Goal: Information Seeking & Learning: Learn about a topic

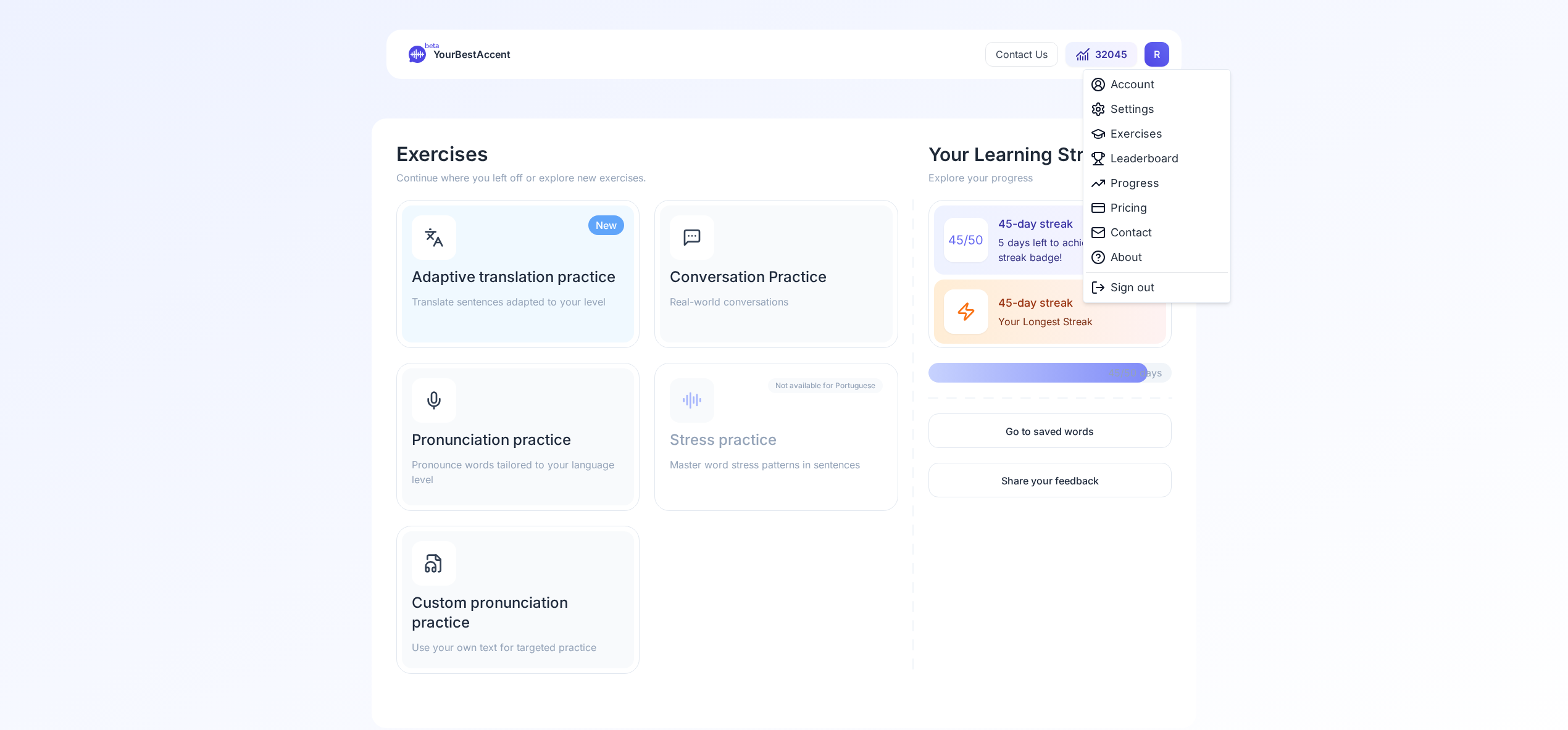
click at [1164, 57] on html "beta YourBestAccent Contact Us 32045 R Exercises Continue where you left off or…" at bounding box center [784, 365] width 1568 height 730
click at [1144, 111] on span "Settings" at bounding box center [1132, 109] width 44 height 18
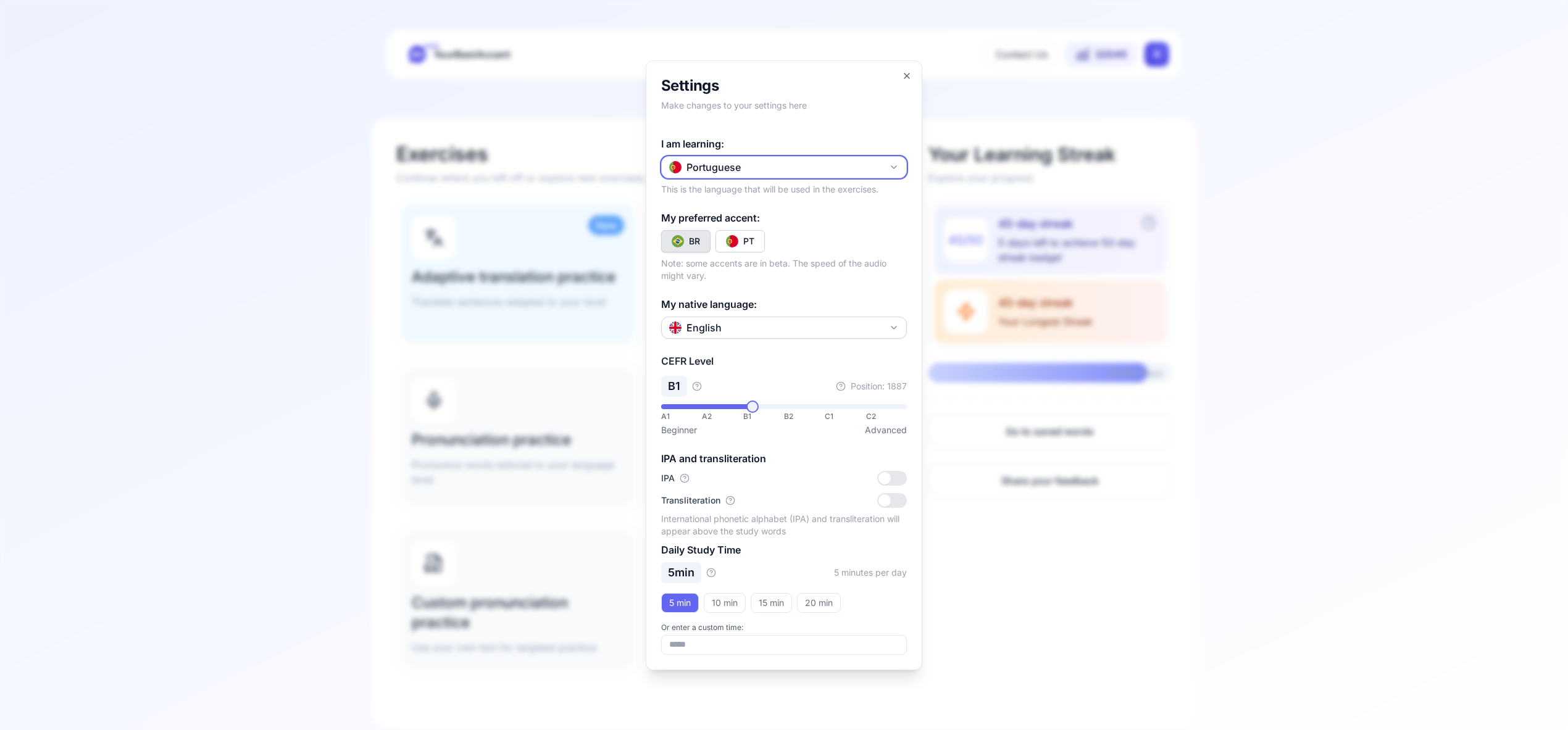
click at [897, 165] on icon "button" at bounding box center [893, 167] width 10 height 10
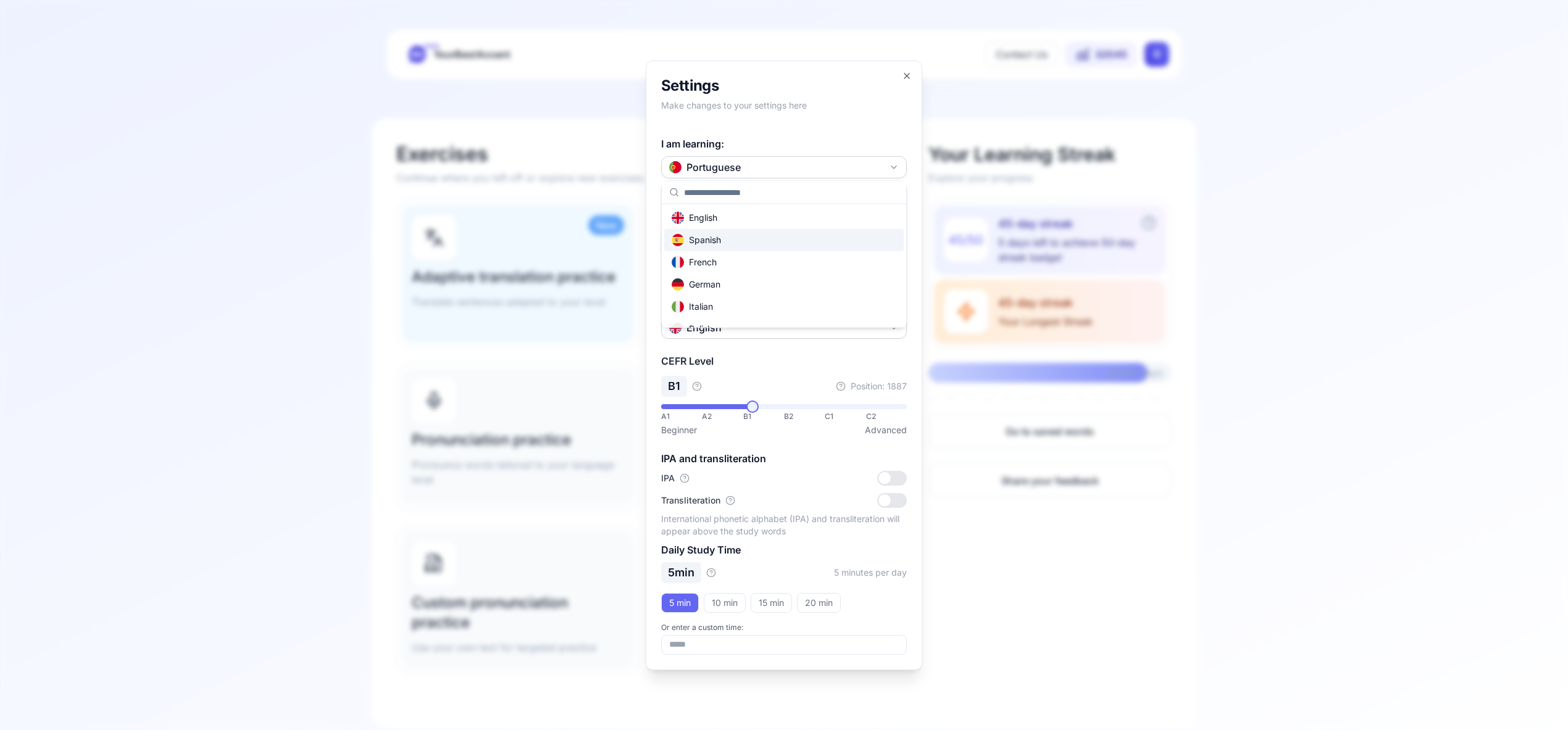
click at [764, 237] on div "Spanish" at bounding box center [784, 240] width 239 height 22
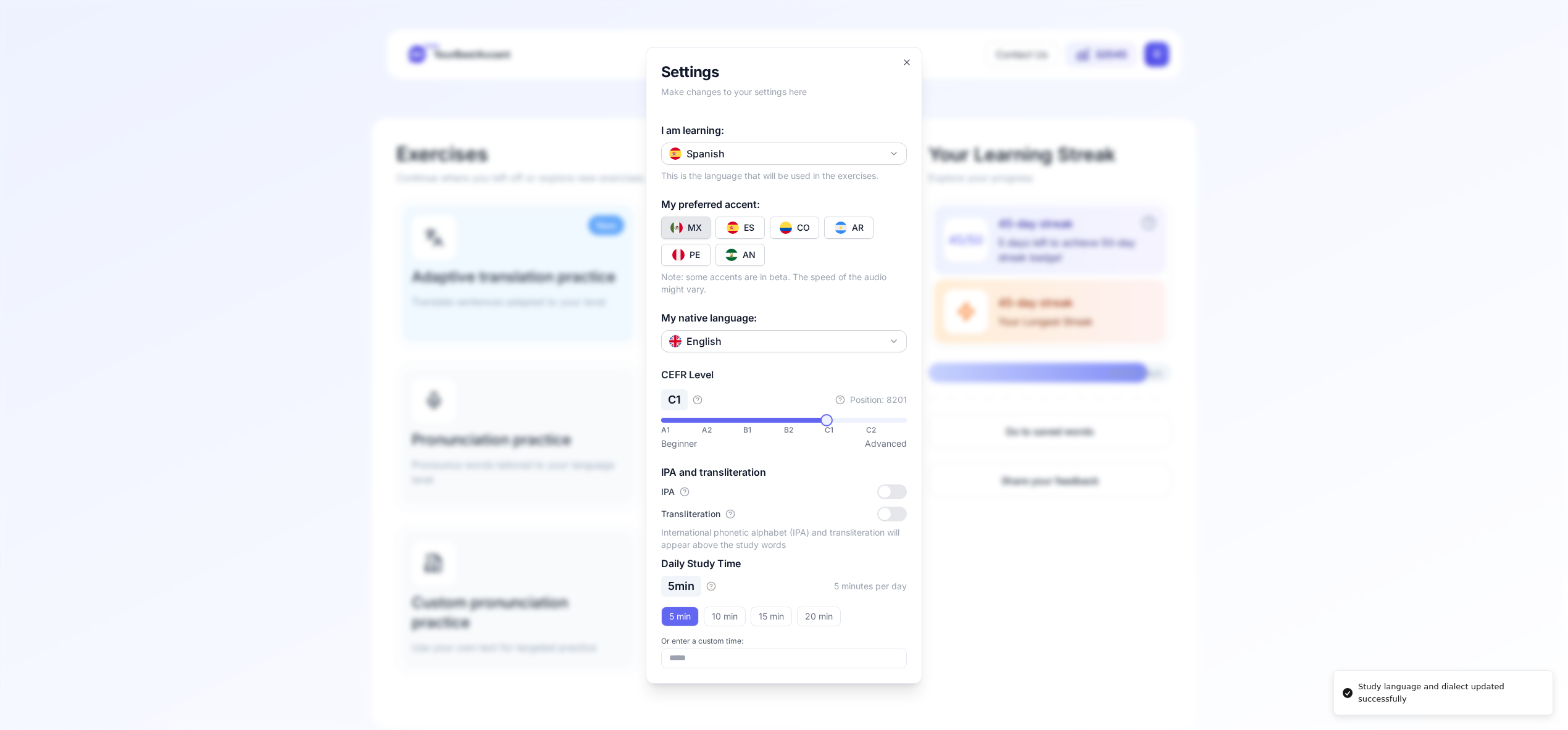
click at [799, 229] on div "CO" at bounding box center [803, 228] width 13 height 12
click at [907, 61] on icon "button" at bounding box center [906, 62] width 10 height 10
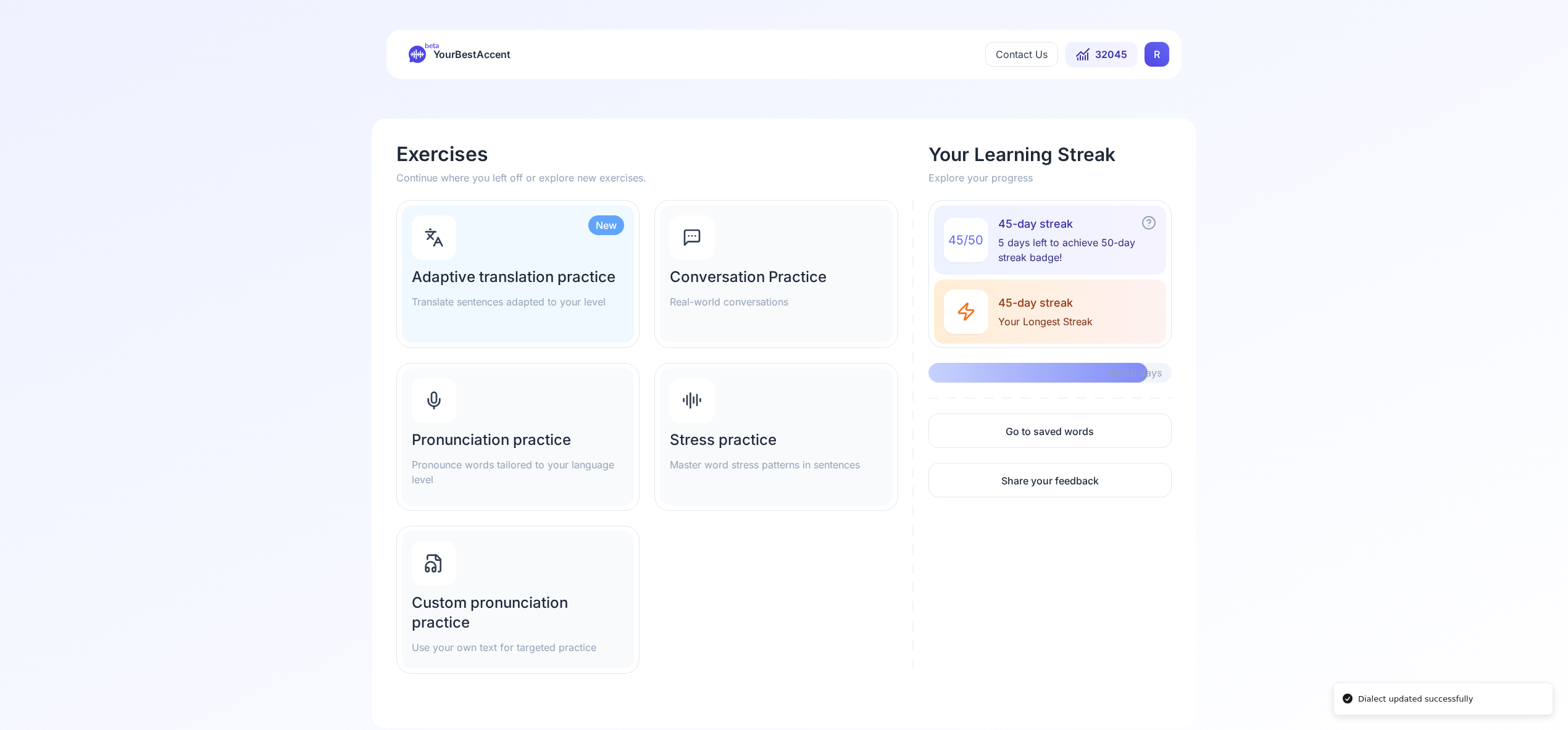
click at [438, 396] on icon at bounding box center [434, 400] width 20 height 20
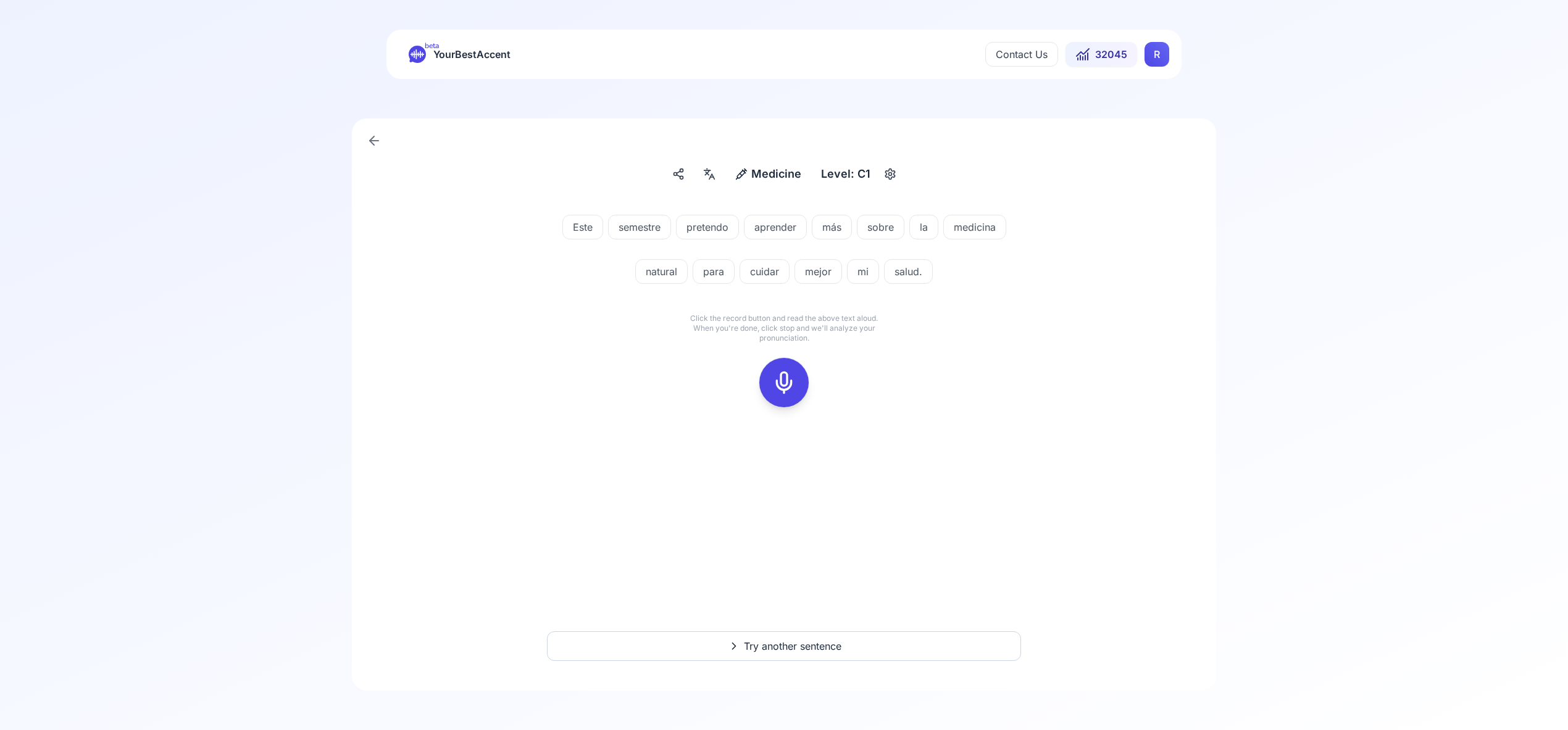
click at [784, 389] on icon at bounding box center [784, 383] width 25 height 25
click at [784, 389] on icon at bounding box center [784, 383] width 25 height 25
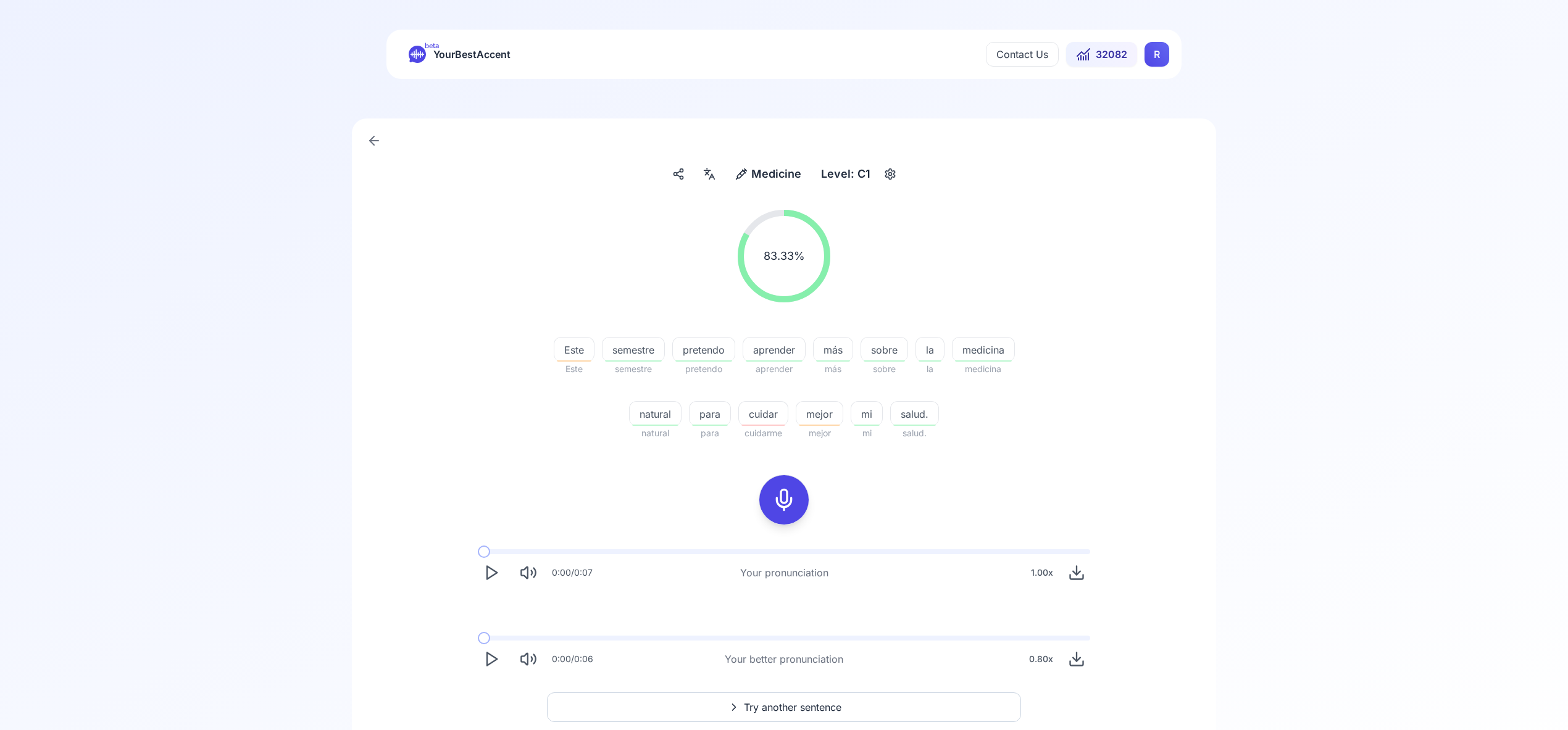
click at [790, 706] on span "Try another sentence" at bounding box center [792, 707] width 97 height 15
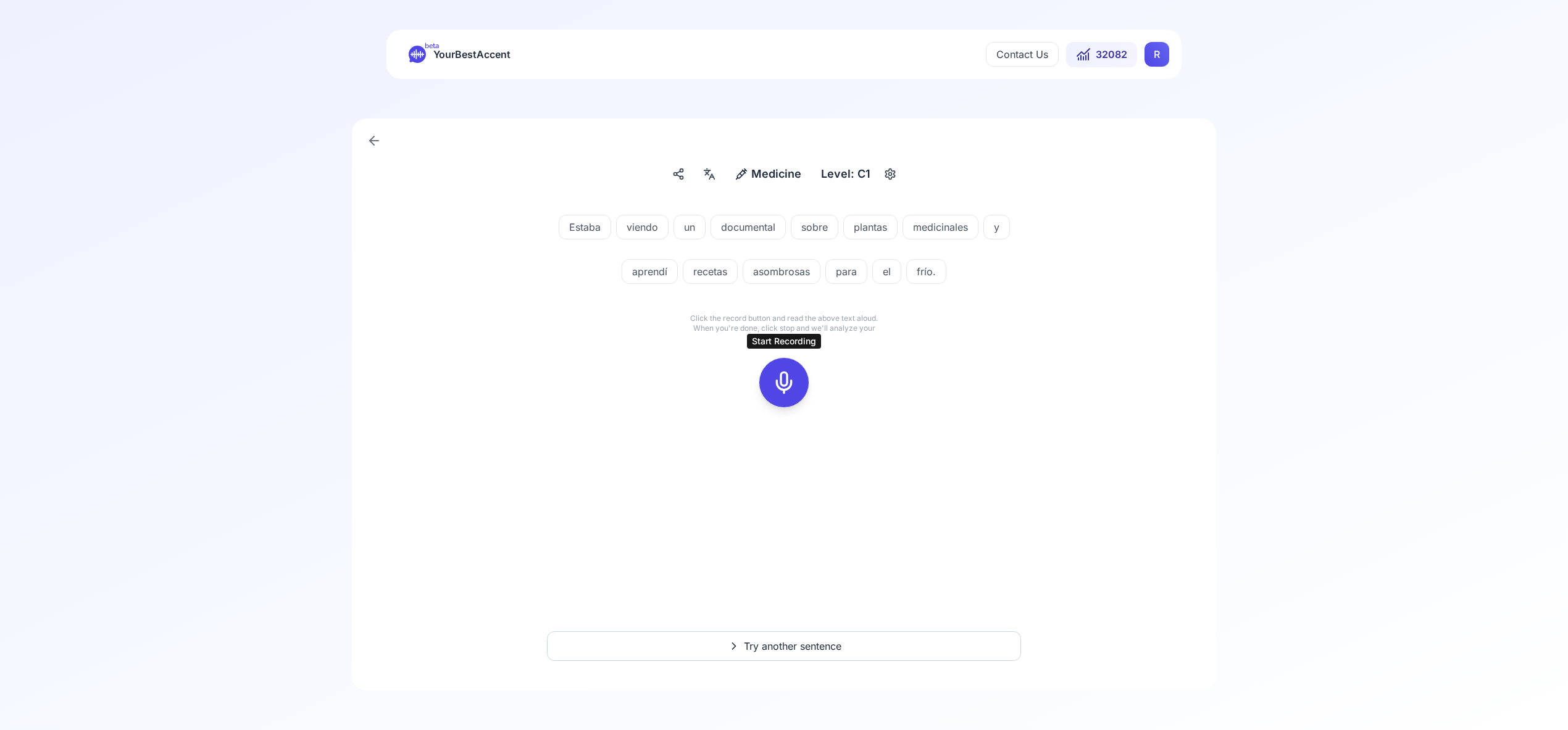
click at [782, 384] on icon at bounding box center [784, 383] width 25 height 25
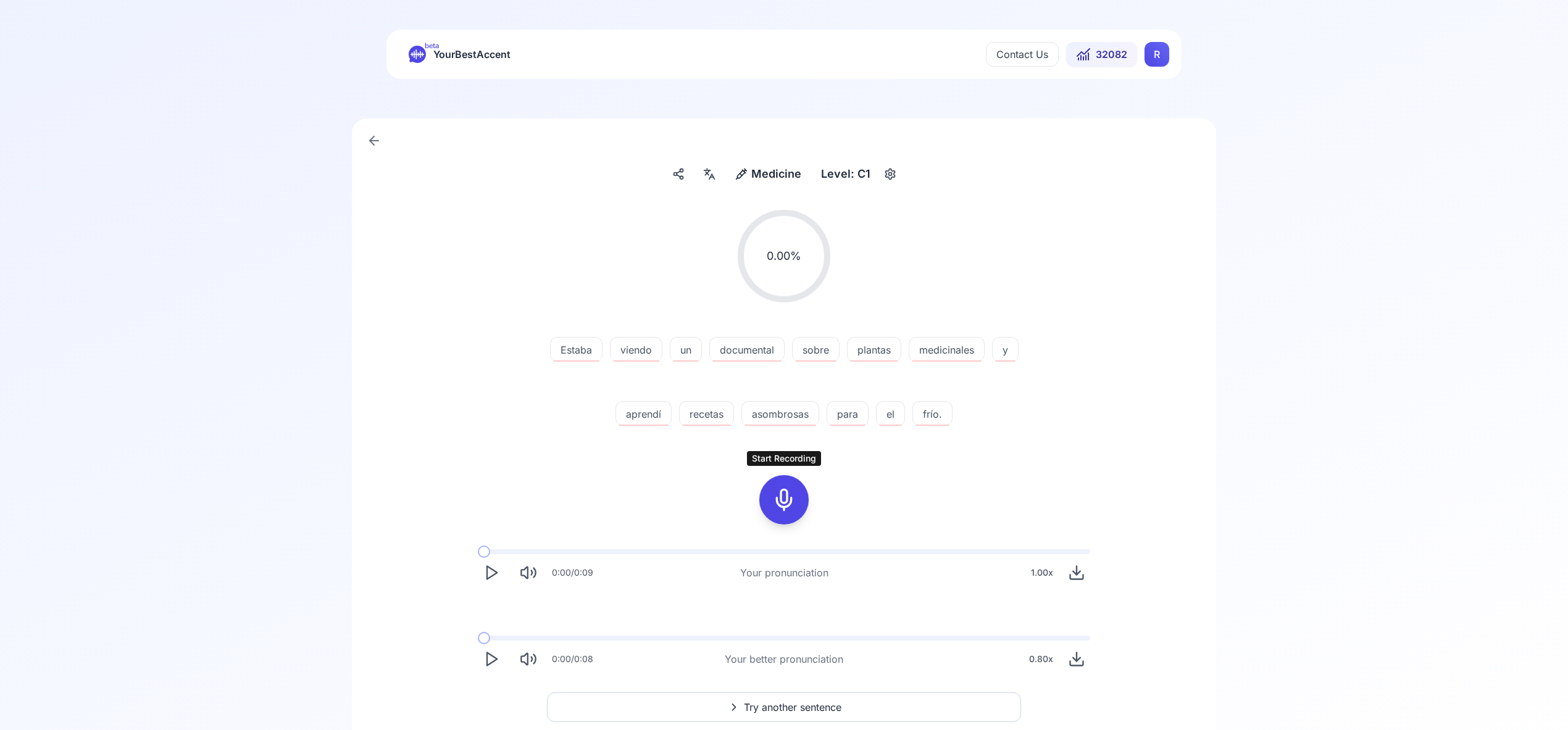
click at [781, 502] on icon at bounding box center [784, 500] width 25 height 25
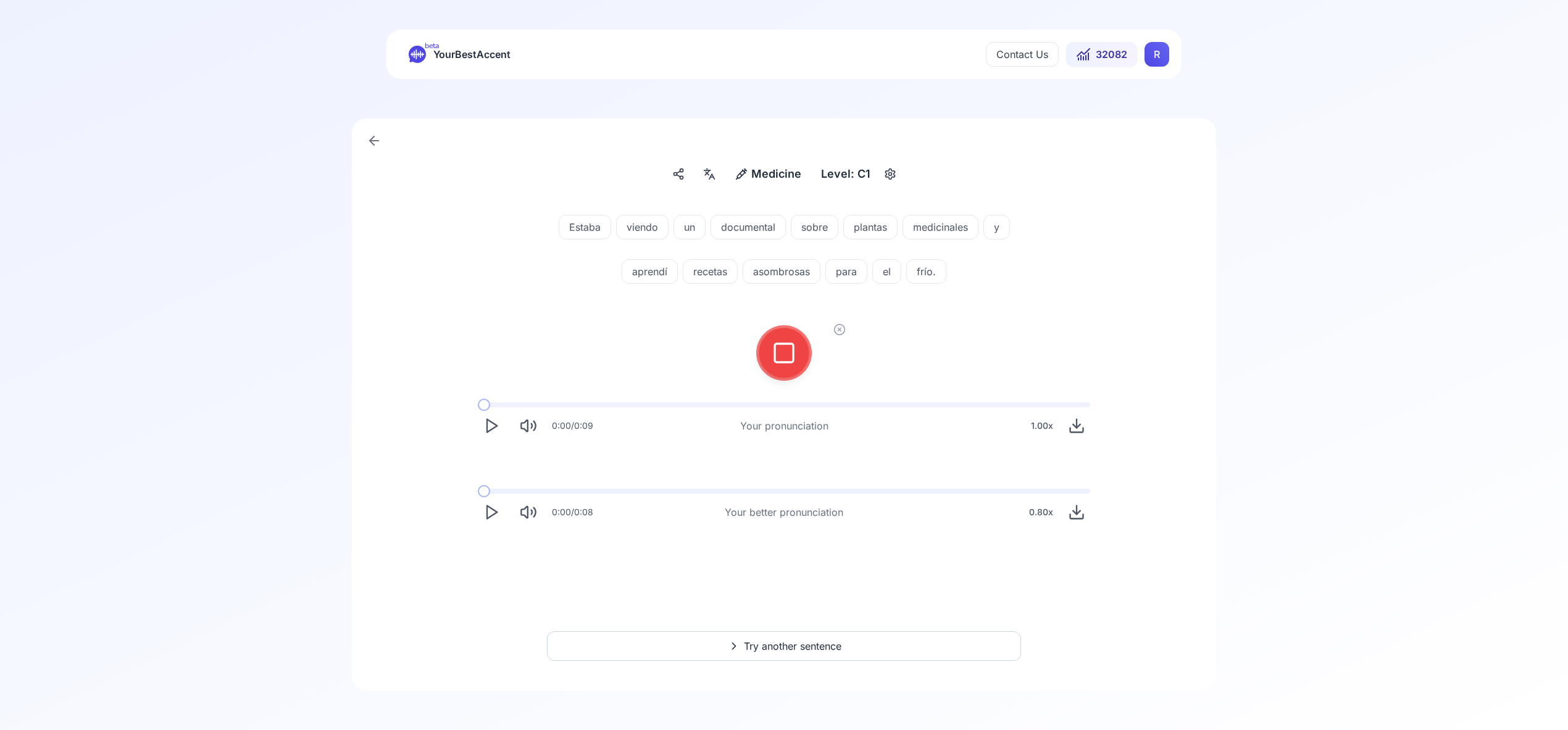
click at [781, 502] on div "0:00 / 0:08 Your better pronunciation 0.80 x" at bounding box center [784, 512] width 612 height 27
click at [779, 376] on div at bounding box center [784, 352] width 29 height 49
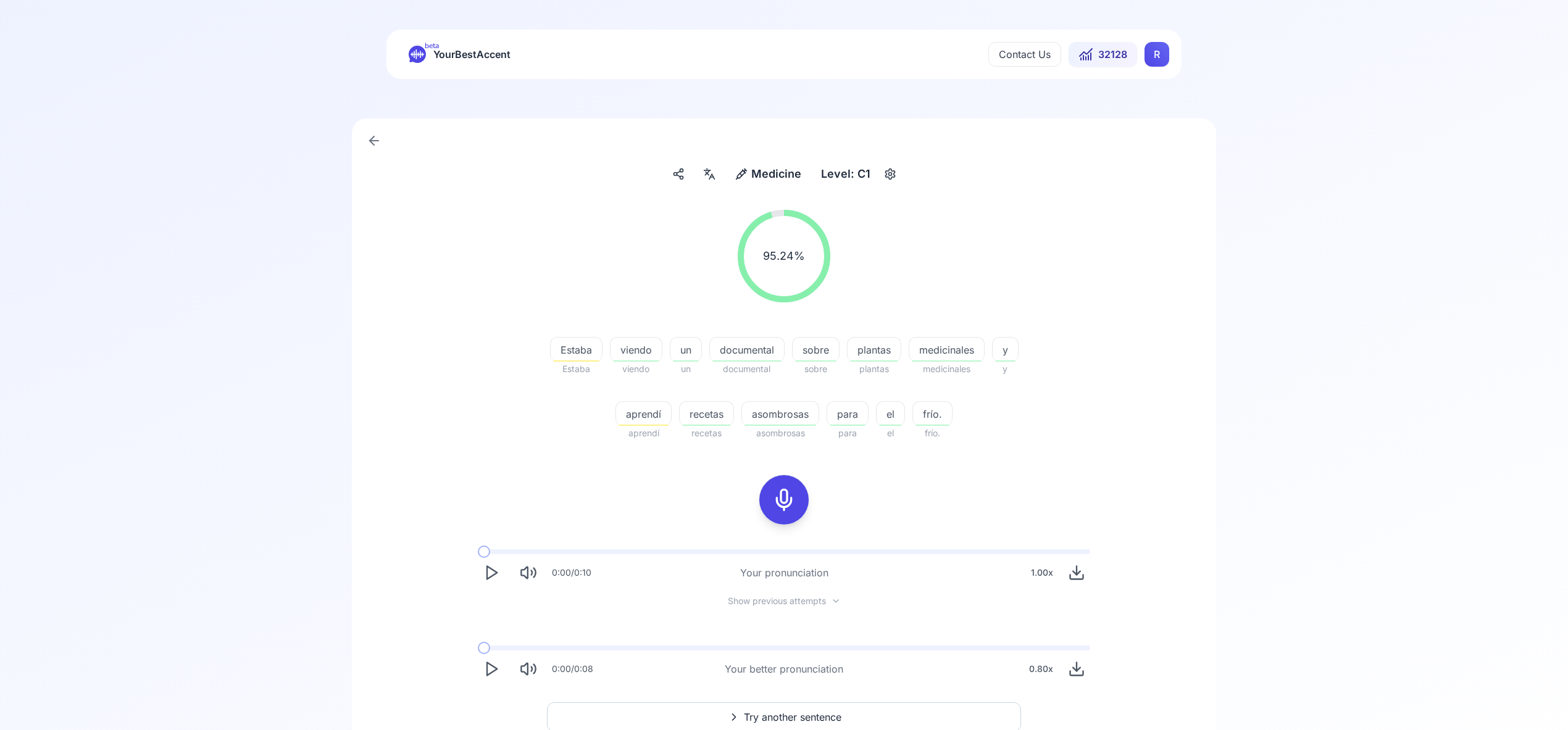
click at [814, 716] on span "Try another sentence" at bounding box center [792, 717] width 97 height 15
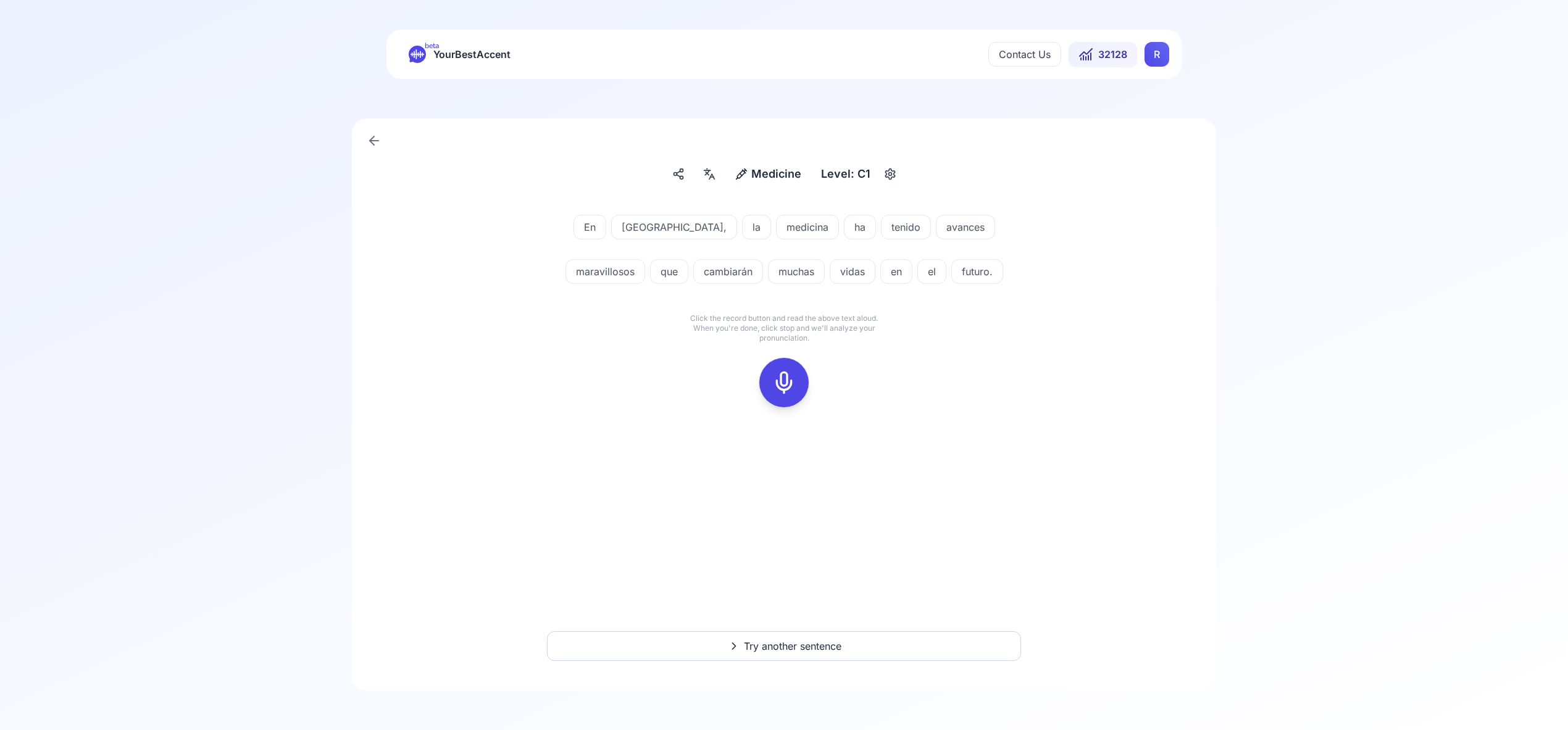
click at [787, 372] on icon at bounding box center [784, 383] width 25 height 25
click at [776, 380] on rect at bounding box center [784, 382] width 18 height 18
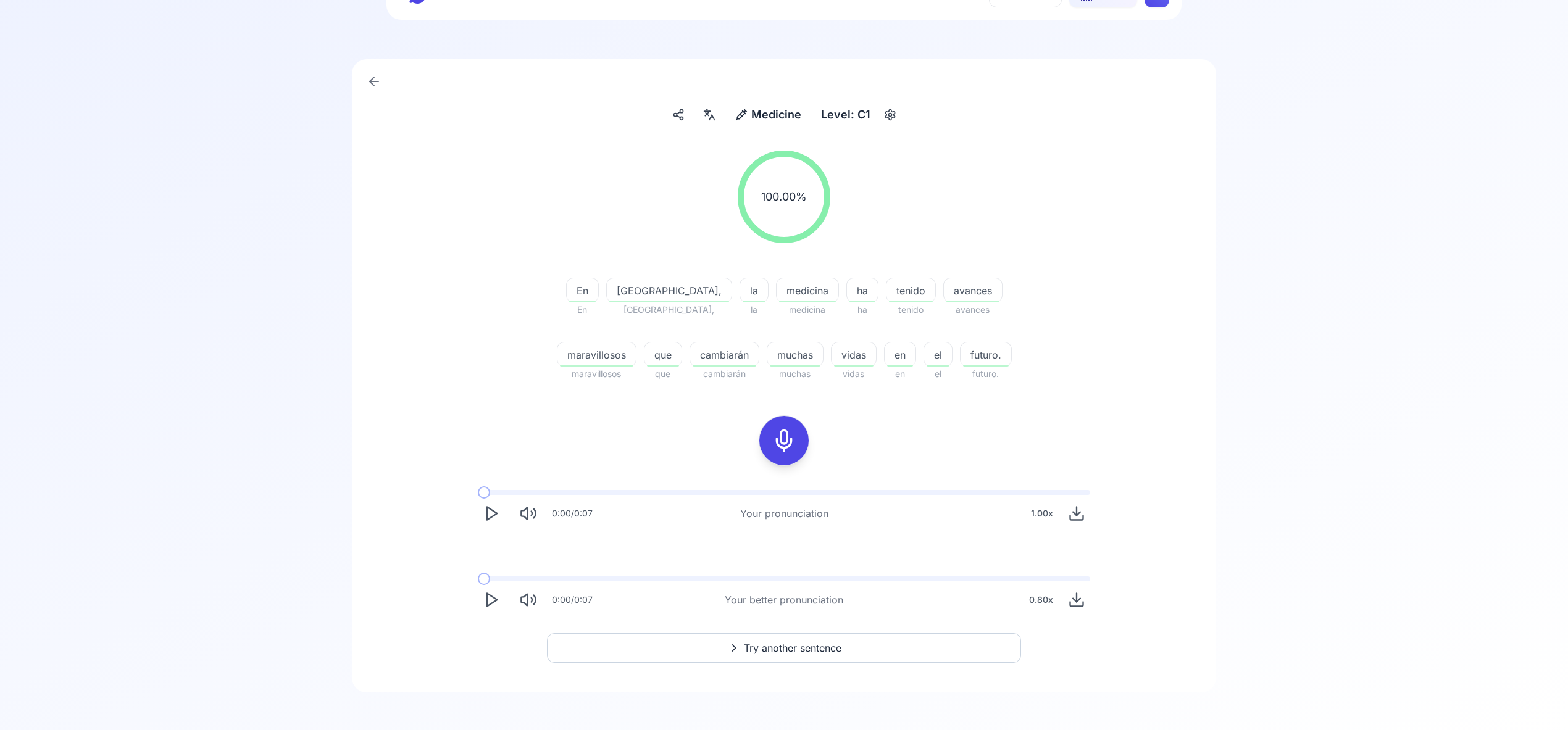
scroll to position [61, 0]
click at [800, 647] on span "Try another sentence" at bounding box center [792, 646] width 97 height 15
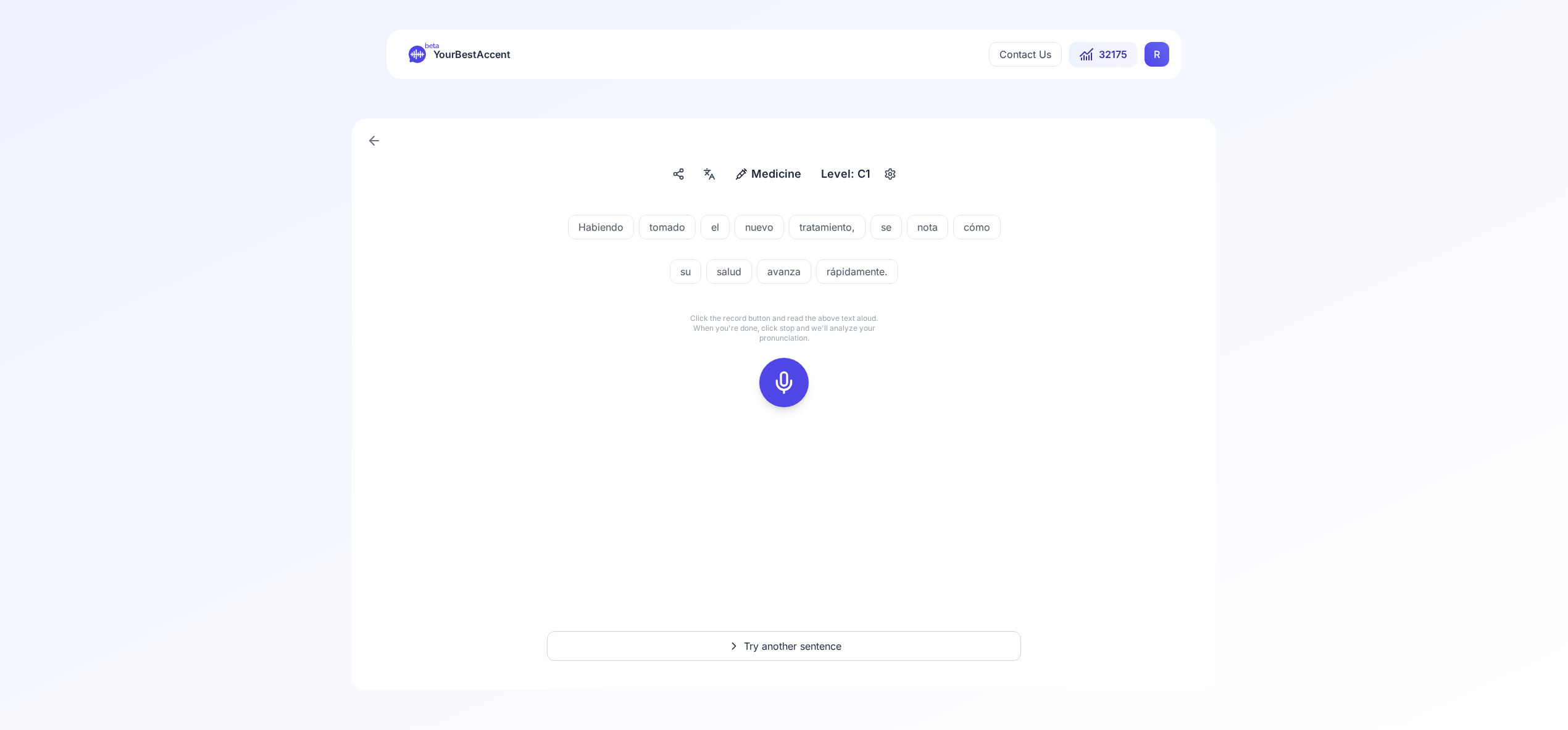
click at [782, 381] on icon at bounding box center [784, 383] width 25 height 25
click at [787, 377] on icon at bounding box center [784, 383] width 25 height 25
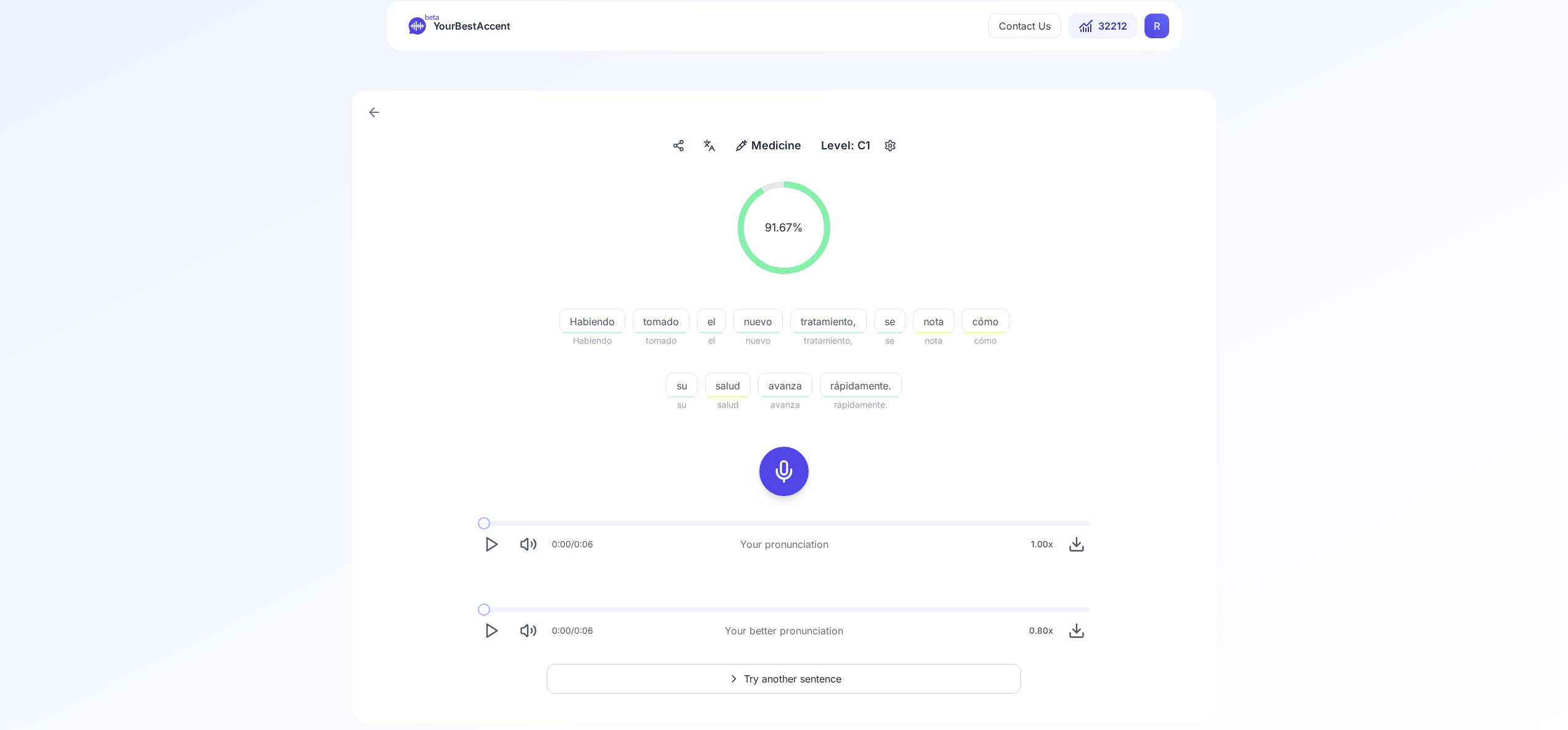
scroll to position [33, 0]
click at [807, 674] on span "Try another sentence" at bounding box center [792, 674] width 97 height 15
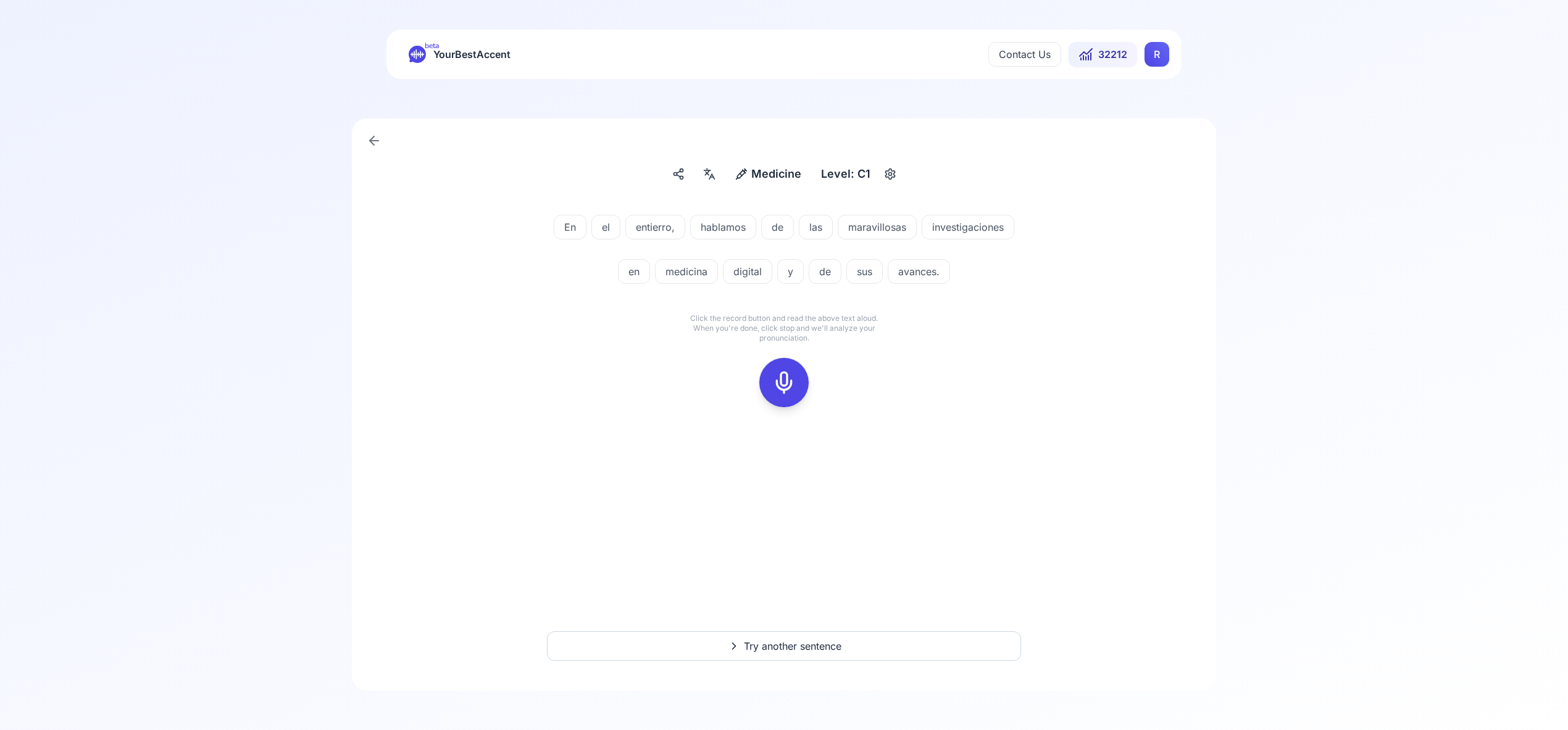
click at [782, 383] on icon at bounding box center [784, 383] width 25 height 25
click at [781, 384] on icon at bounding box center [784, 383] width 25 height 25
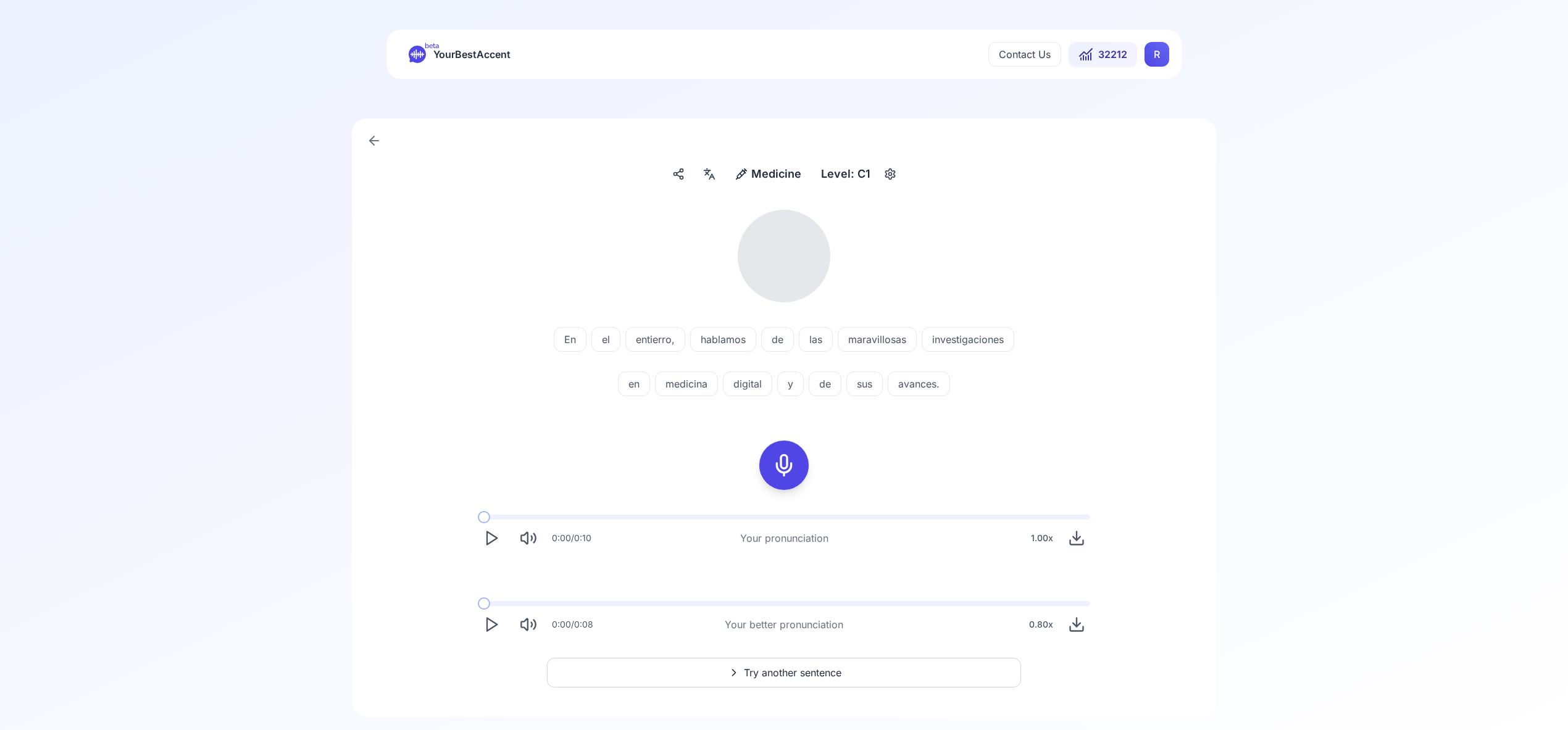
scroll to position [4, 0]
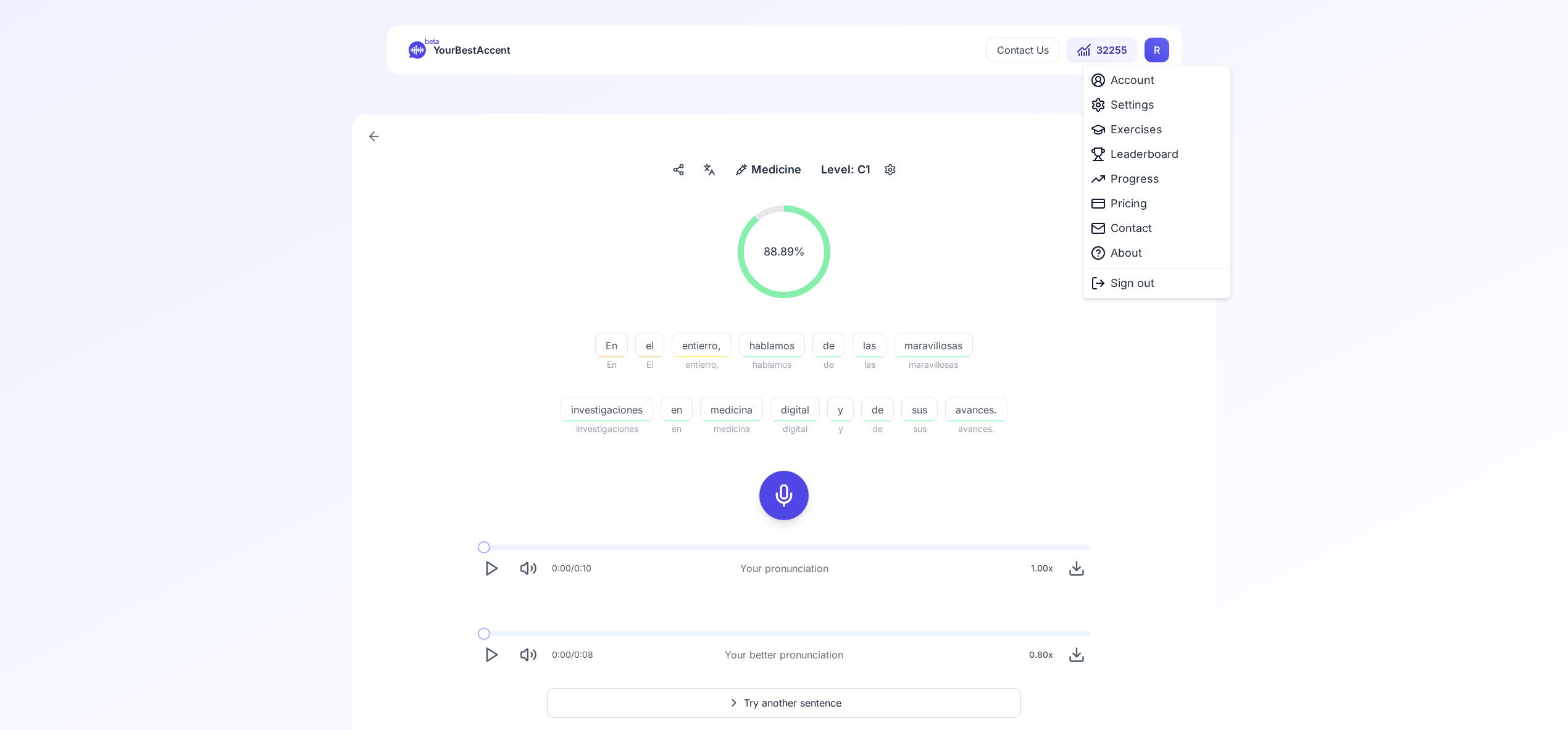
click at [1155, 48] on html "beta YourBestAccent Contact Us 32255 R Medicine Medicine Level: C1 88.89 % 88.8…" at bounding box center [784, 360] width 1568 height 730
click at [1136, 104] on span "Settings" at bounding box center [1132, 105] width 44 height 18
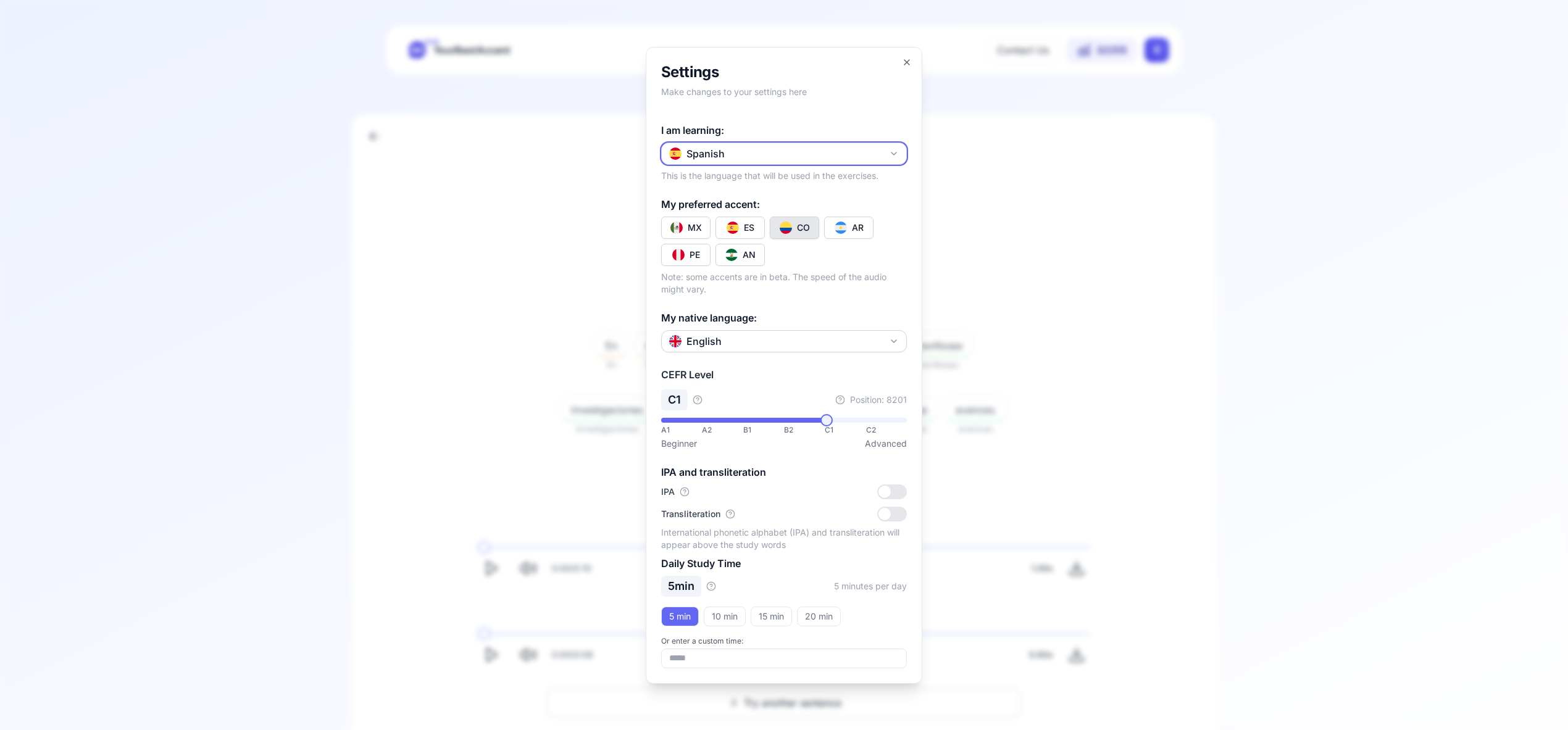
click at [893, 155] on icon "button" at bounding box center [893, 153] width 10 height 10
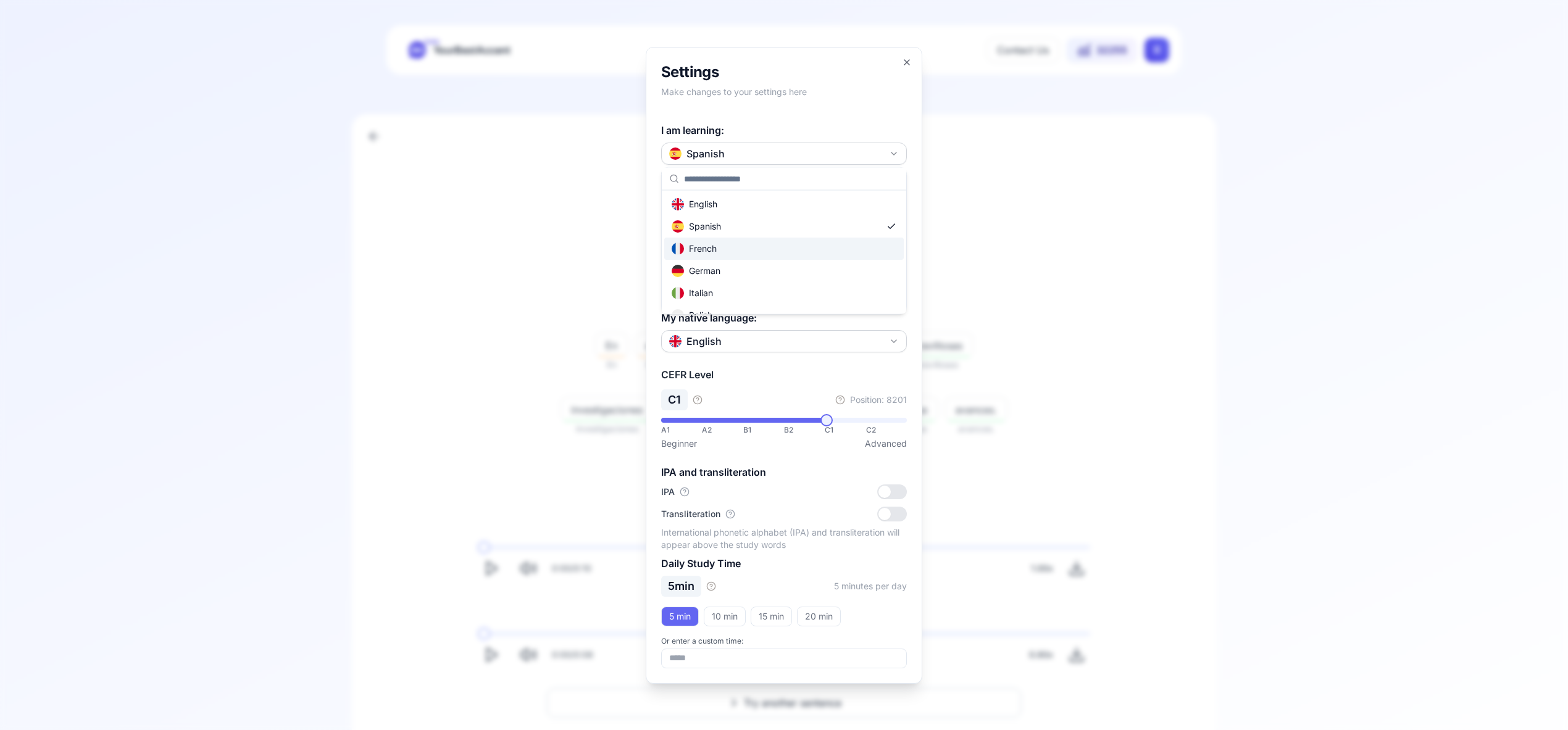
click at [850, 249] on div "French" at bounding box center [784, 248] width 239 height 22
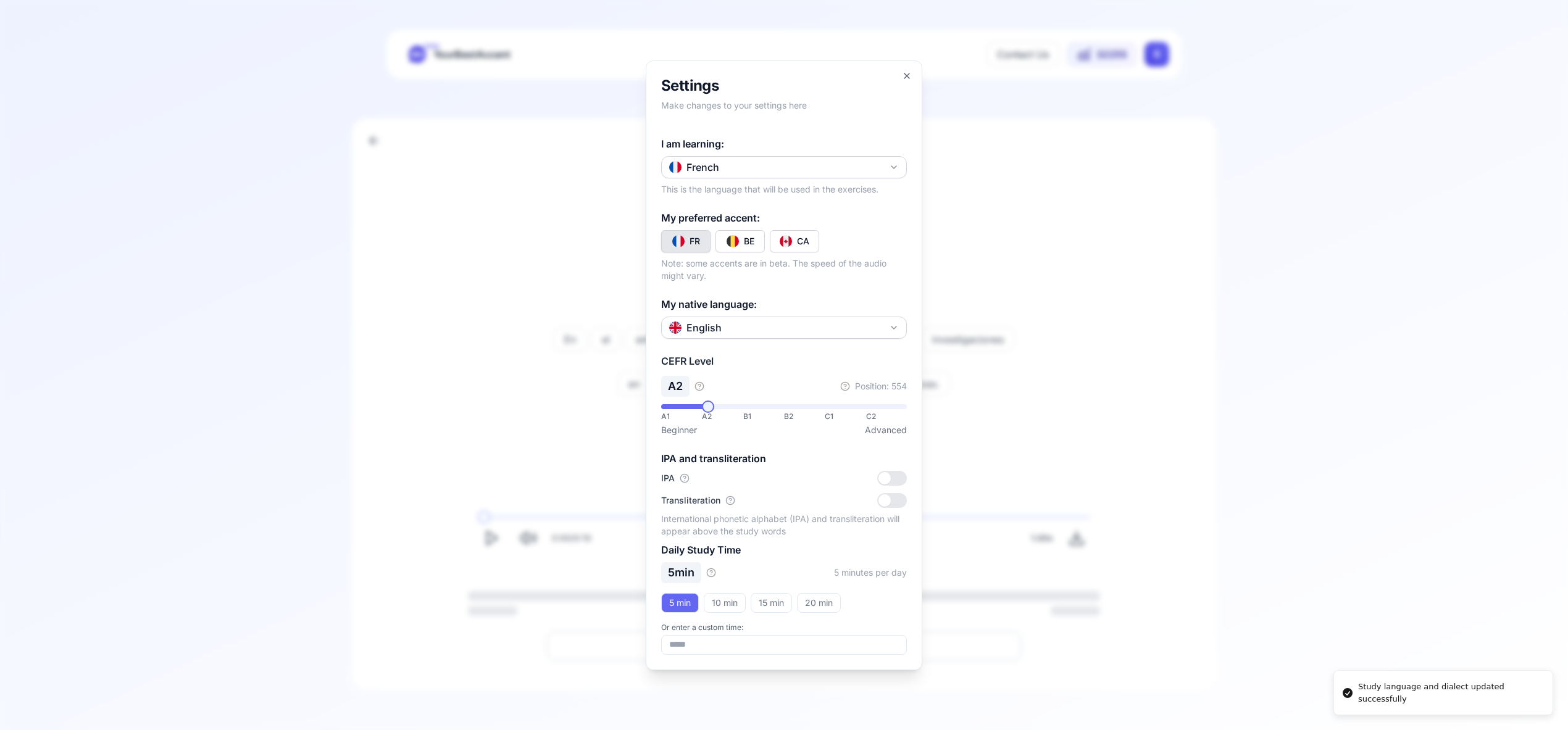
click at [810, 245] on button "CA" at bounding box center [794, 241] width 49 height 22
click at [905, 72] on icon "button" at bounding box center [906, 75] width 10 height 10
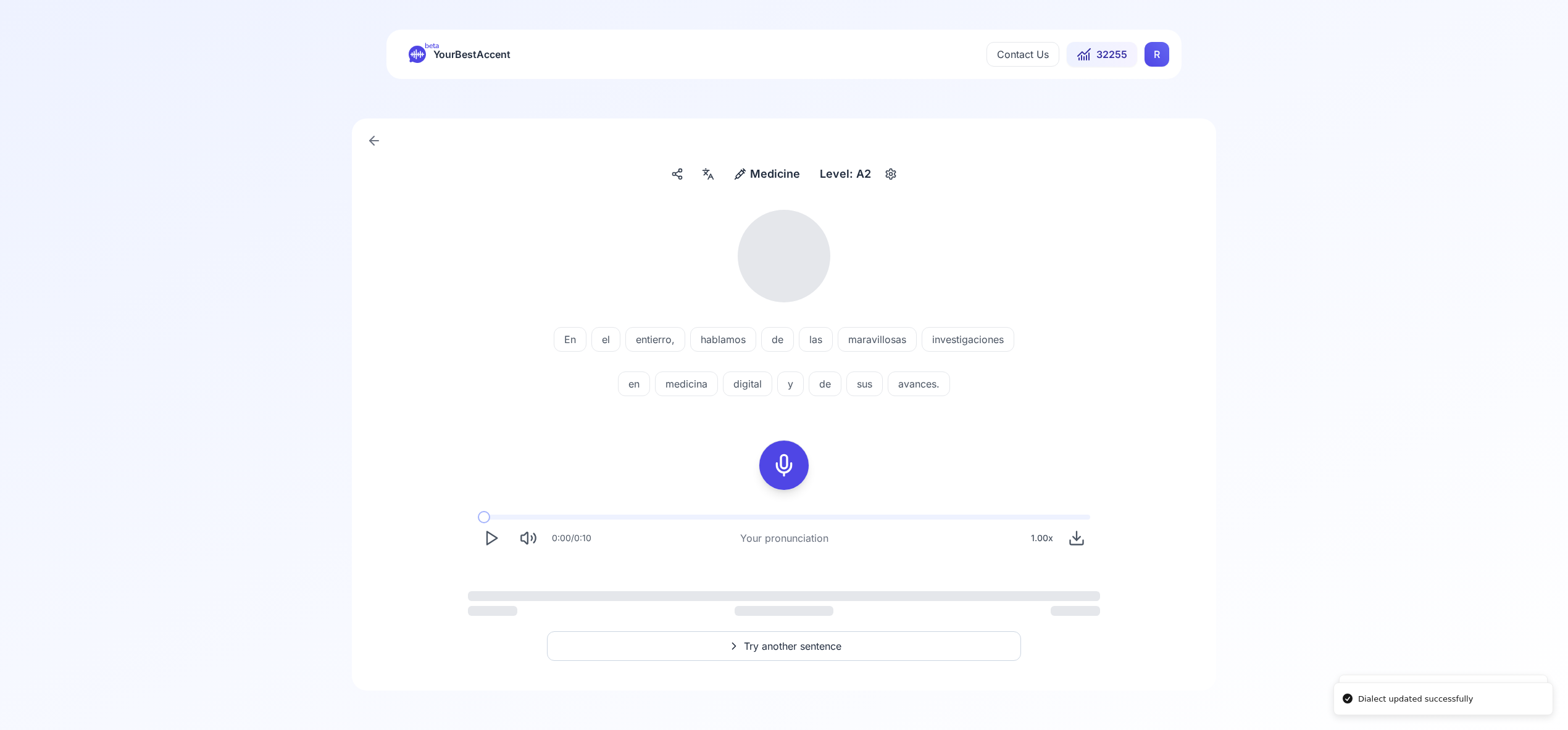
click at [1169, 57] on div "beta YourBestAccent Contact Us 32255 R" at bounding box center [784, 53] width 795 height 49
click at [1159, 56] on html "Dialect updated successfully beta YourBestAccent Contact Us 32255 R Medicine Me…" at bounding box center [784, 365] width 1568 height 730
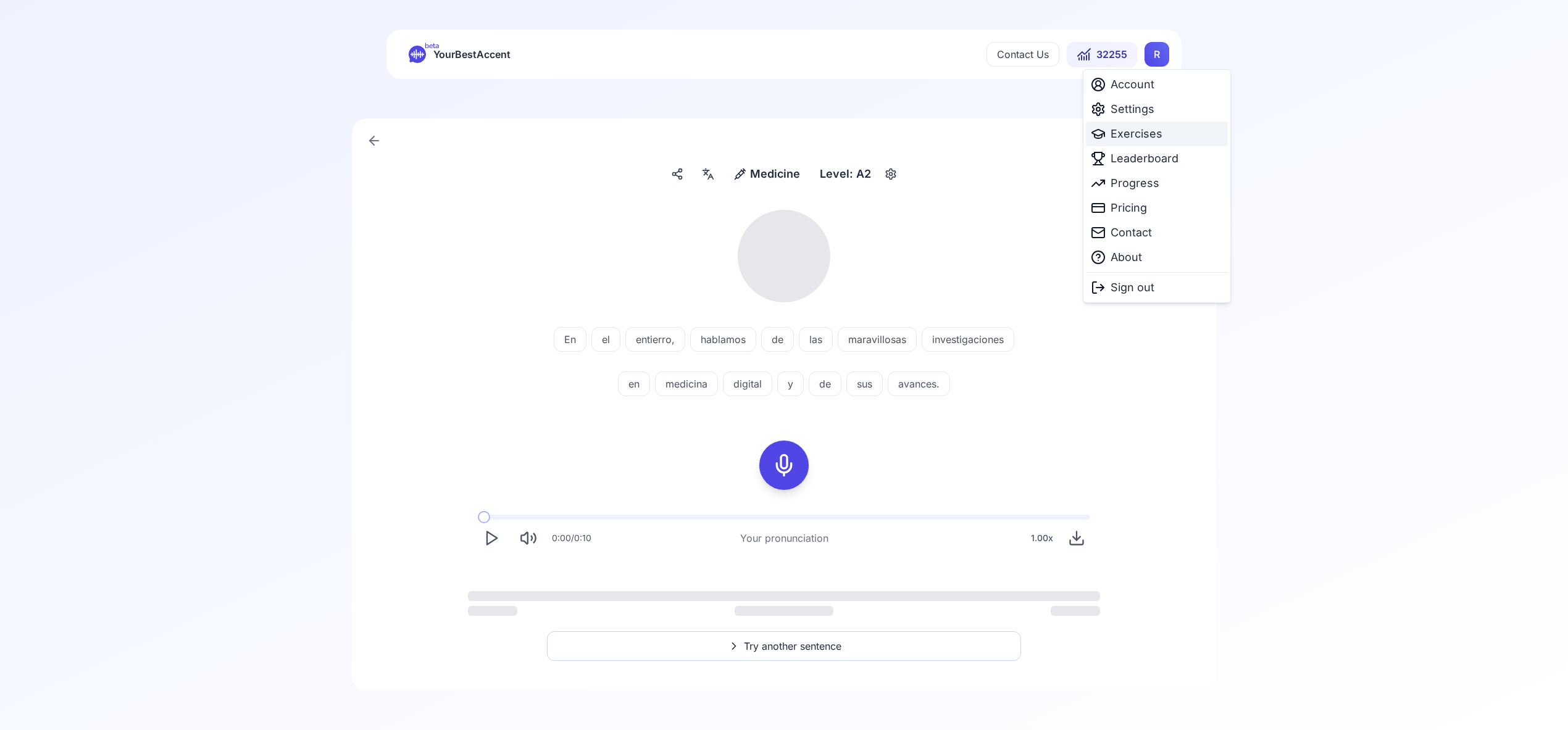
click at [1142, 135] on span "Exercises" at bounding box center [1136, 134] width 52 height 18
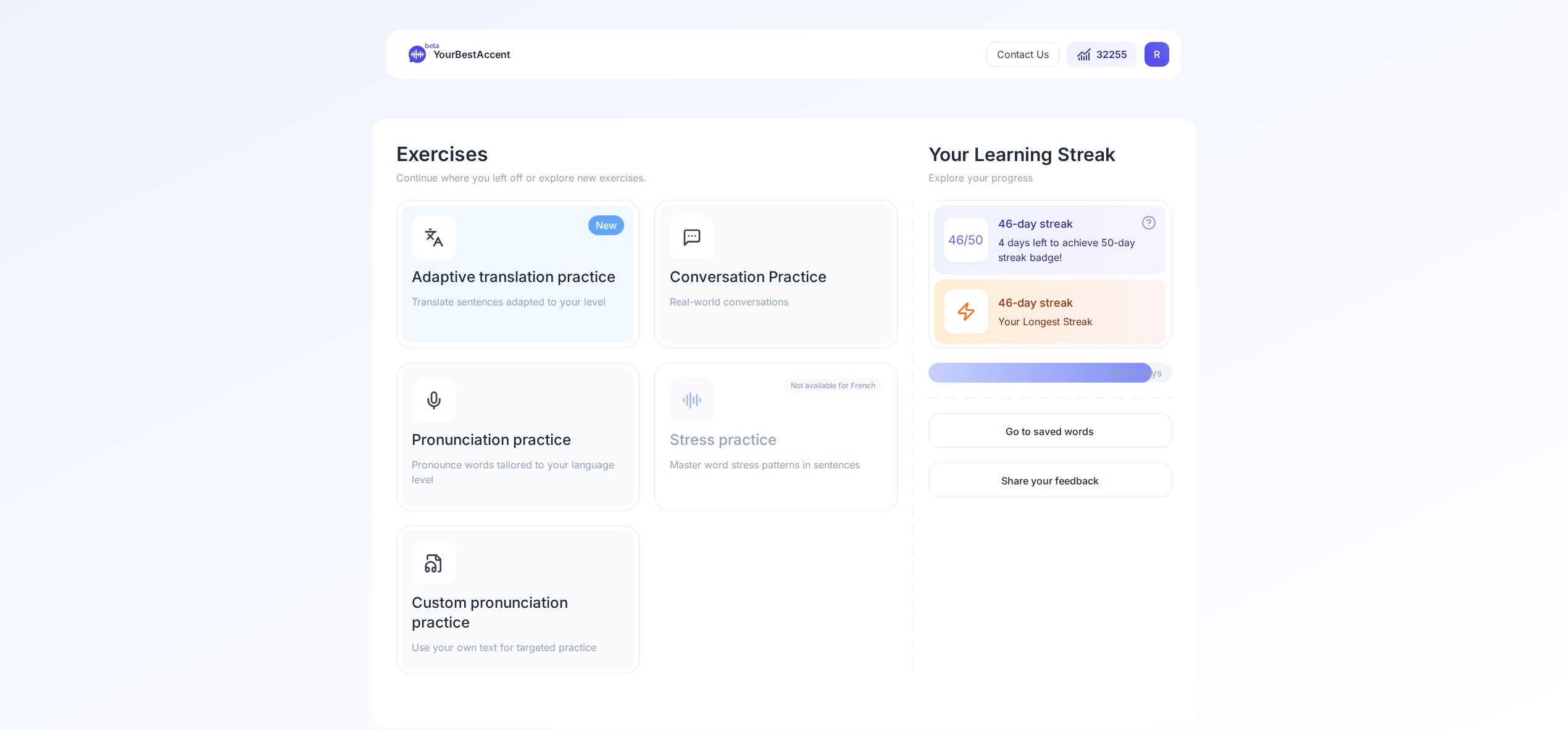
click at [477, 413] on div "Pronunciation practice Pronounce words tailored to your language level" at bounding box center [518, 436] width 232 height 137
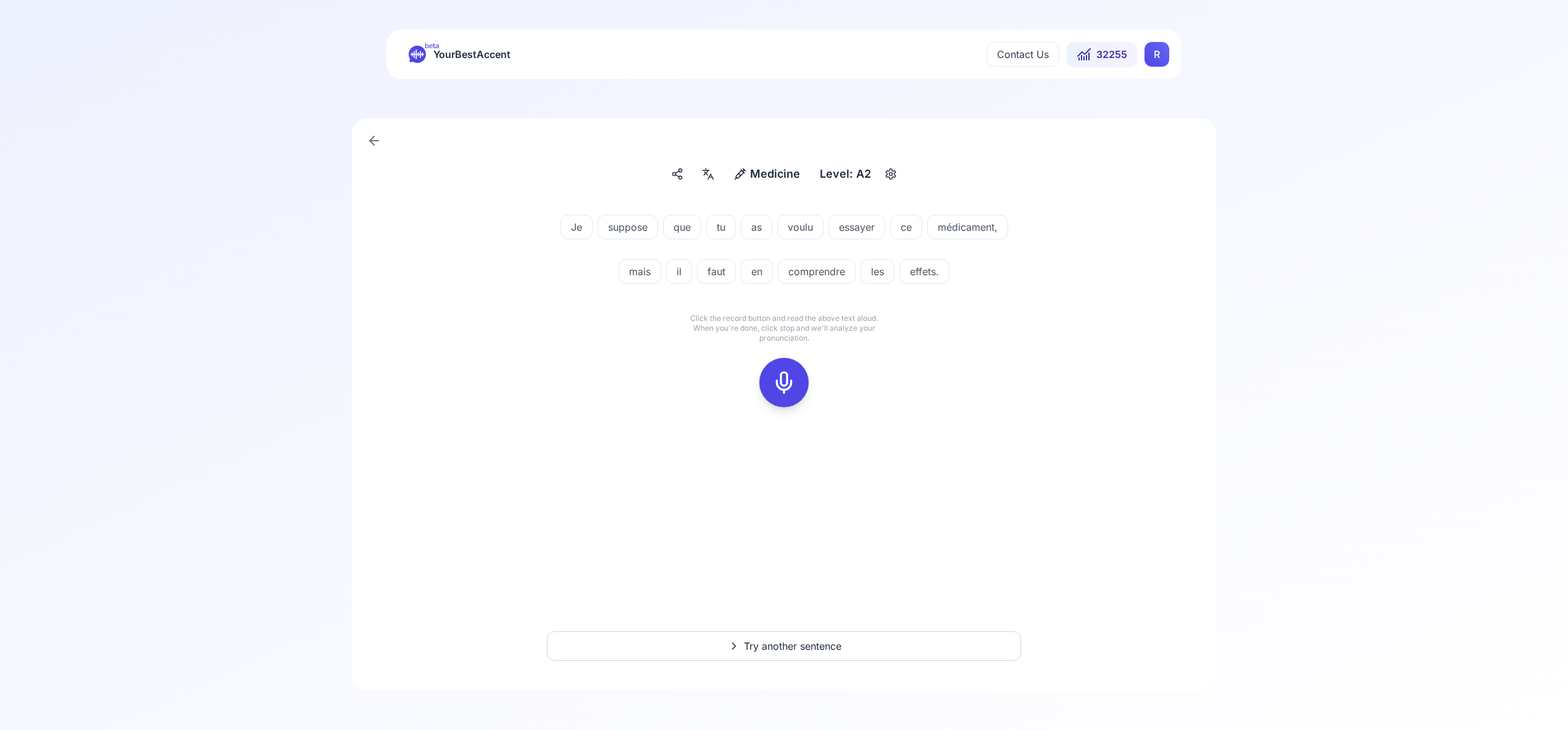
click at [783, 377] on icon at bounding box center [784, 383] width 25 height 25
click at [776, 373] on icon at bounding box center [784, 383] width 25 height 25
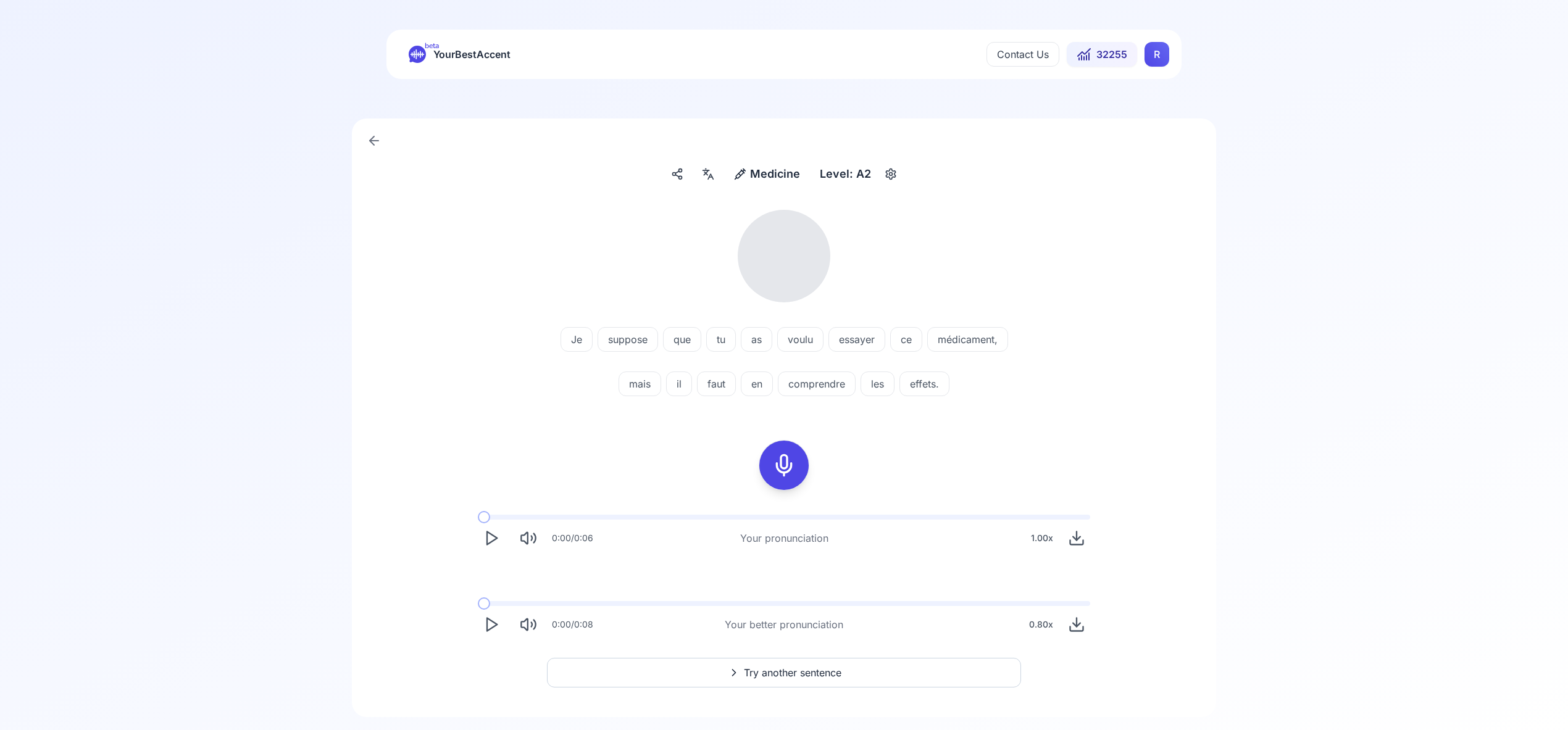
scroll to position [26, 0]
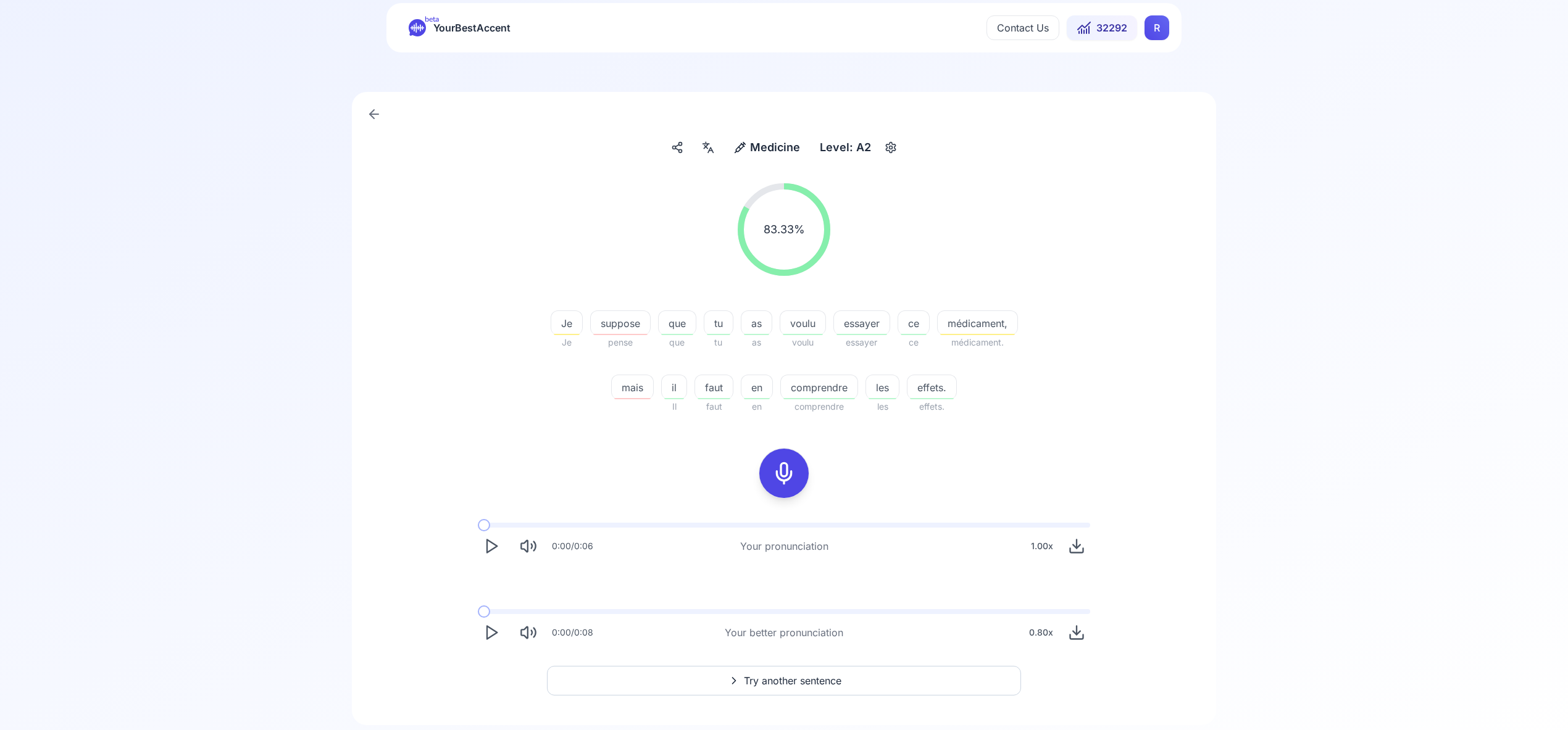
click at [791, 680] on span "Try another sentence" at bounding box center [792, 680] width 97 height 15
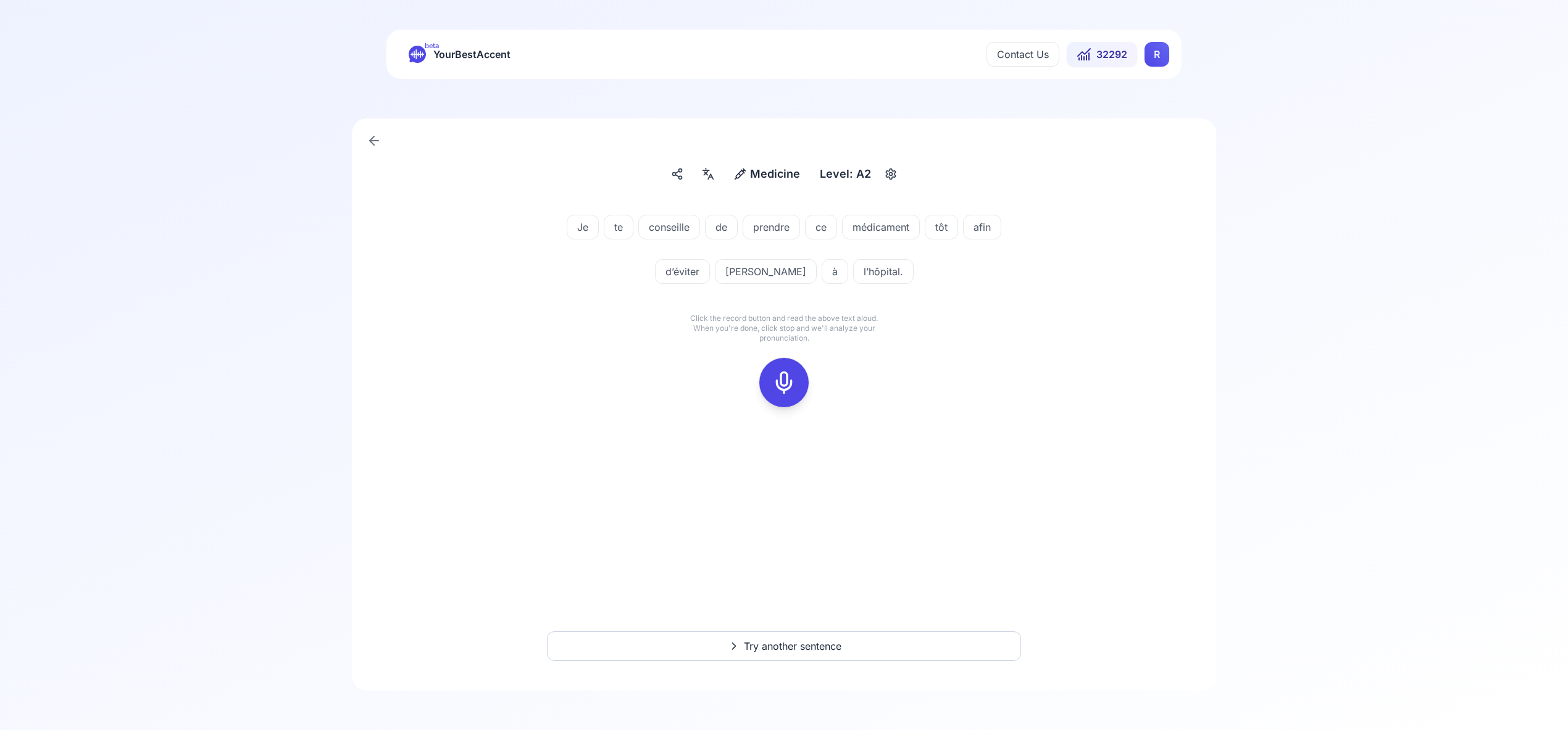
click at [781, 387] on icon at bounding box center [784, 383] width 25 height 25
click at [781, 386] on icon at bounding box center [784, 383] width 25 height 25
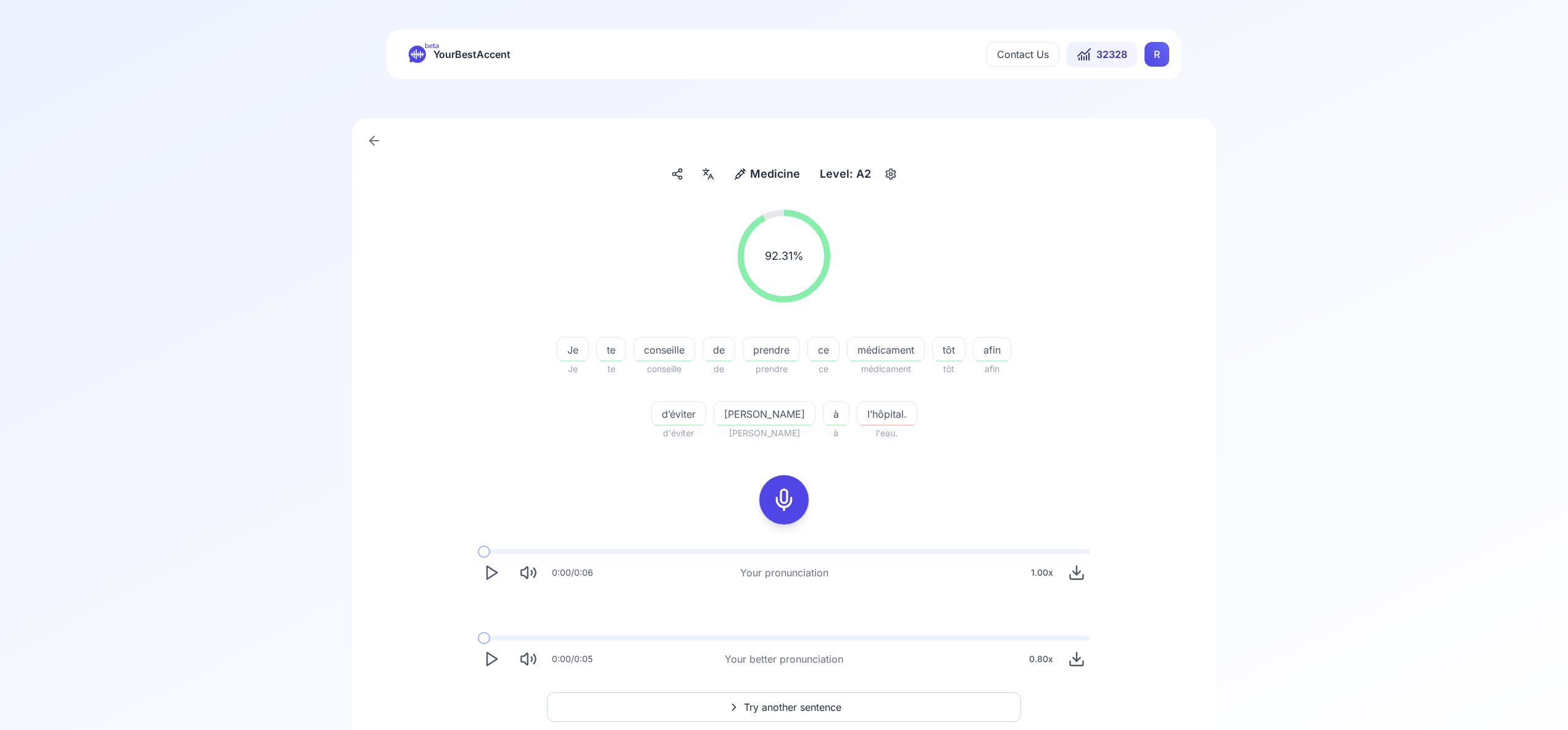
click at [781, 705] on span "Try another sentence" at bounding box center [792, 707] width 97 height 15
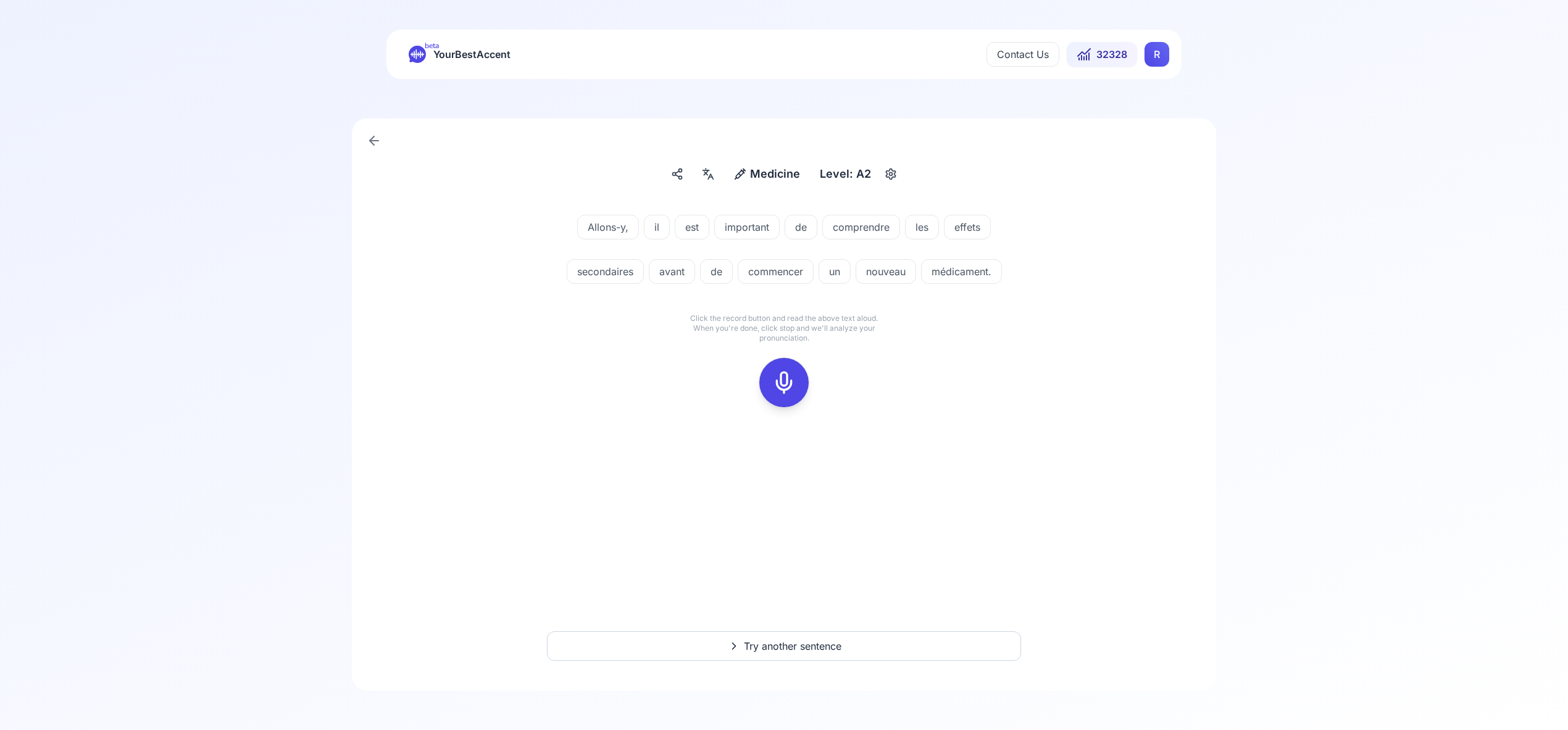
click at [784, 377] on icon at bounding box center [784, 383] width 25 height 25
click at [796, 390] on div at bounding box center [784, 382] width 29 height 49
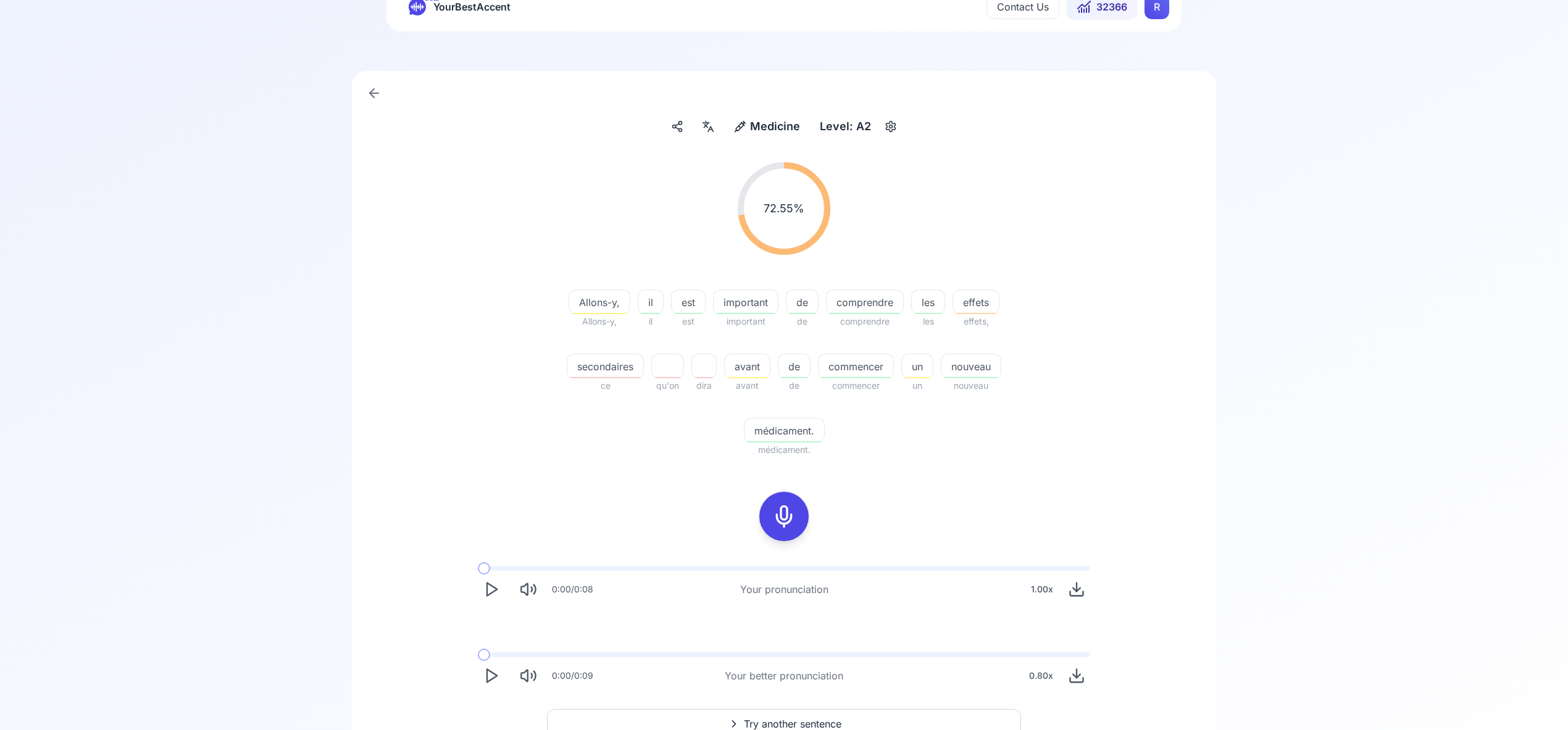
scroll to position [51, 0]
click at [803, 712] on span "Try another sentence" at bounding box center [792, 720] width 97 height 15
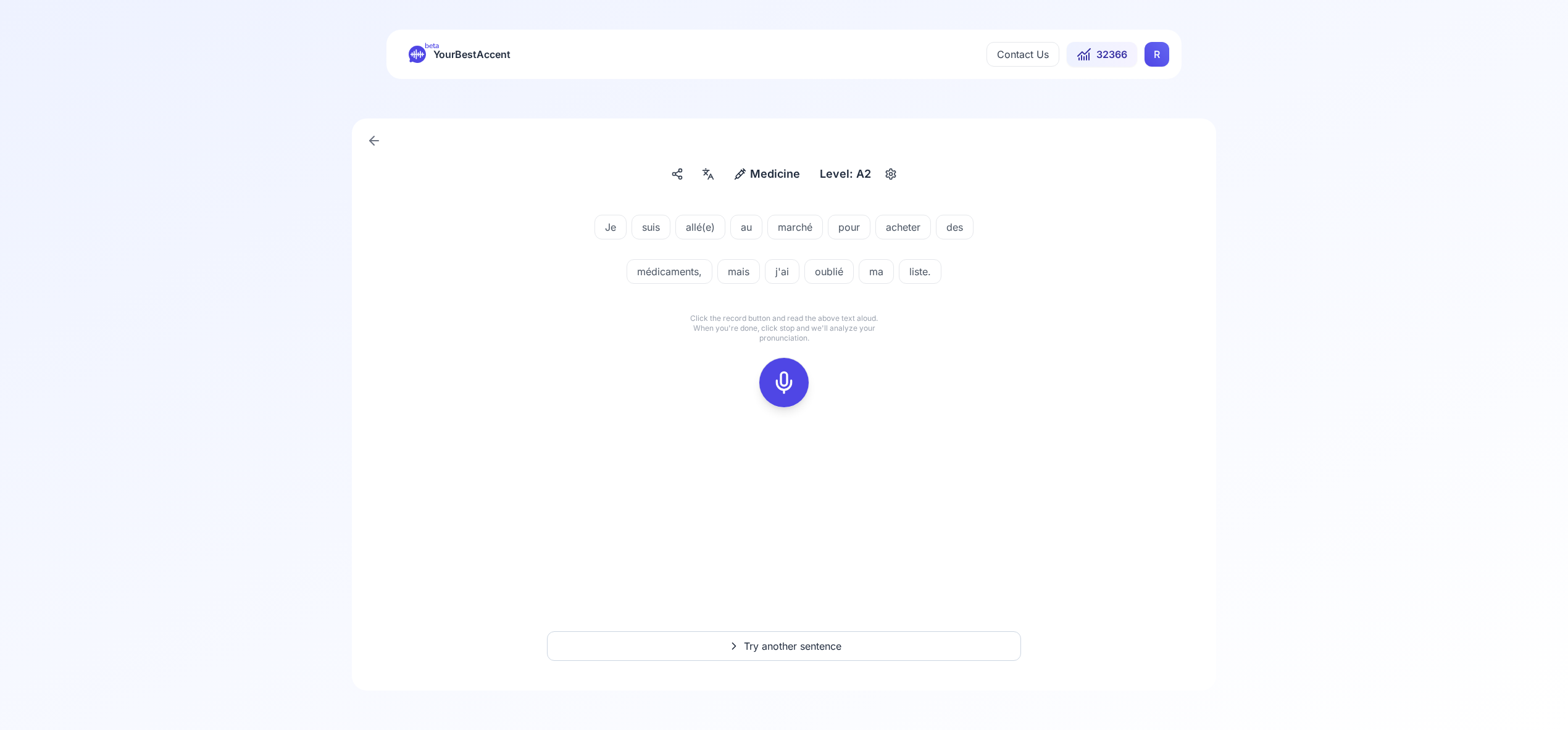
click at [783, 384] on icon at bounding box center [784, 383] width 25 height 25
click at [781, 384] on icon at bounding box center [784, 383] width 25 height 25
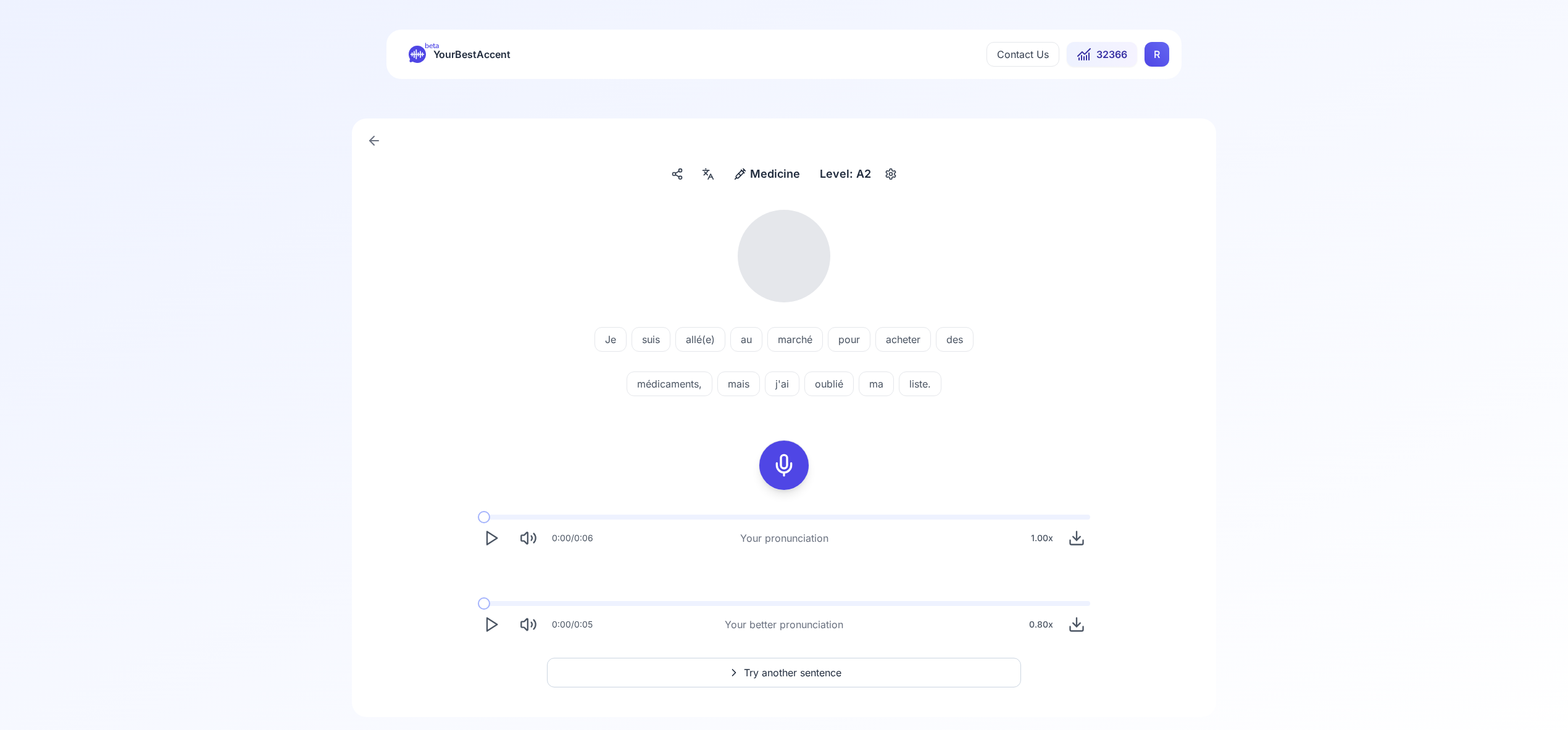
scroll to position [26, 0]
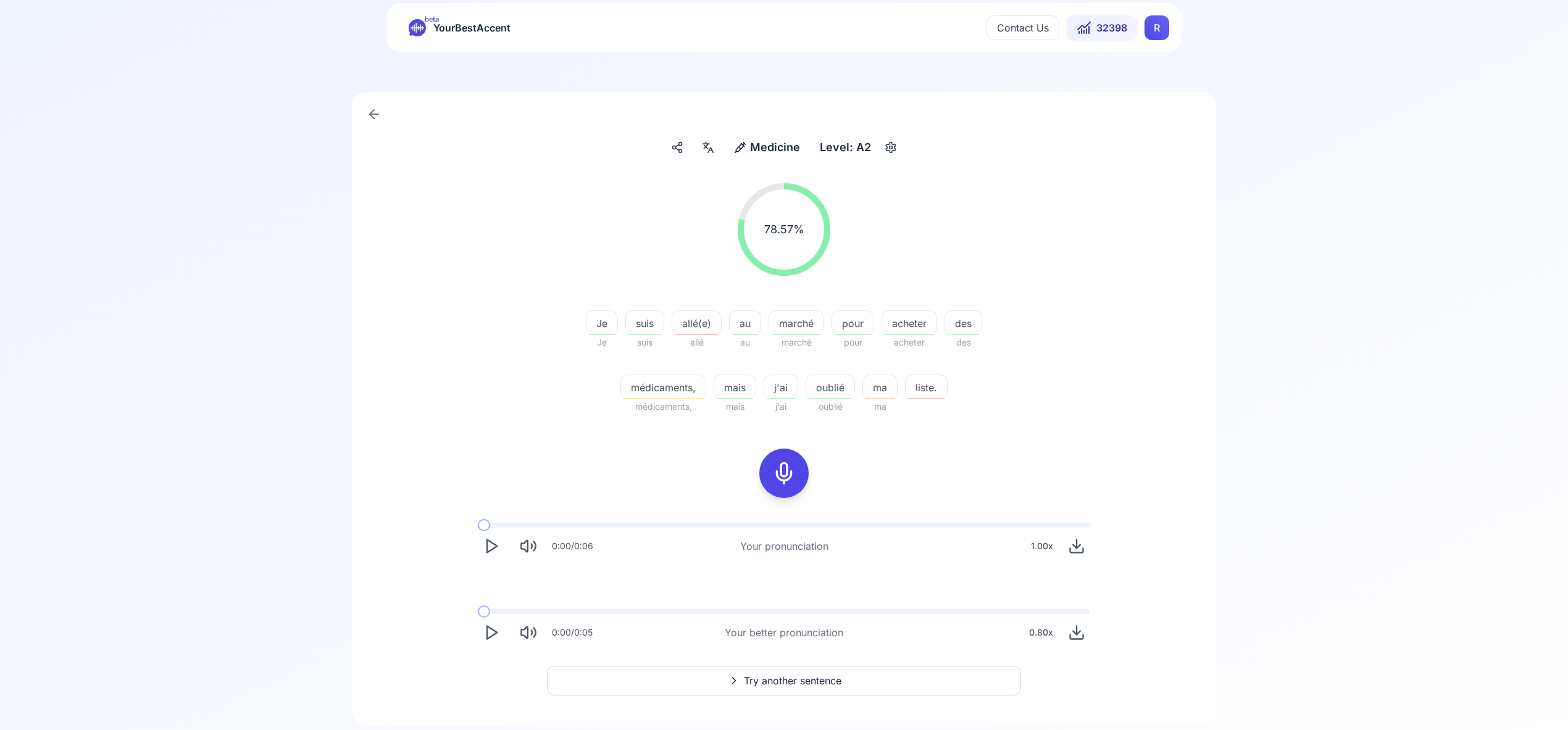
click at [799, 682] on span "Try another sentence" at bounding box center [792, 680] width 97 height 15
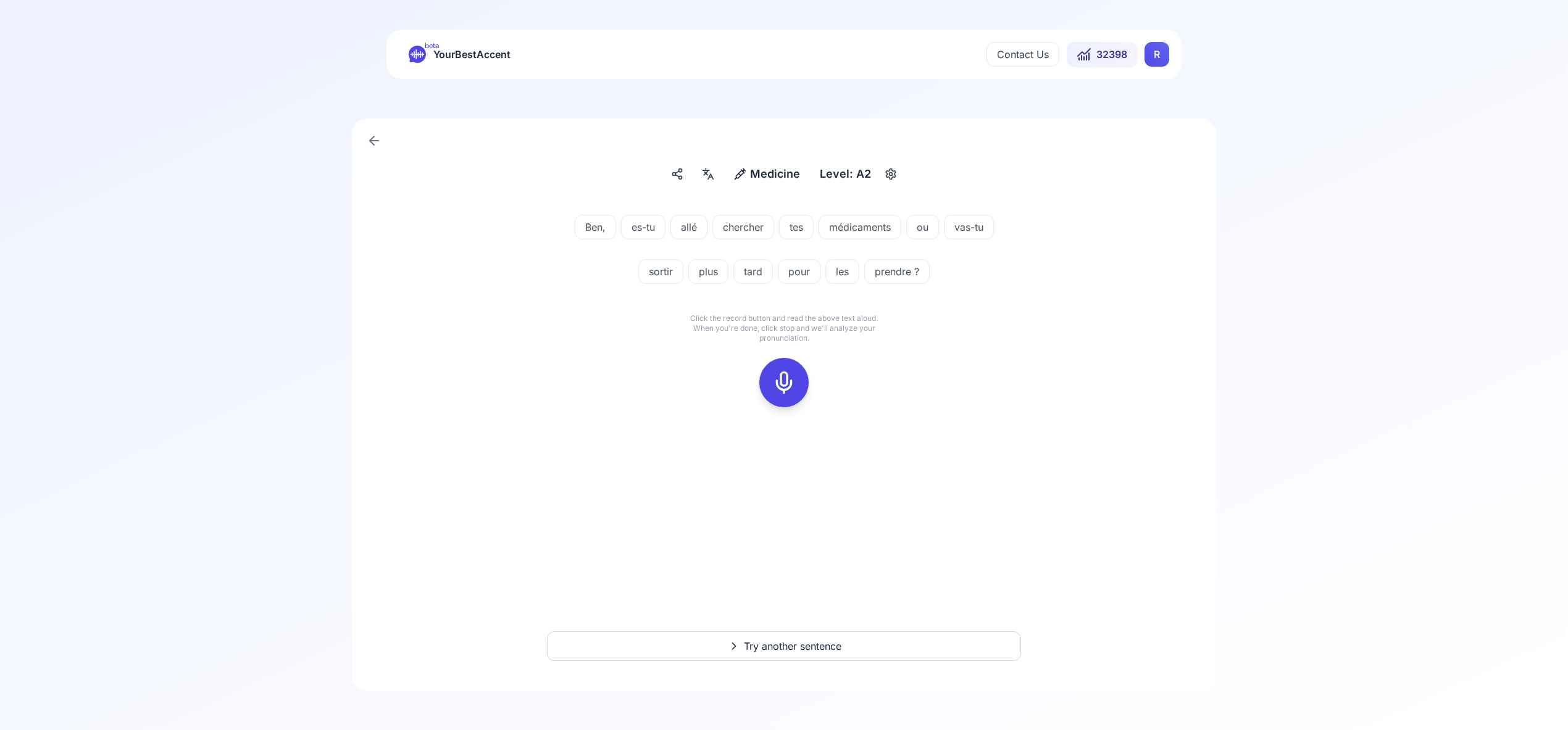
click at [784, 382] on icon at bounding box center [784, 383] width 25 height 25
click at [785, 383] on icon at bounding box center [784, 383] width 25 height 25
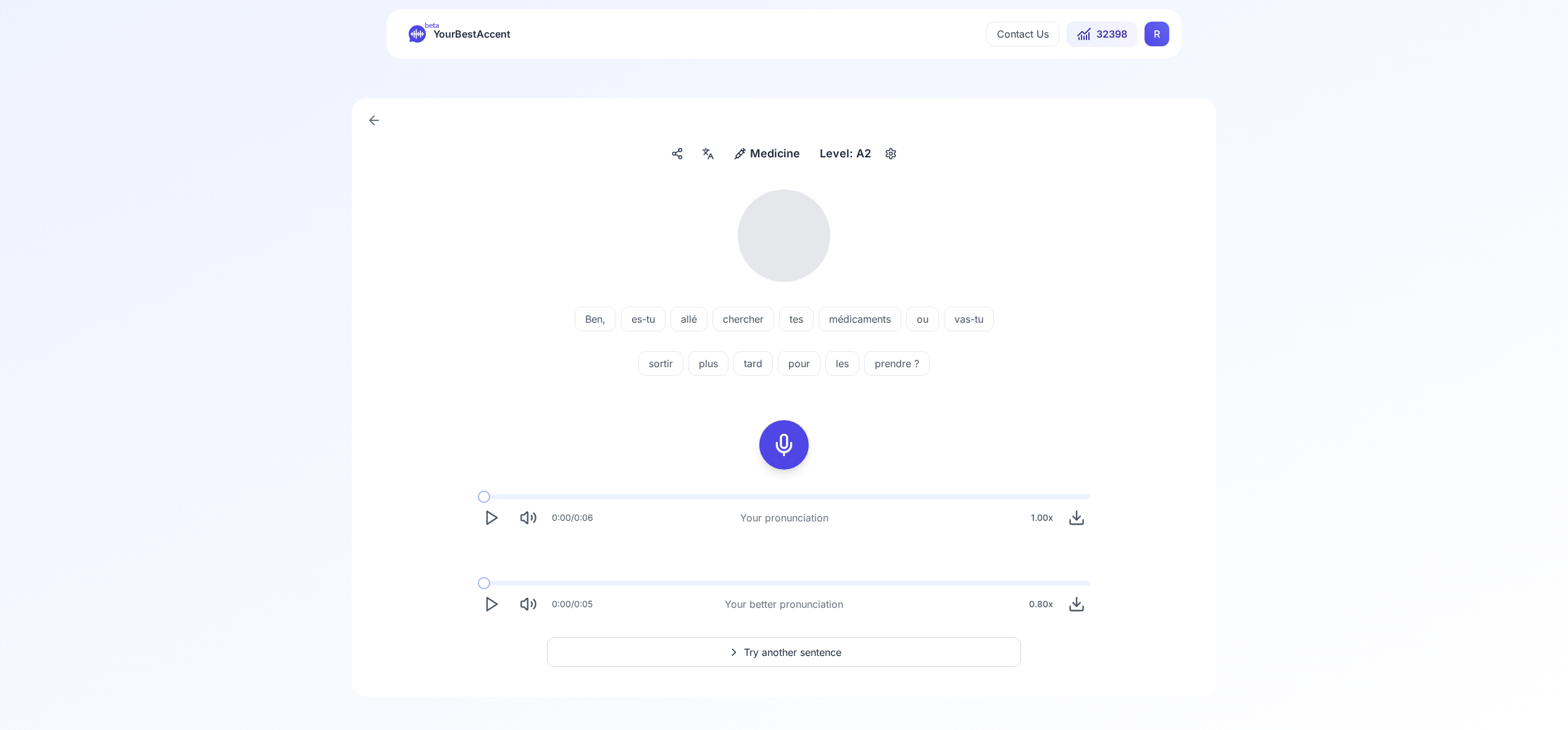
scroll to position [26, 0]
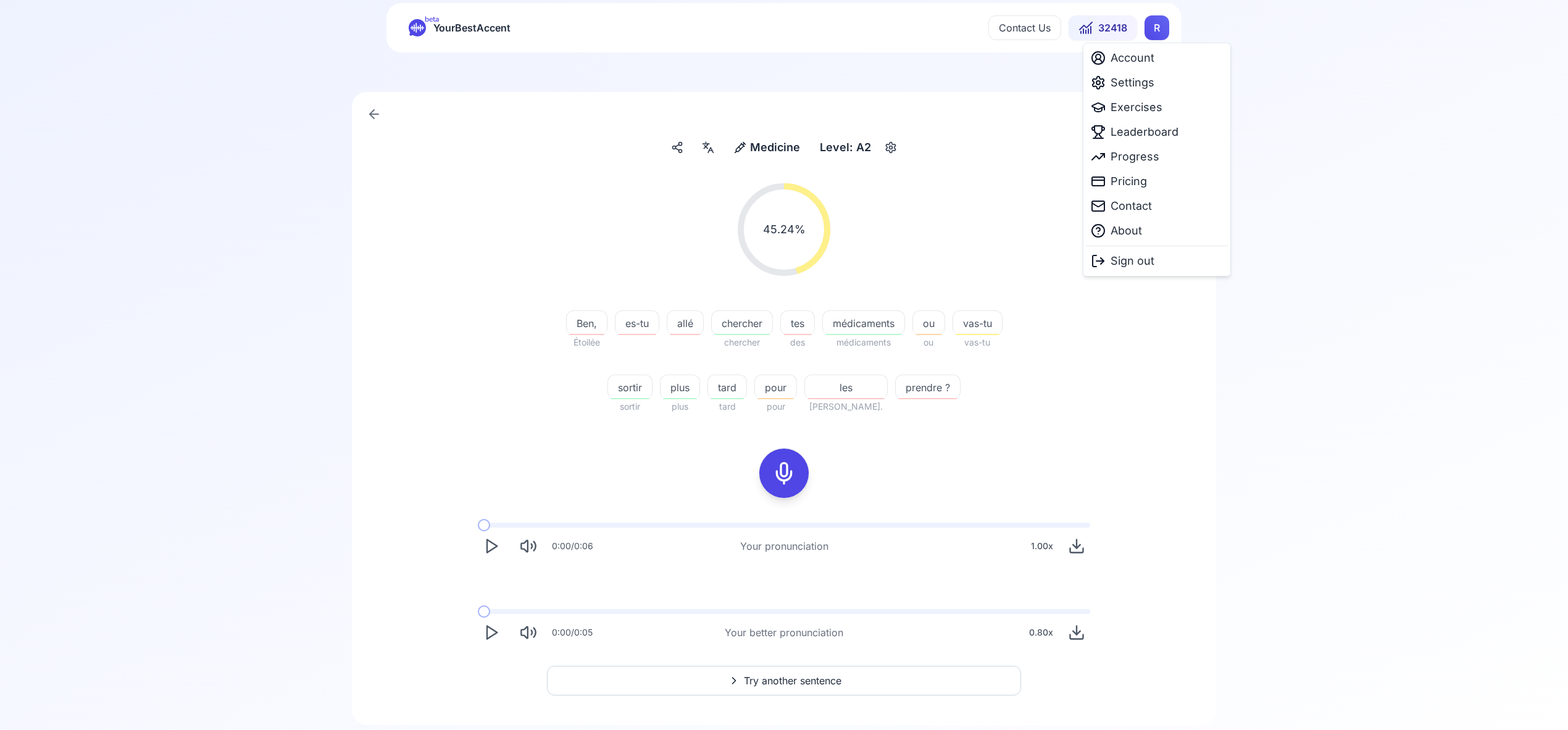
click at [1161, 39] on html "beta YourBestAccent Contact Us 32418 R Medicine Medicine Level: A2 45.24 % 45.2…" at bounding box center [784, 338] width 1568 height 730
click at [1140, 86] on span "Settings" at bounding box center [1132, 83] width 44 height 18
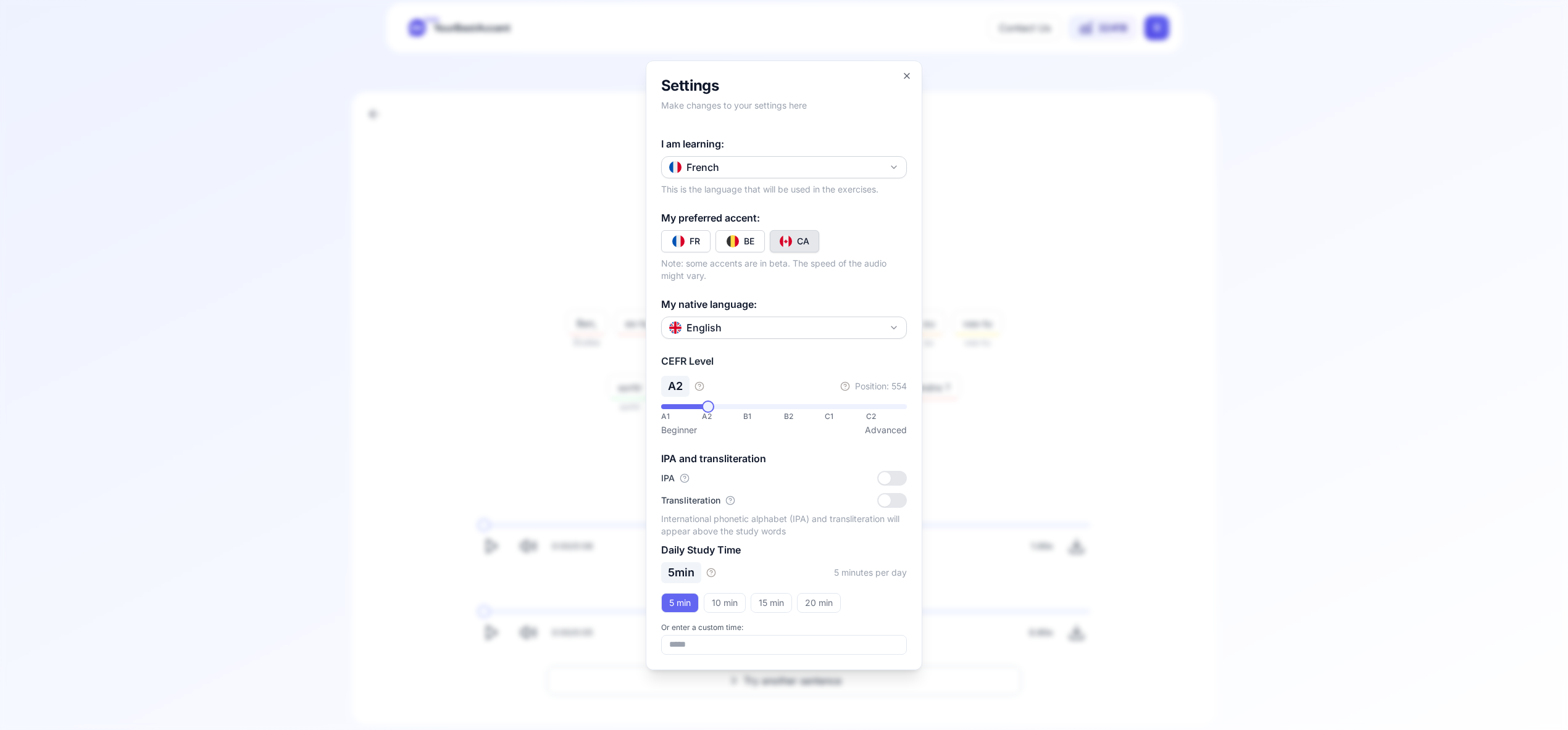
click at [898, 168] on icon "button" at bounding box center [893, 167] width 10 height 10
click at [817, 316] on div "Russian" at bounding box center [784, 308] width 239 height 22
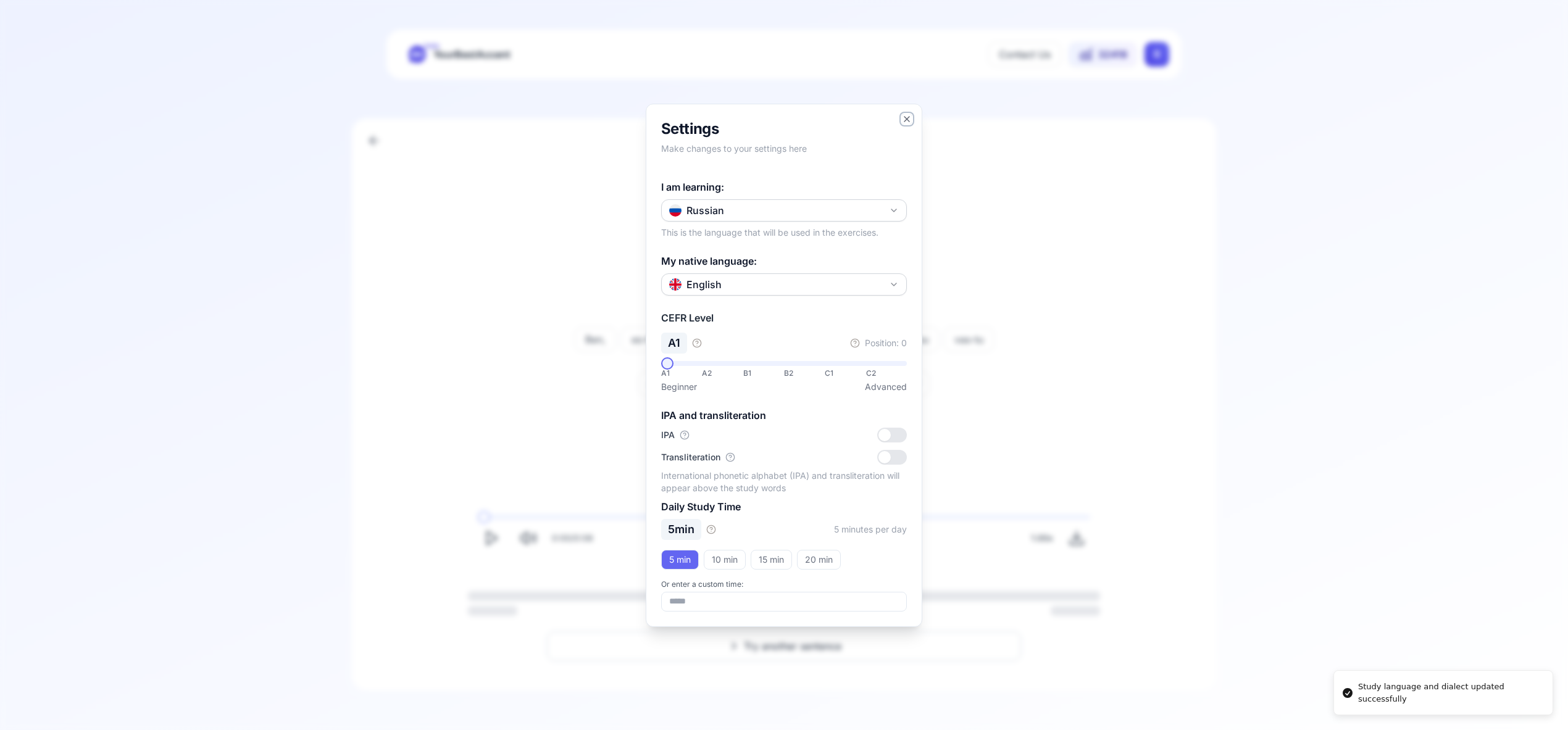
click at [910, 118] on icon "button" at bounding box center [906, 119] width 10 height 10
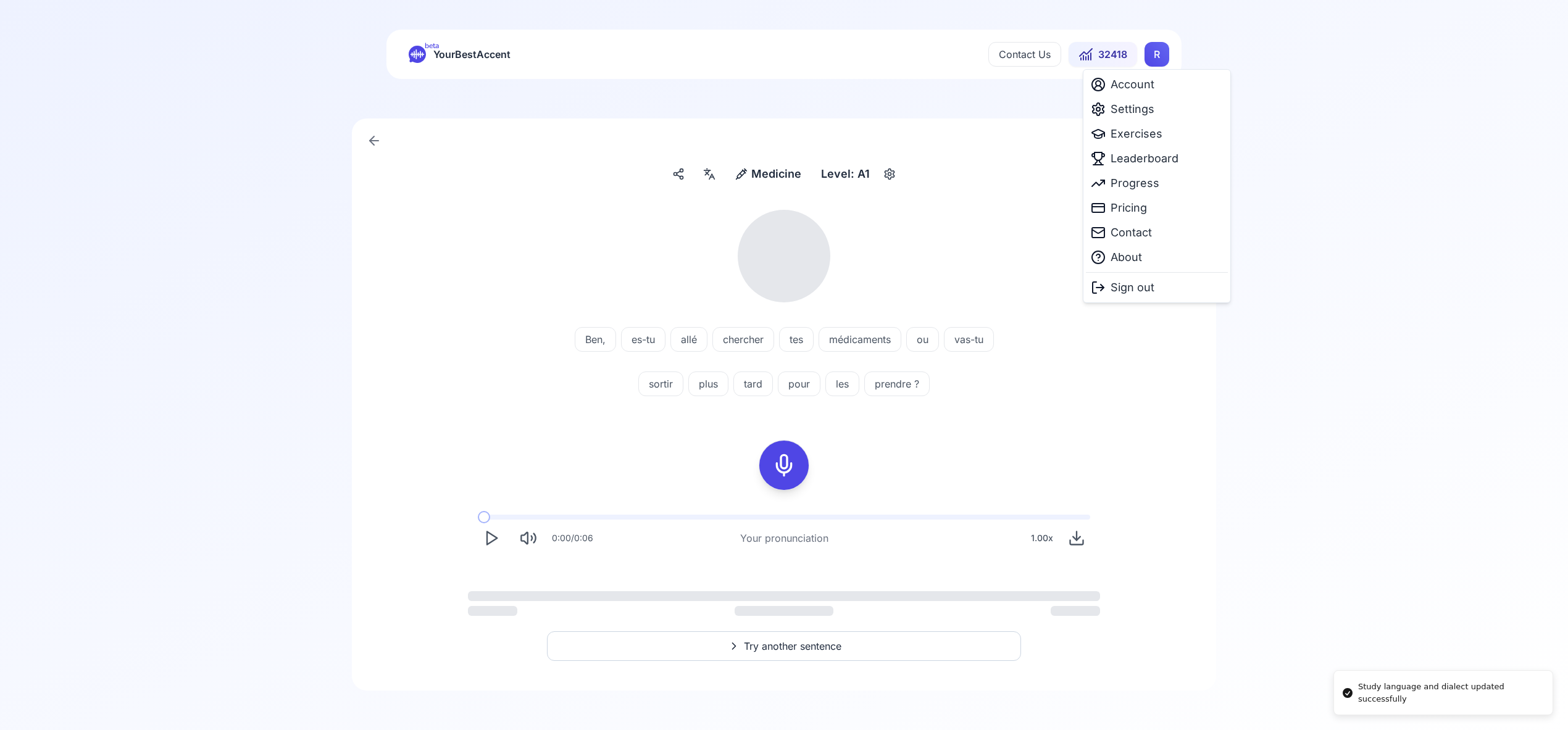
click at [1159, 53] on html "Study language and dialect updated successfully beta YourBestAccent Contact Us …" at bounding box center [784, 365] width 1568 height 730
click at [1148, 130] on span "Exercises" at bounding box center [1136, 134] width 52 height 18
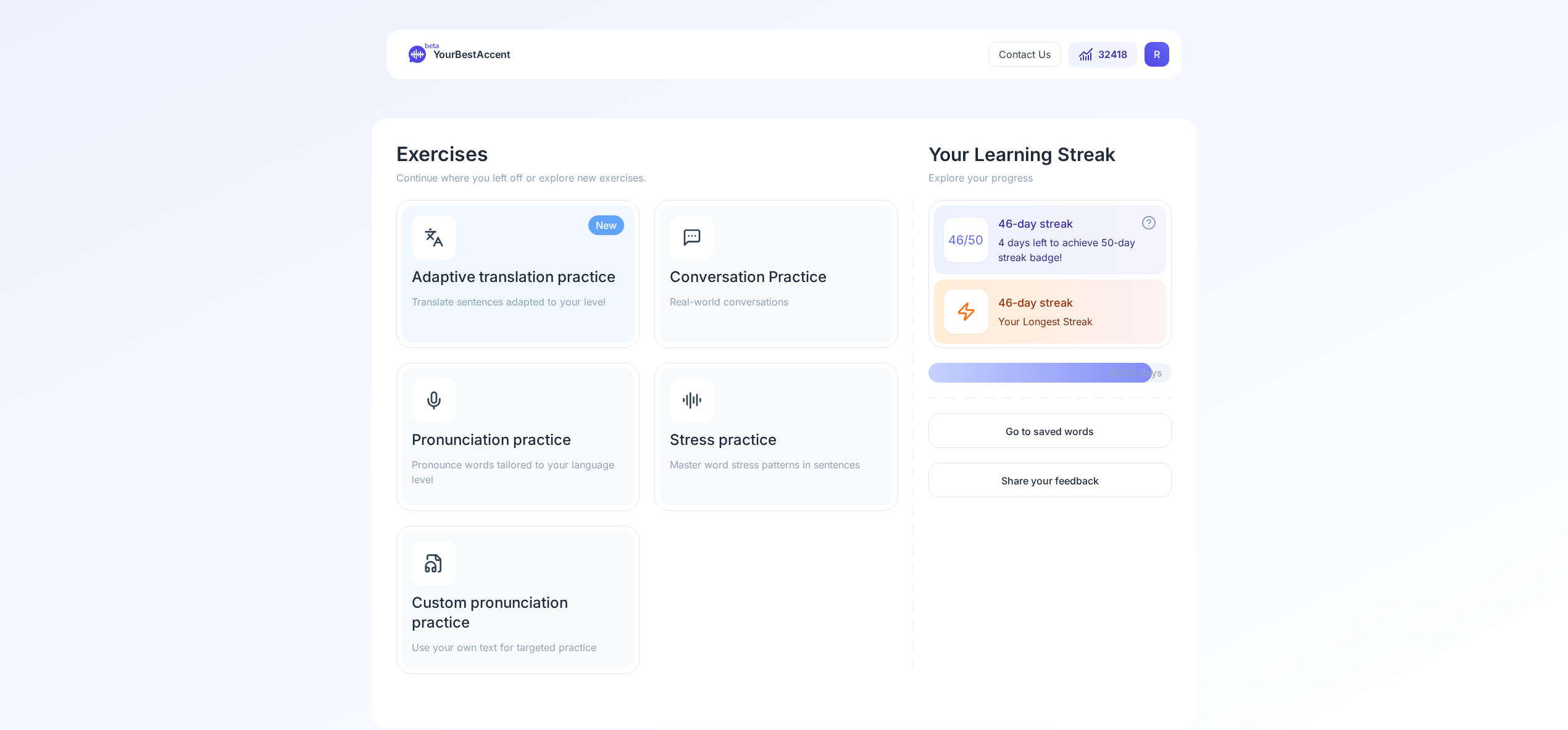
click at [526, 411] on div "Pronunciation practice Pronounce words tailored to your language level" at bounding box center [518, 436] width 232 height 137
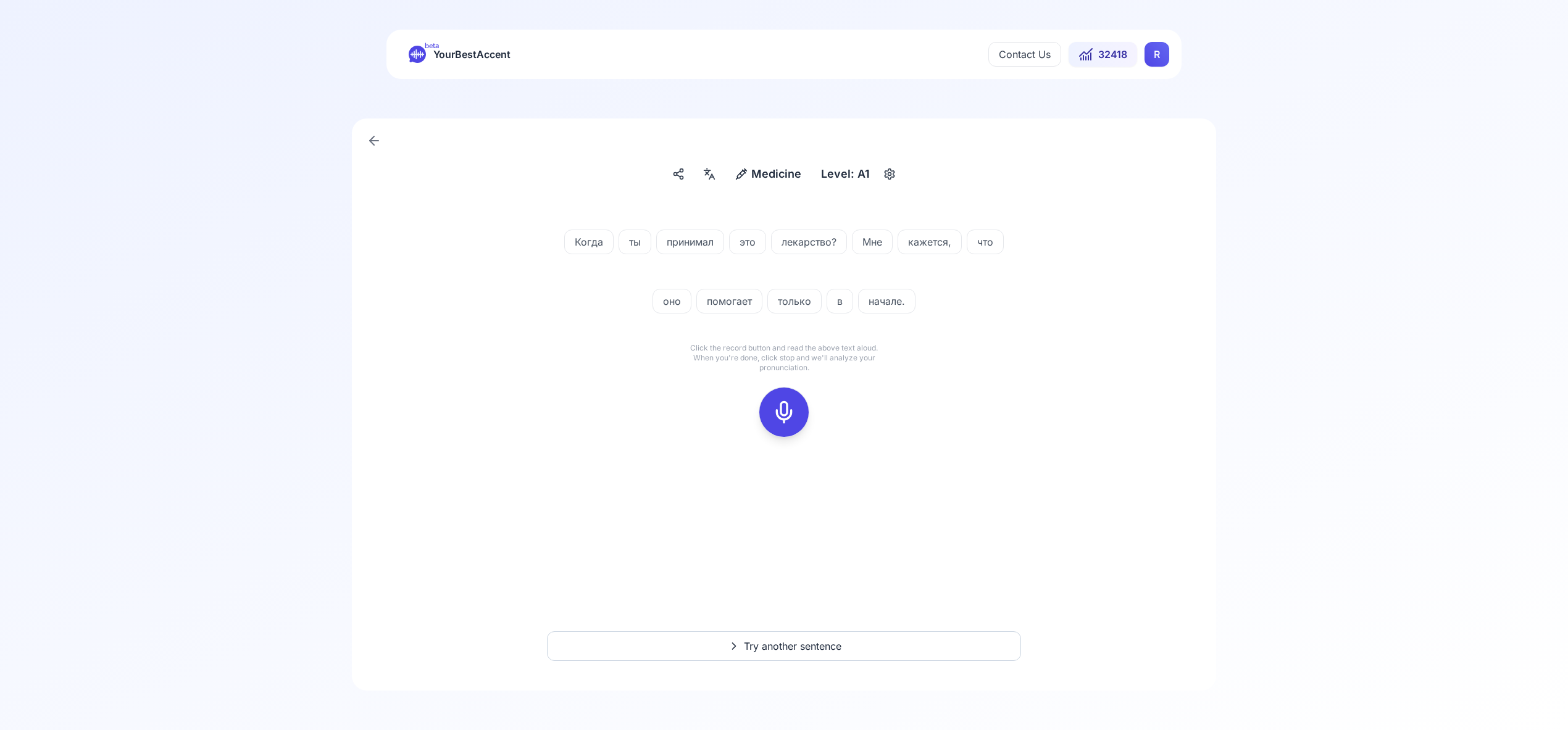
click at [784, 406] on icon at bounding box center [784, 412] width 25 height 25
click at [787, 406] on icon at bounding box center [784, 412] width 25 height 25
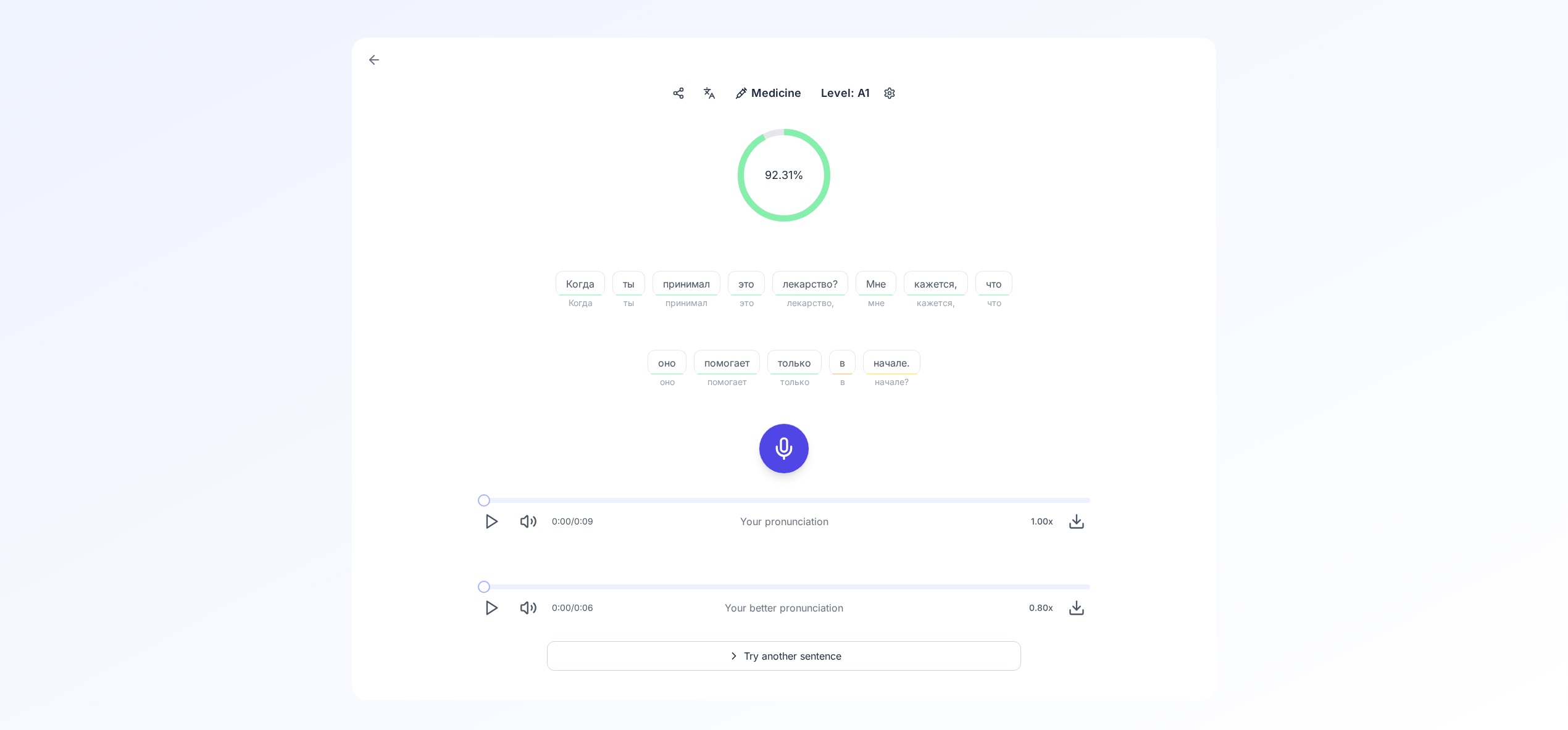
scroll to position [91, 0]
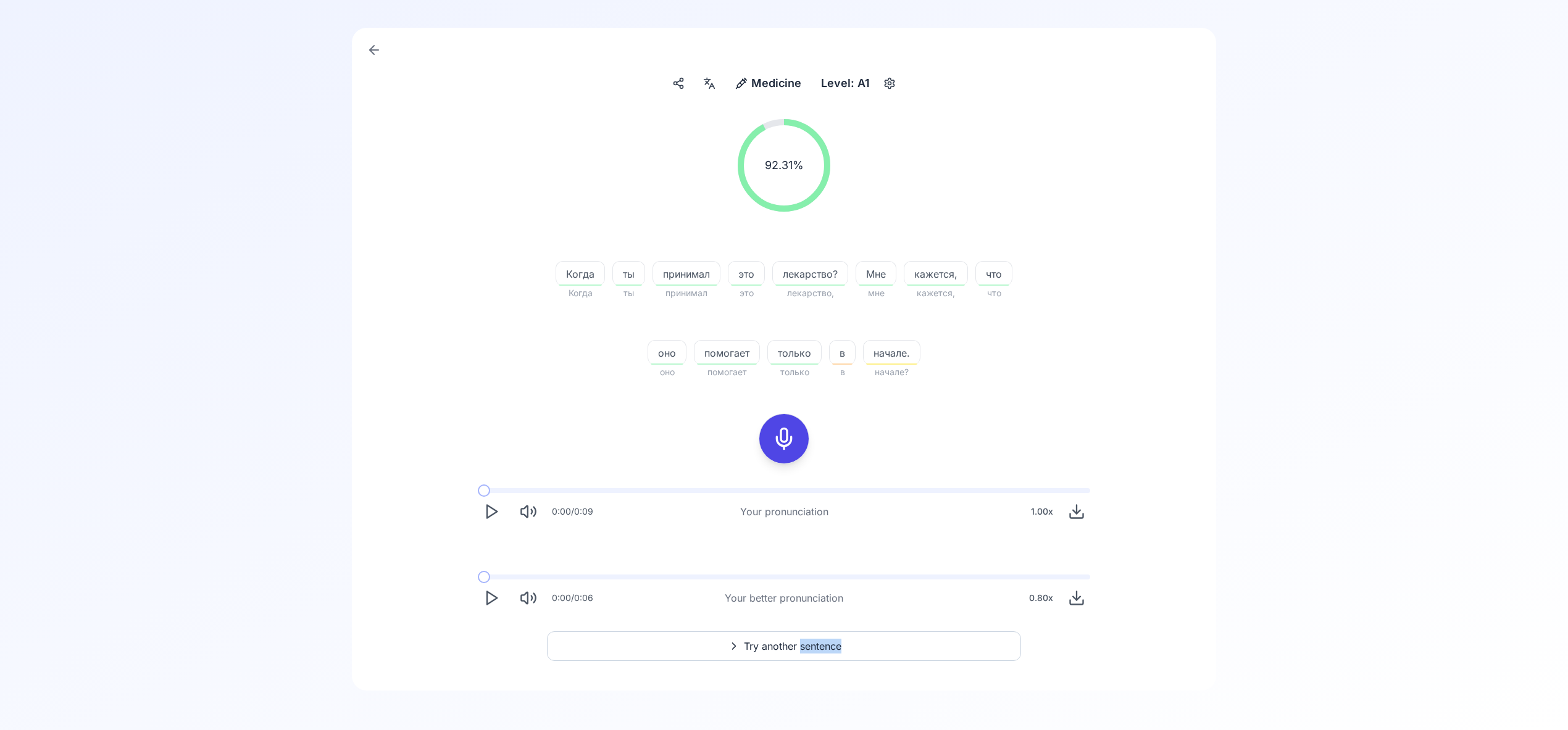
click at [788, 644] on span "Try another sentence" at bounding box center [792, 646] width 97 height 15
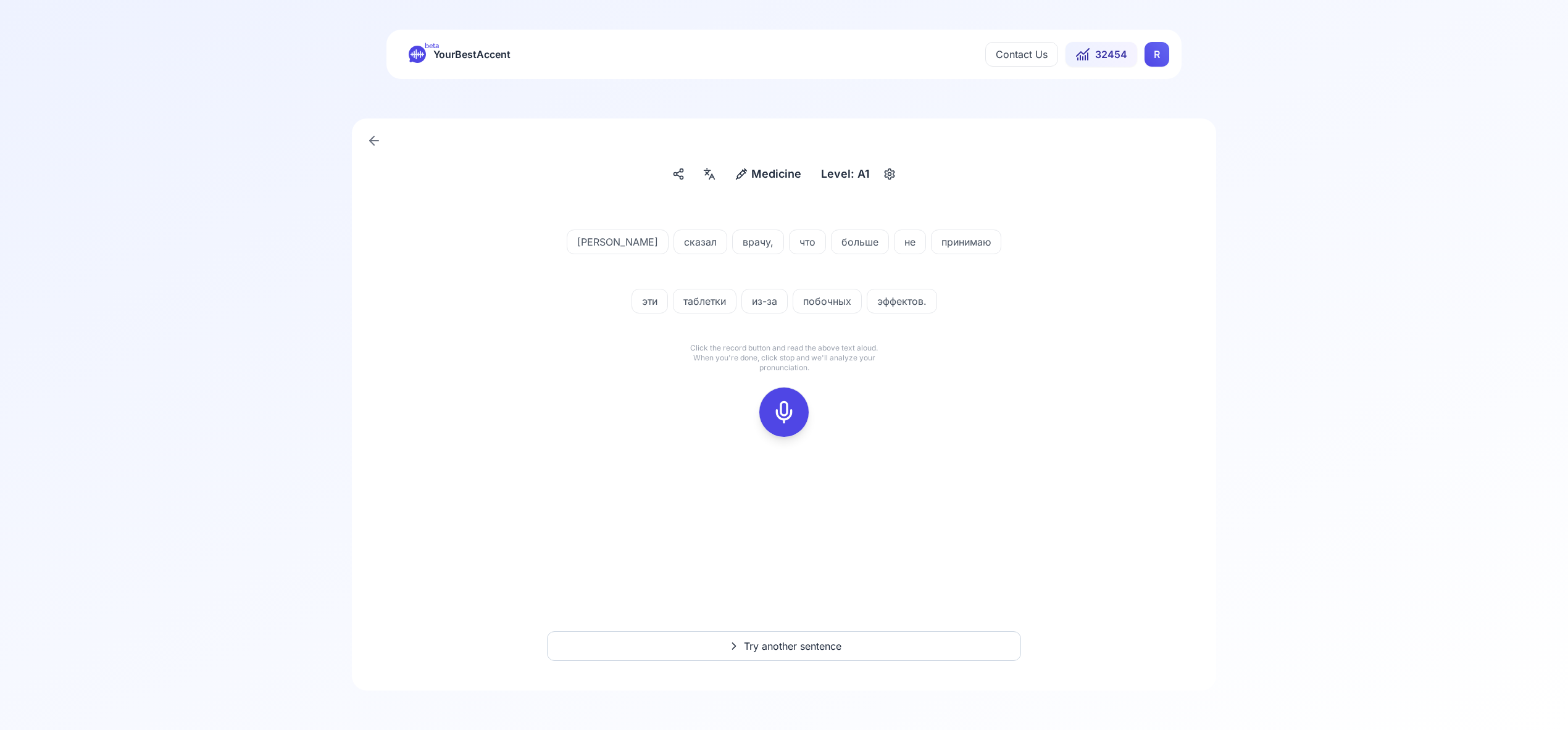
click at [783, 415] on icon at bounding box center [784, 412] width 25 height 25
click at [789, 418] on icon at bounding box center [784, 412] width 25 height 25
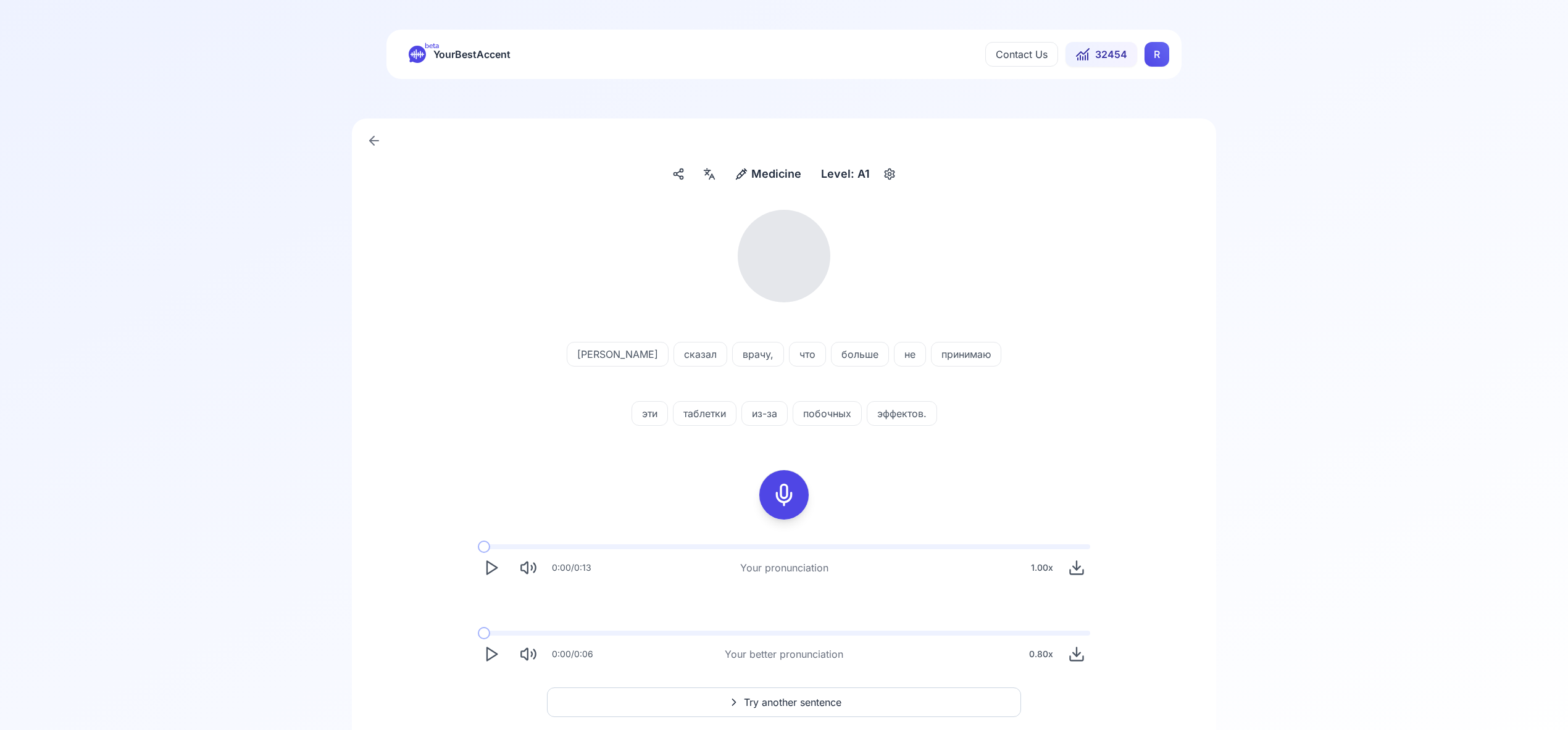
click at [705, 177] on icon at bounding box center [709, 174] width 15 height 12
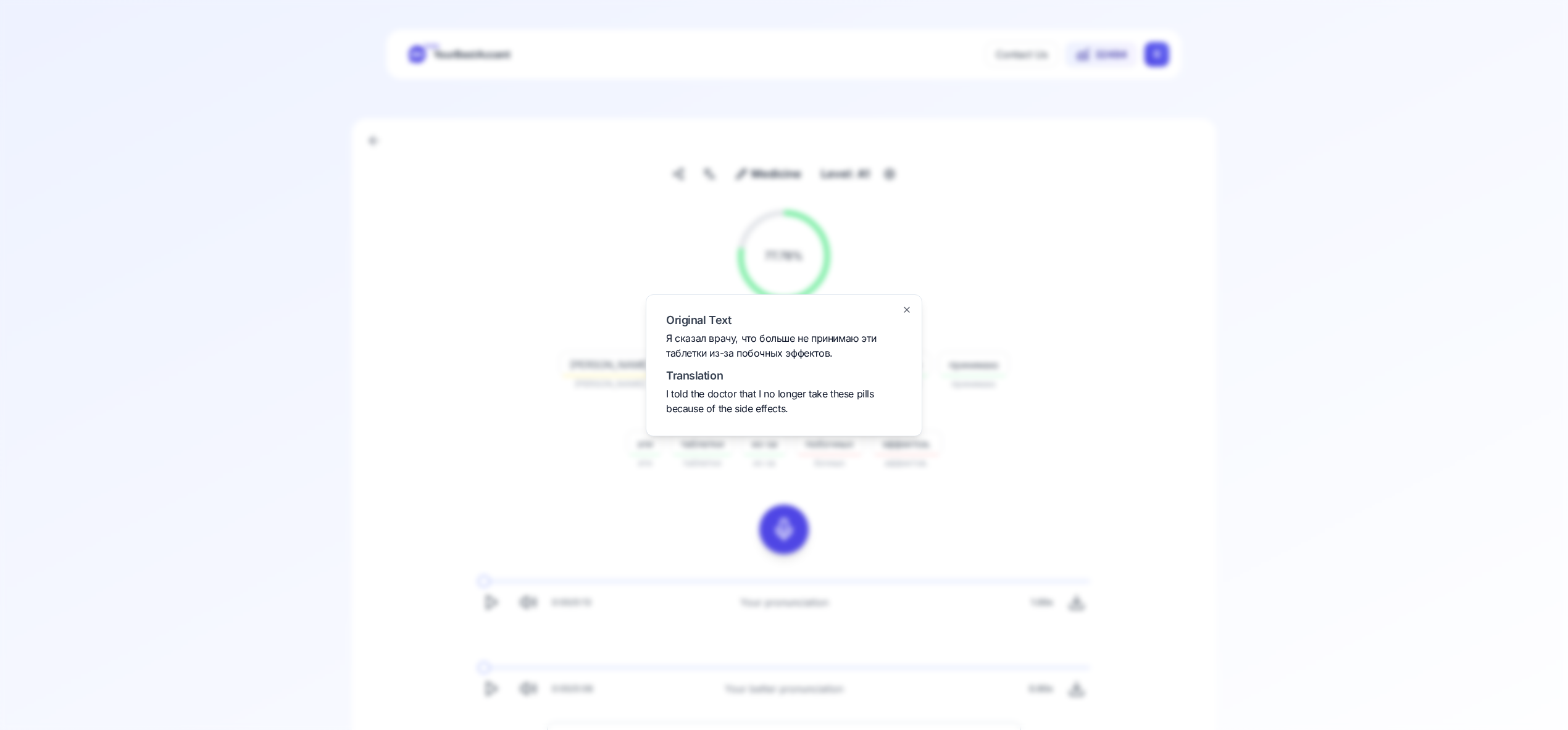
click at [910, 308] on icon "button" at bounding box center [906, 309] width 10 height 10
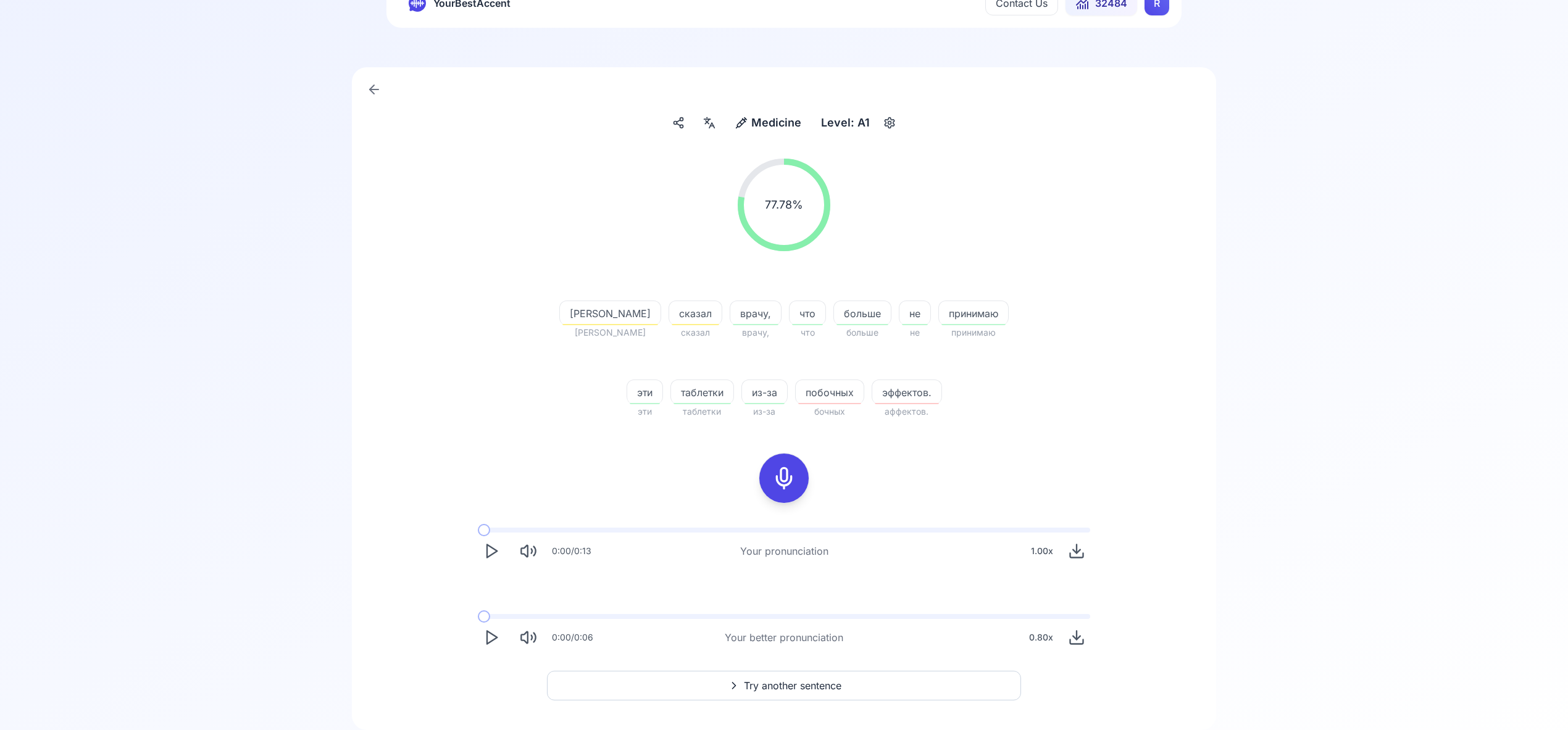
scroll to position [54, 0]
click at [801, 679] on span "Try another sentence" at bounding box center [792, 682] width 97 height 15
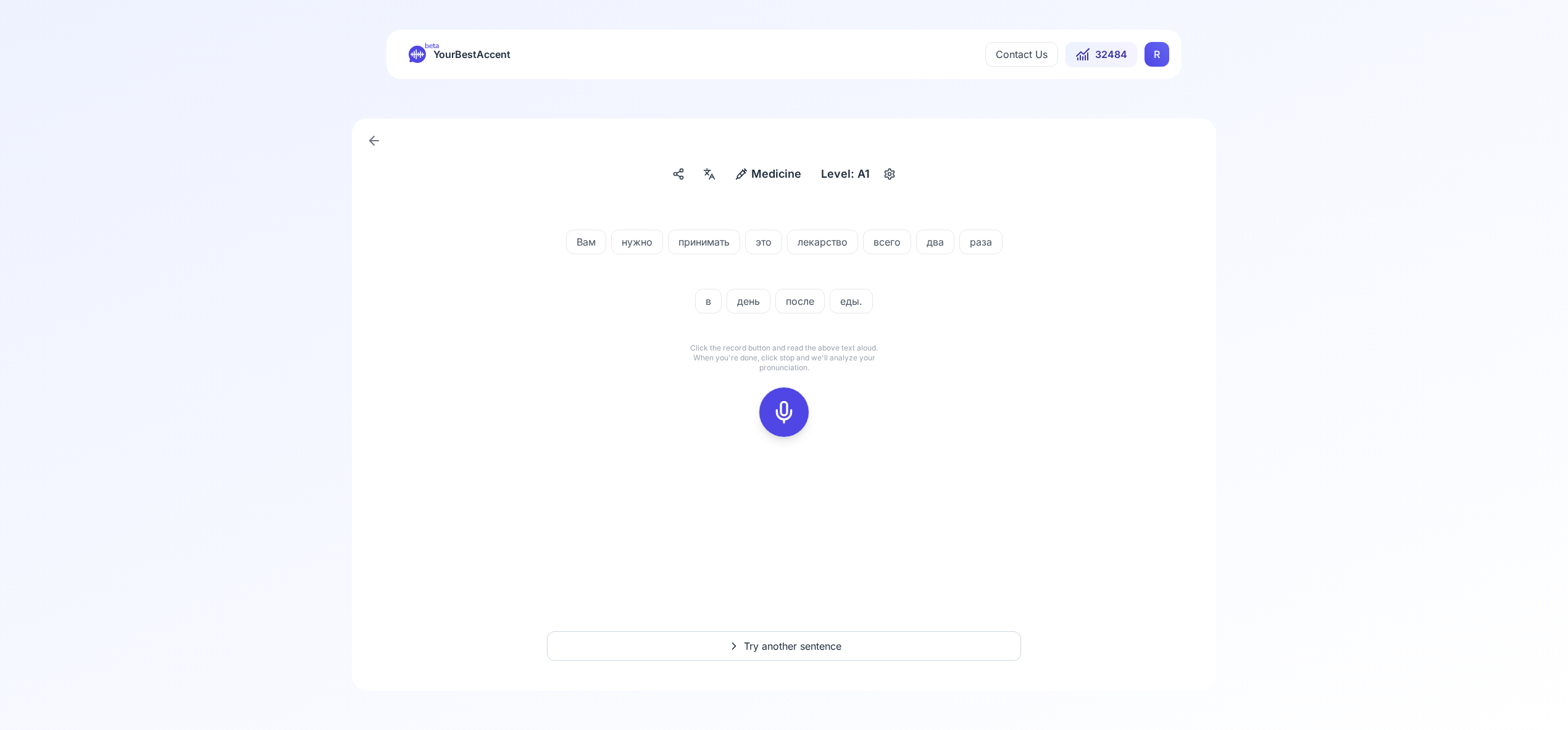
click at [787, 411] on icon at bounding box center [784, 412] width 25 height 25
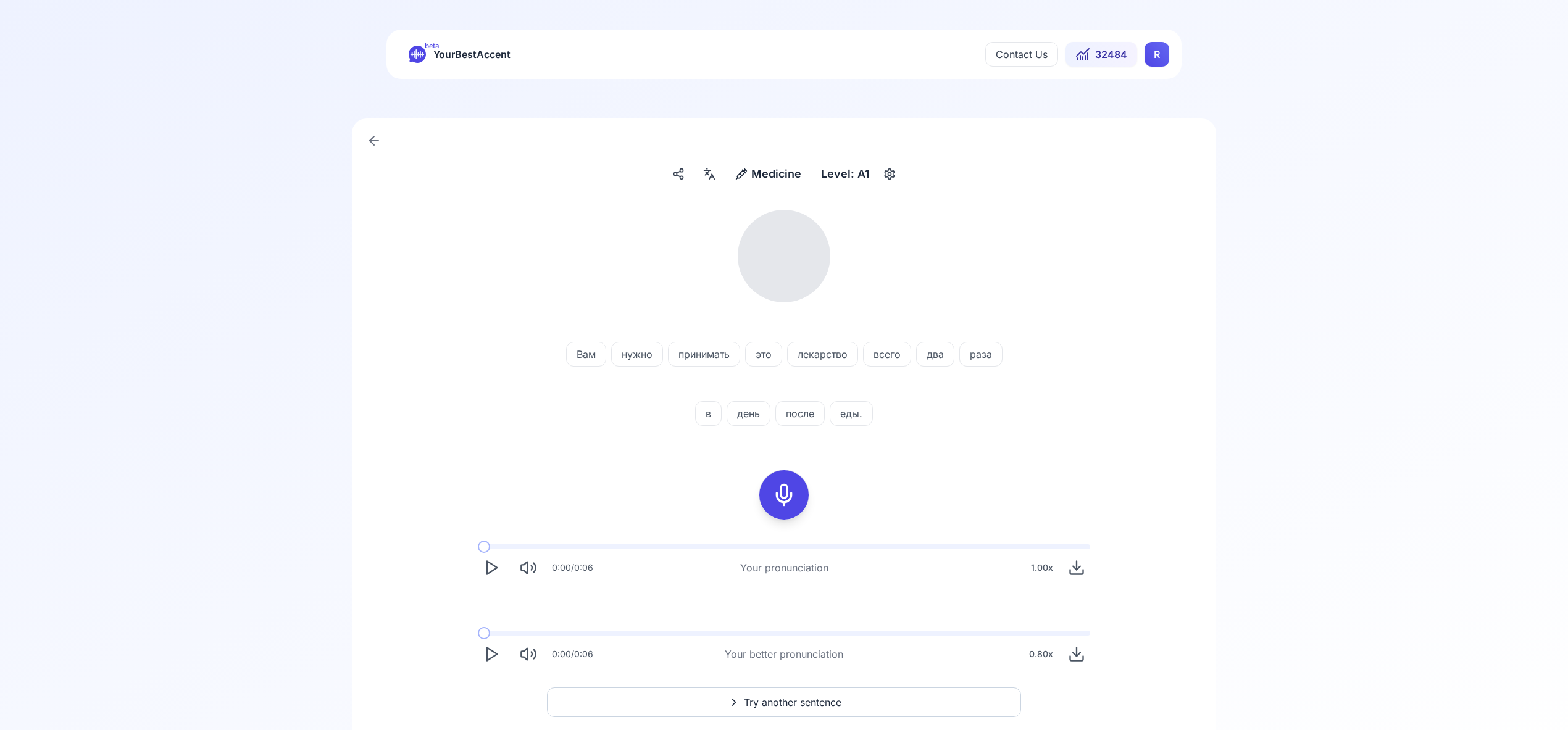
scroll to position [56, 0]
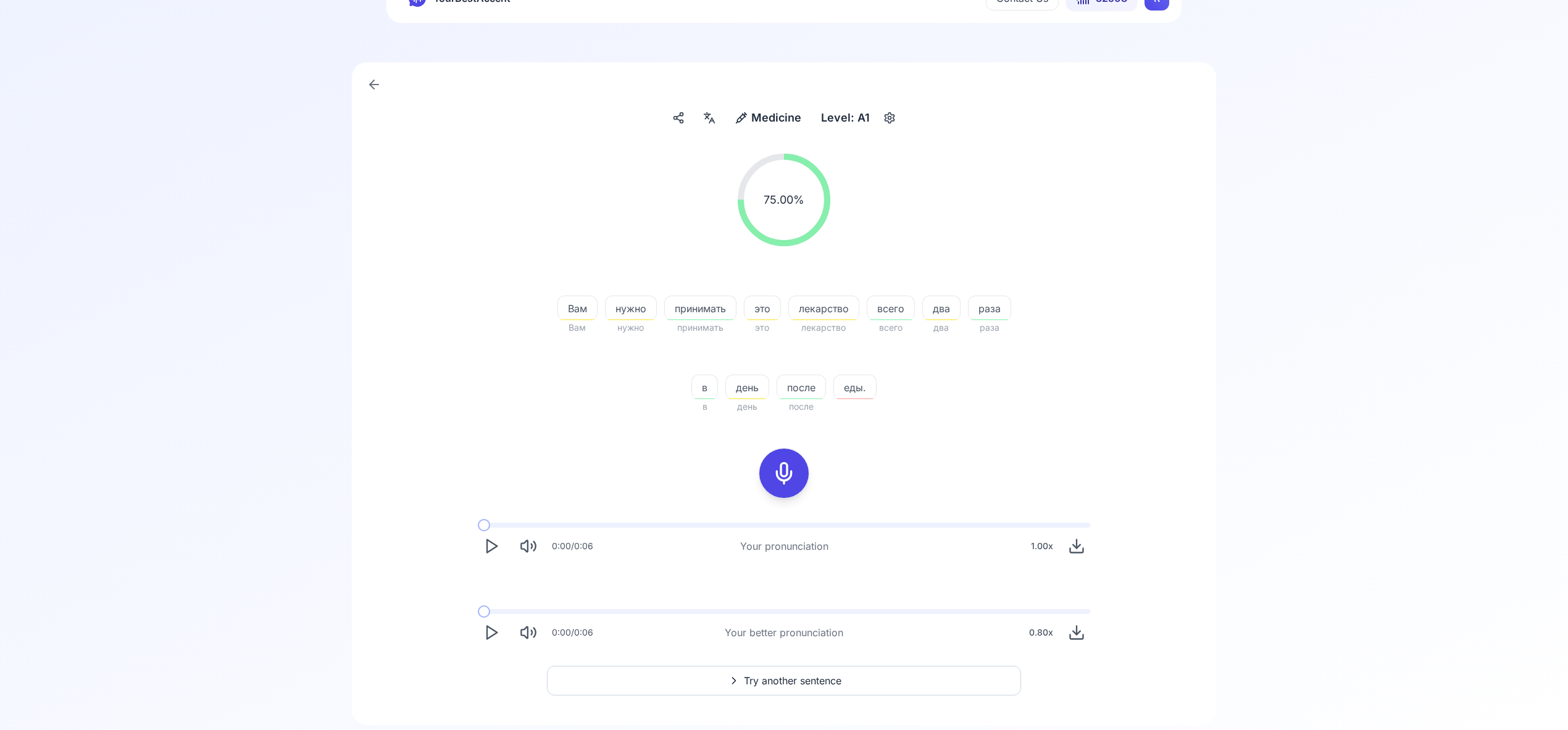
click at [803, 679] on span "Try another sentence" at bounding box center [792, 680] width 97 height 15
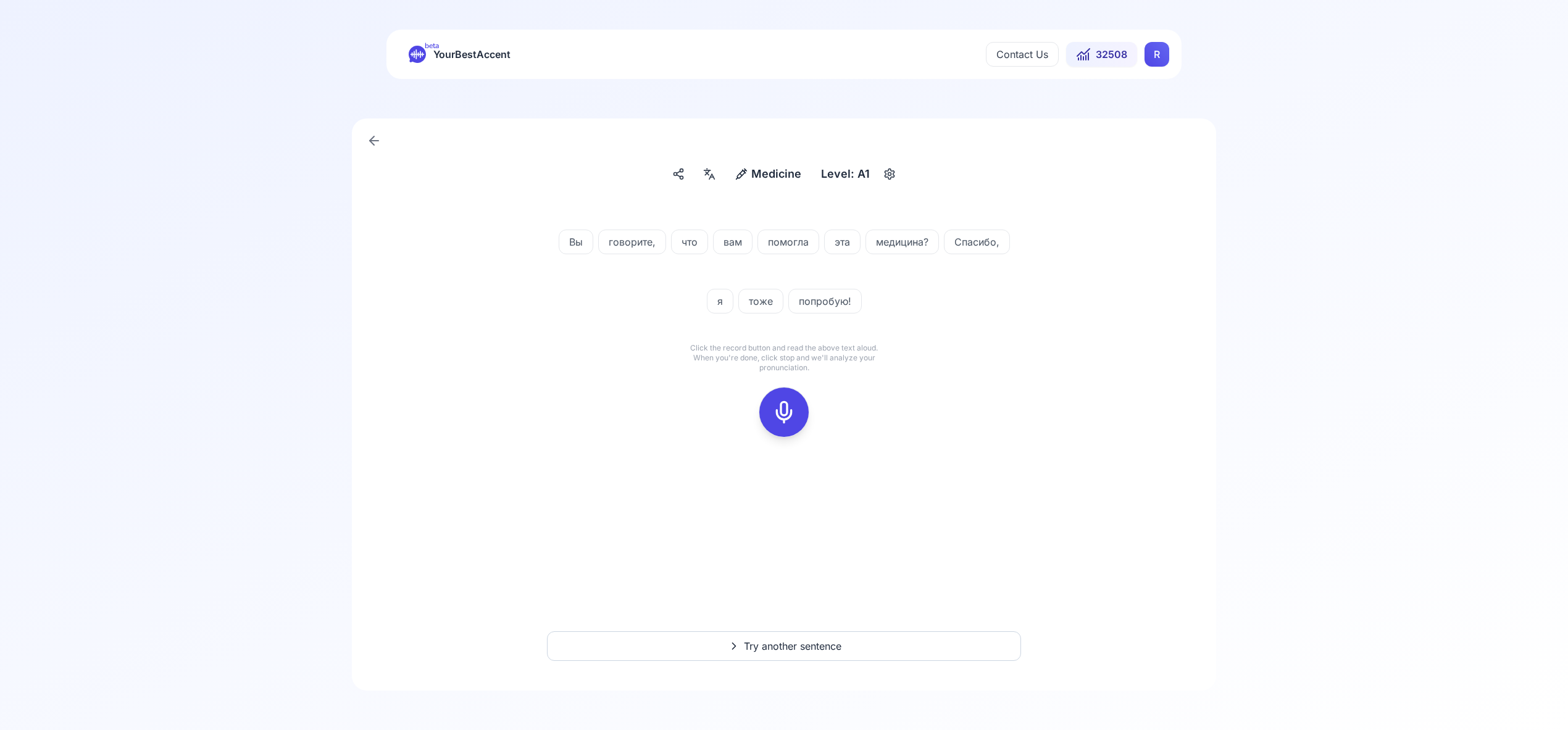
click at [781, 403] on rect at bounding box center [784, 411] width 18 height 18
click at [783, 420] on icon at bounding box center [784, 412] width 25 height 25
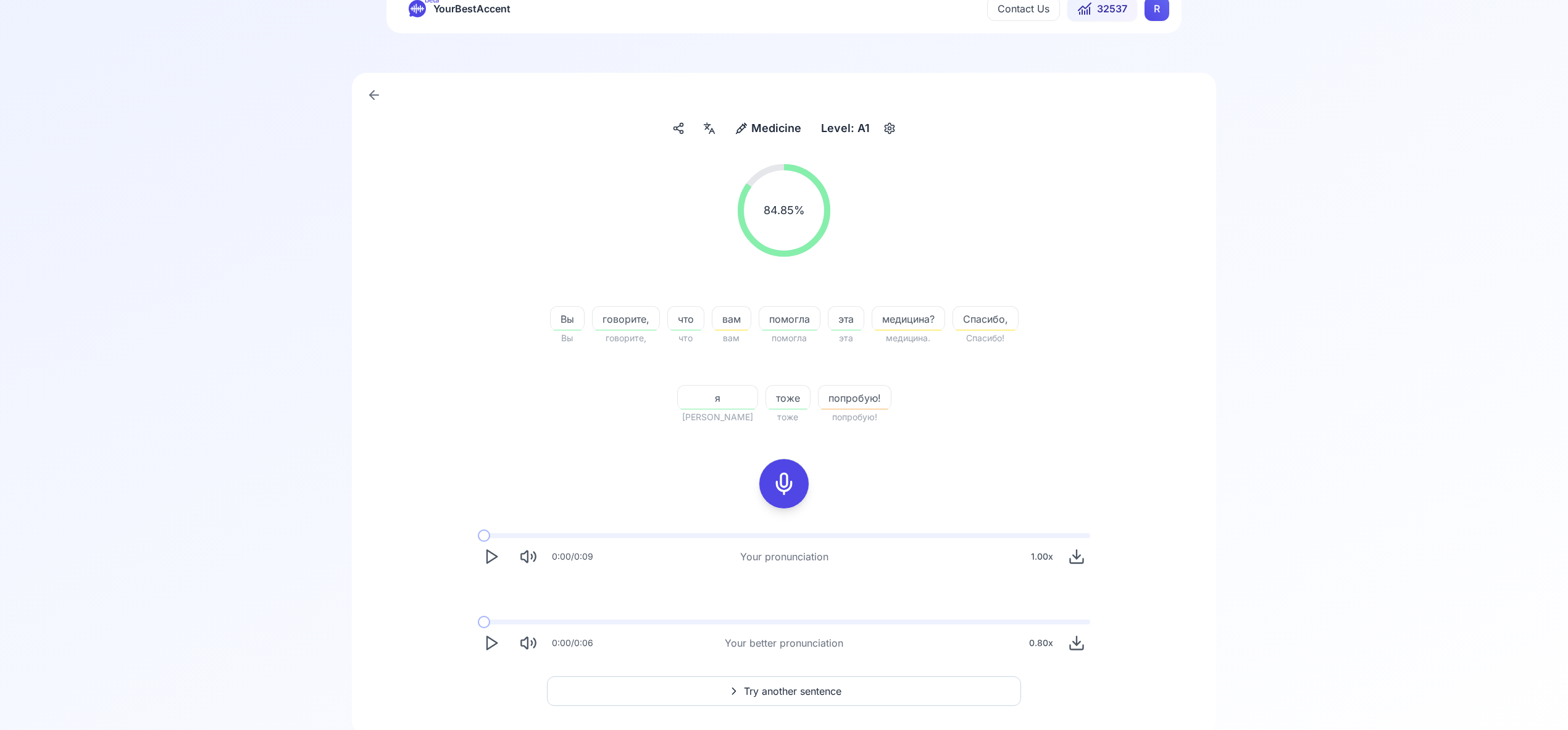
scroll to position [46, 0]
click at [790, 693] on span "Try another sentence" at bounding box center [792, 690] width 97 height 15
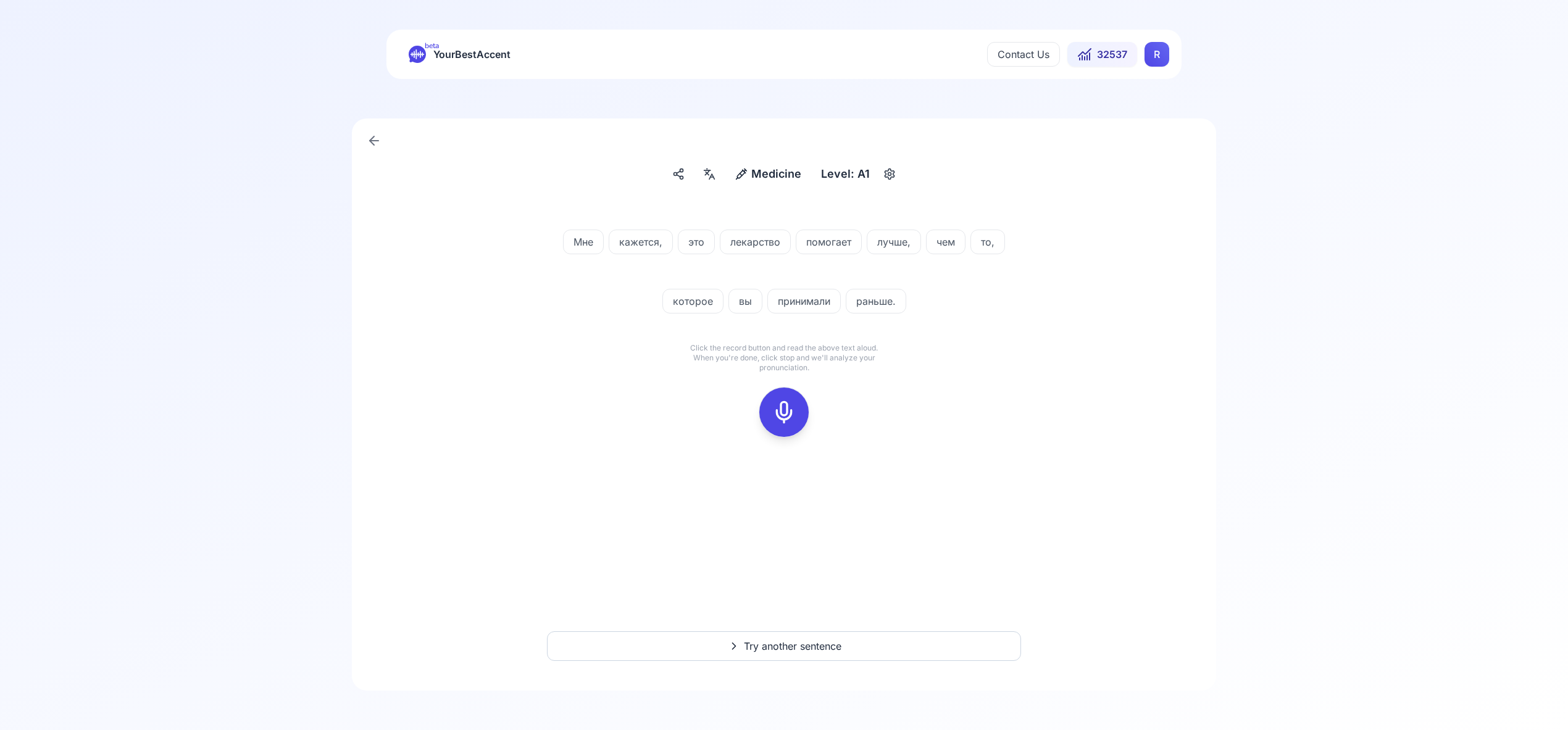
click at [780, 414] on icon at bounding box center [784, 412] width 25 height 25
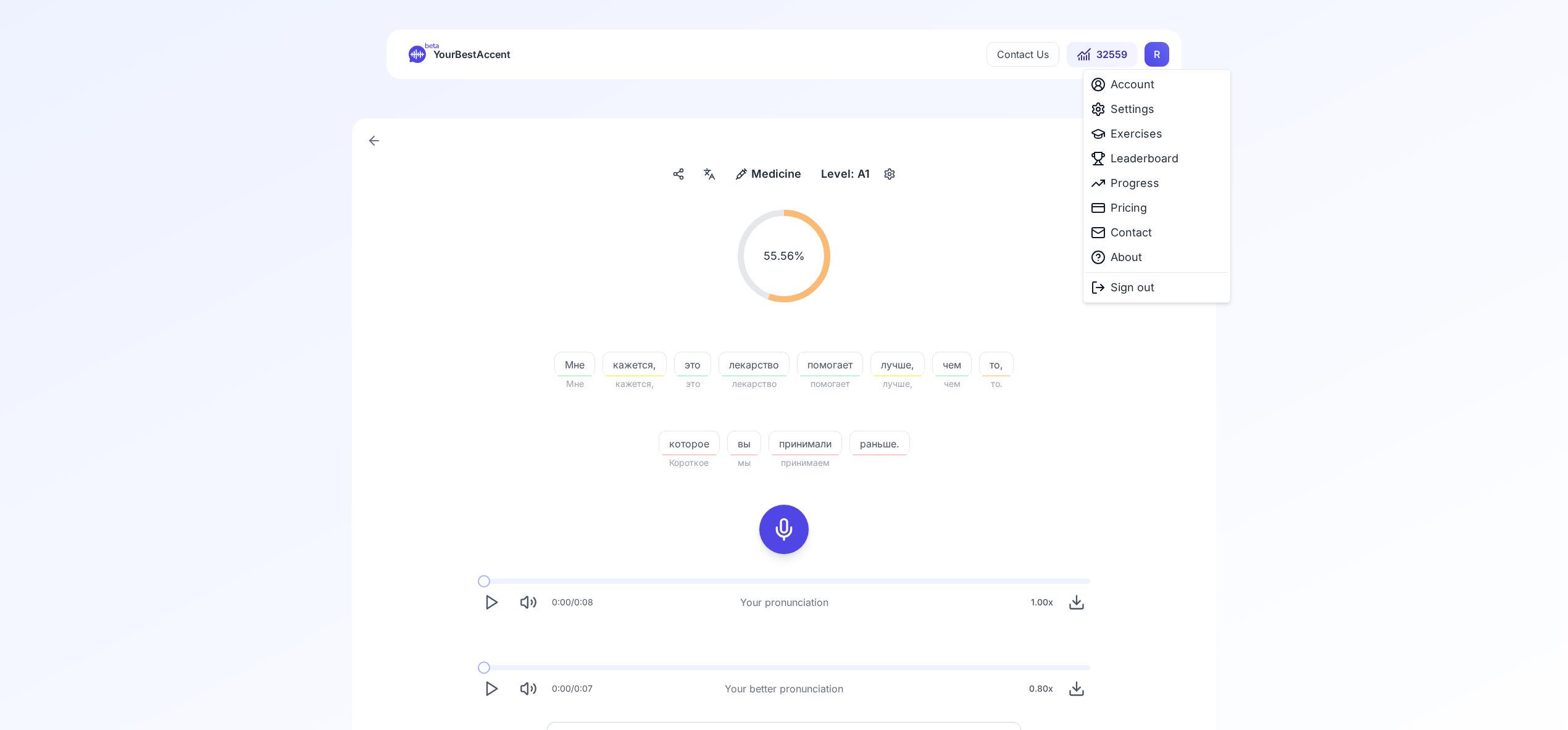
click at [1160, 53] on html "beta YourBestAccent Contact Us 32559 R Medicine Medicine Level: A1 55.56 % 55.5…" at bounding box center [784, 365] width 1568 height 730
click at [1140, 111] on span "Settings" at bounding box center [1132, 109] width 44 height 18
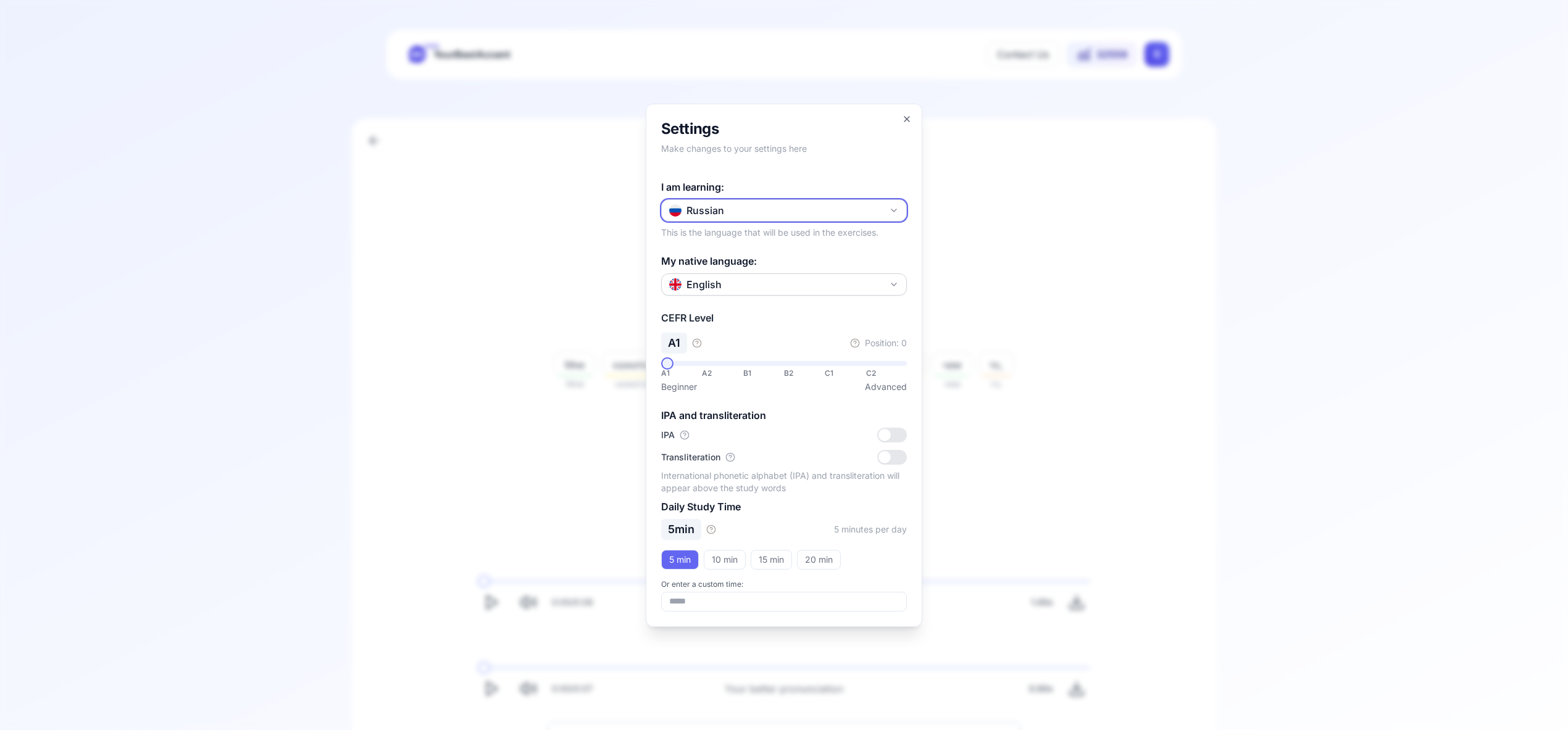
click at [893, 209] on icon "button" at bounding box center [893, 210] width 10 height 10
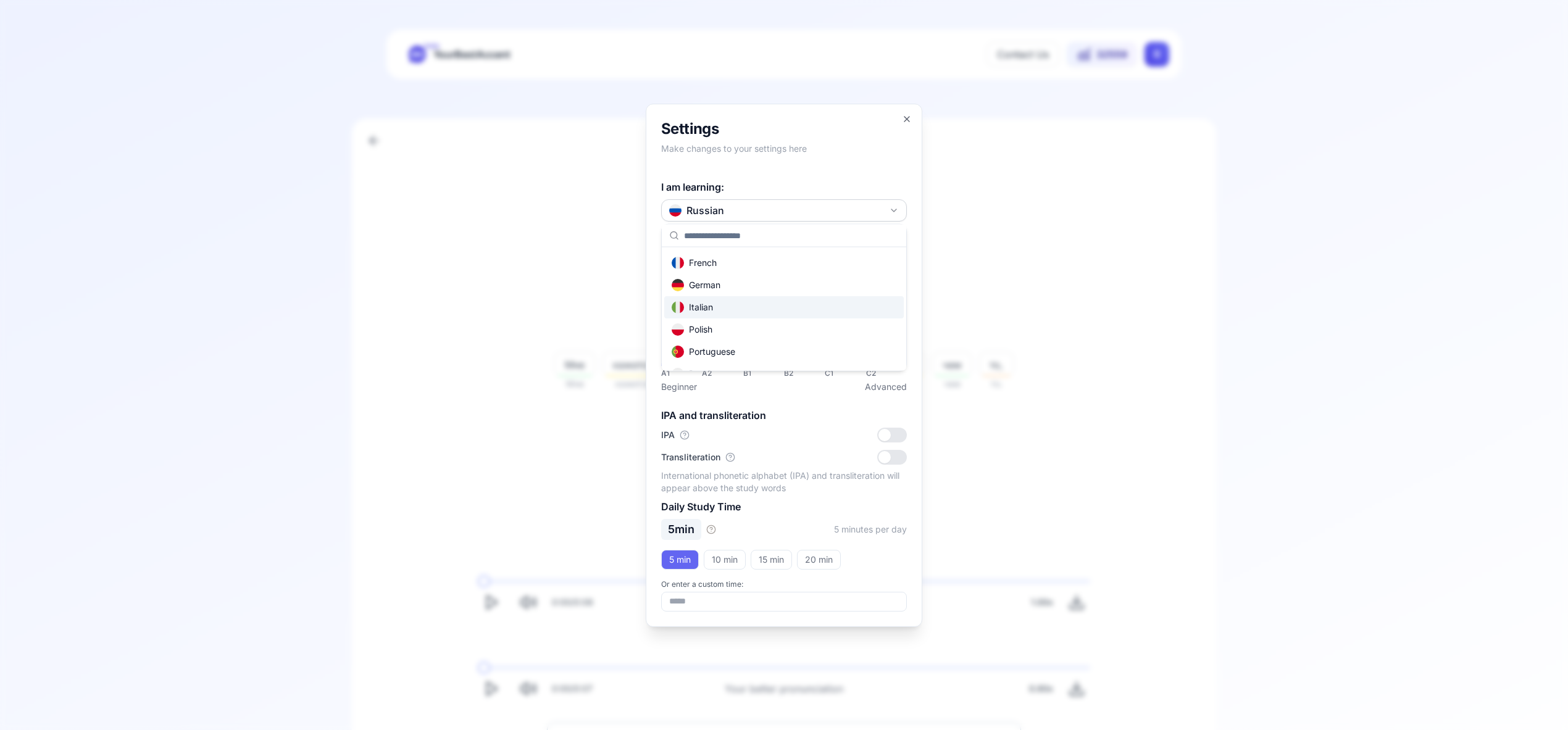
click at [820, 304] on div "Italian" at bounding box center [784, 308] width 239 height 22
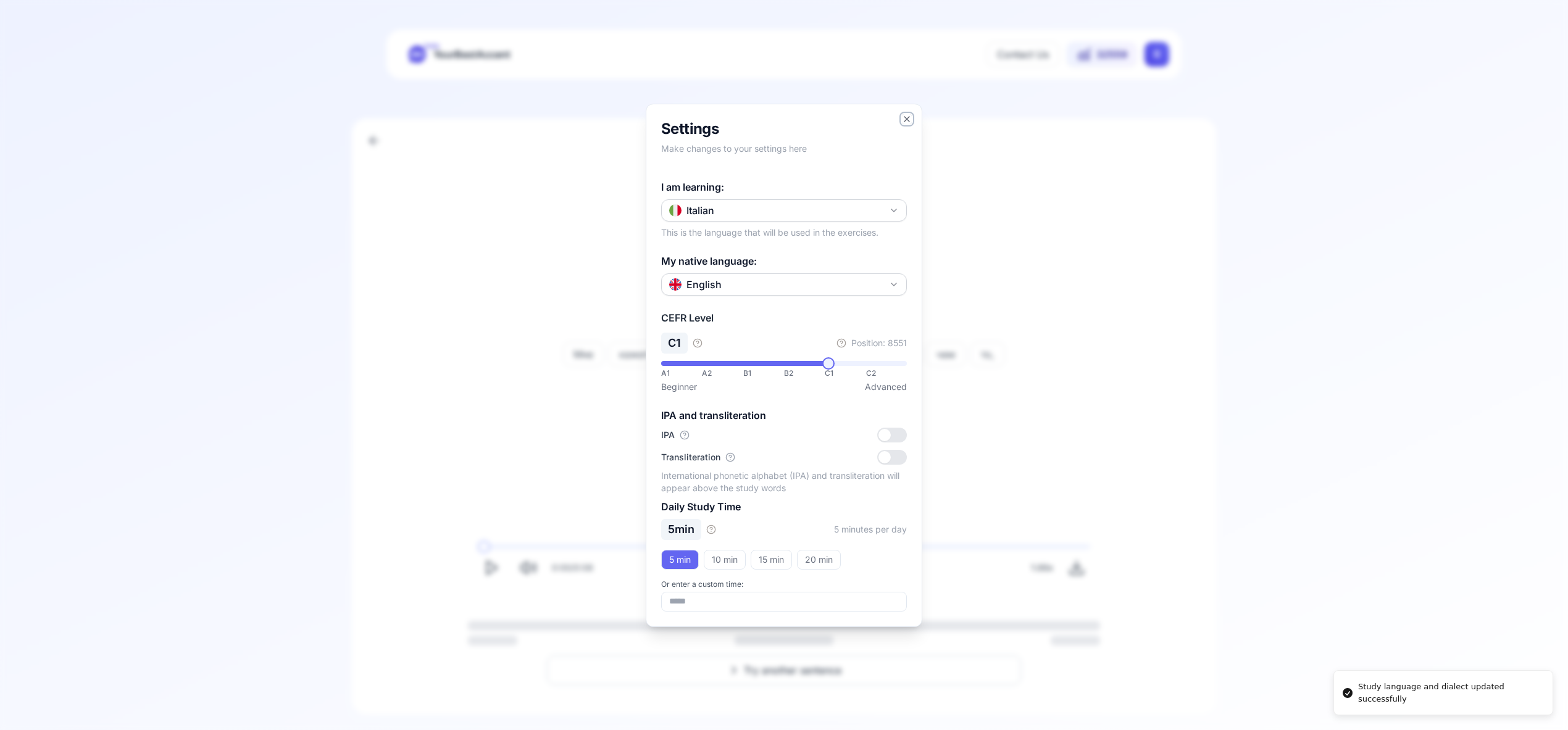
click at [905, 119] on icon "button" at bounding box center [906, 119] width 10 height 10
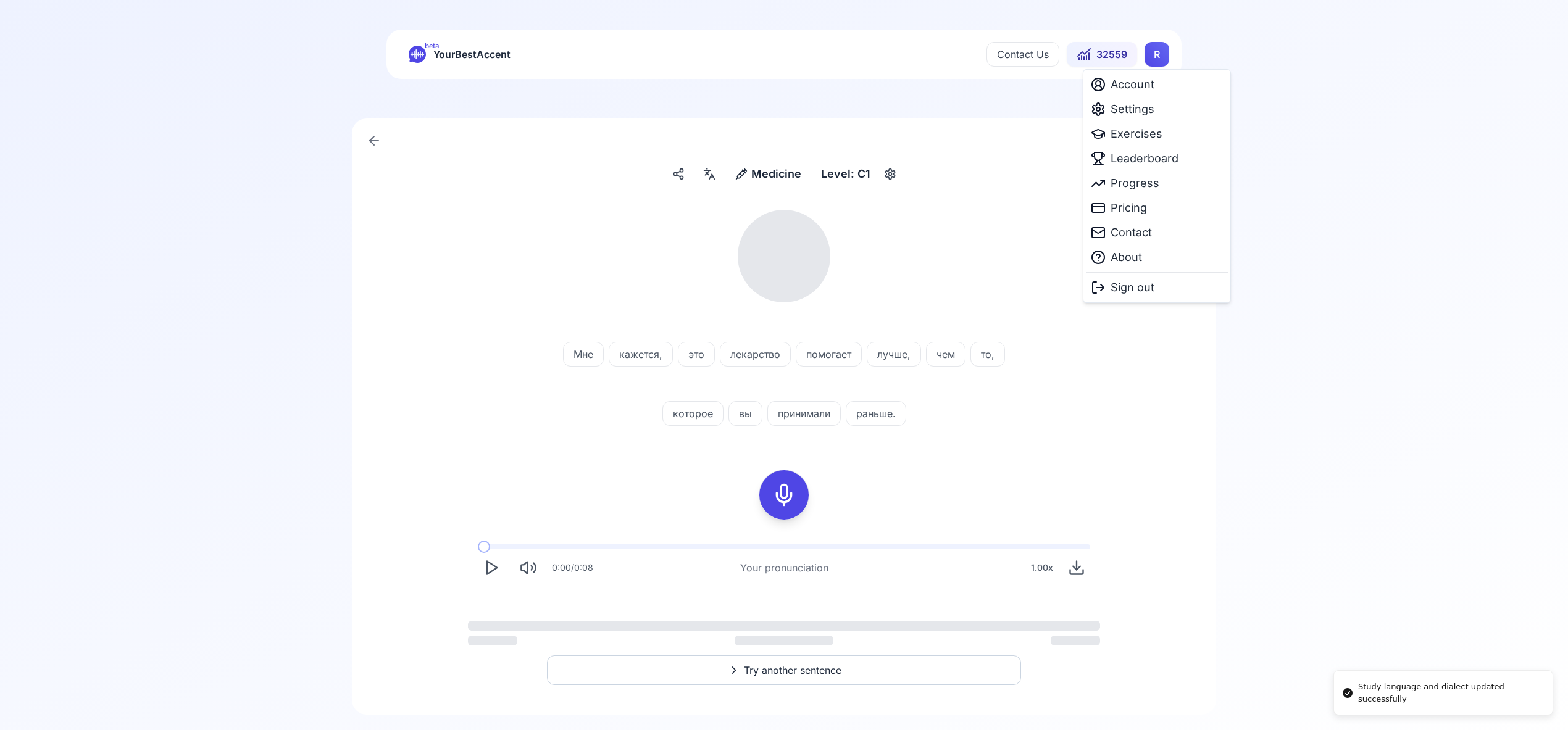
click at [1148, 52] on html "Study language and dialect updated successfully beta YourBestAccent Contact Us …" at bounding box center [784, 365] width 1568 height 730
click at [1140, 139] on span "Exercises" at bounding box center [1136, 134] width 52 height 18
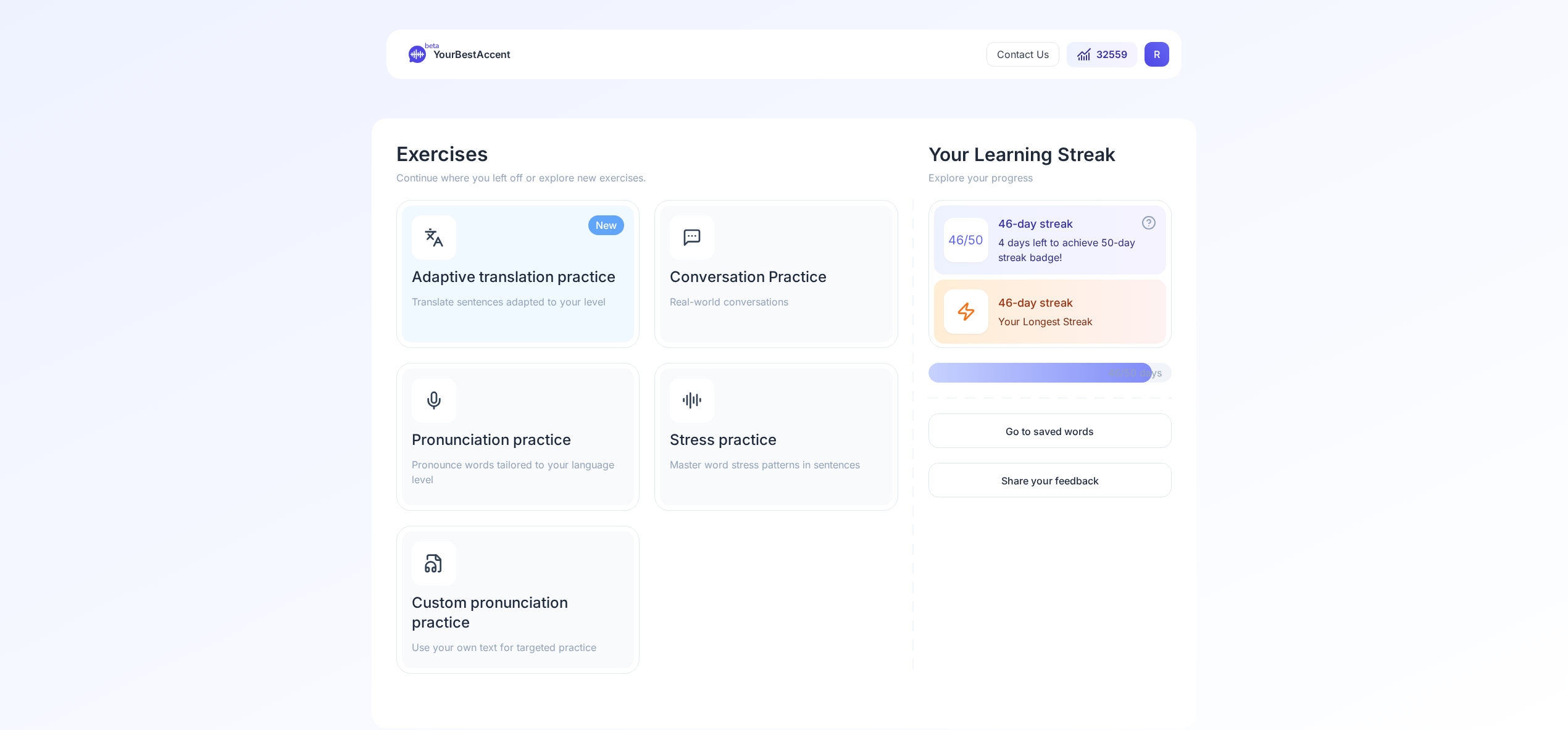
click at [519, 433] on h2 "Pronunciation practice" at bounding box center [518, 439] width 212 height 20
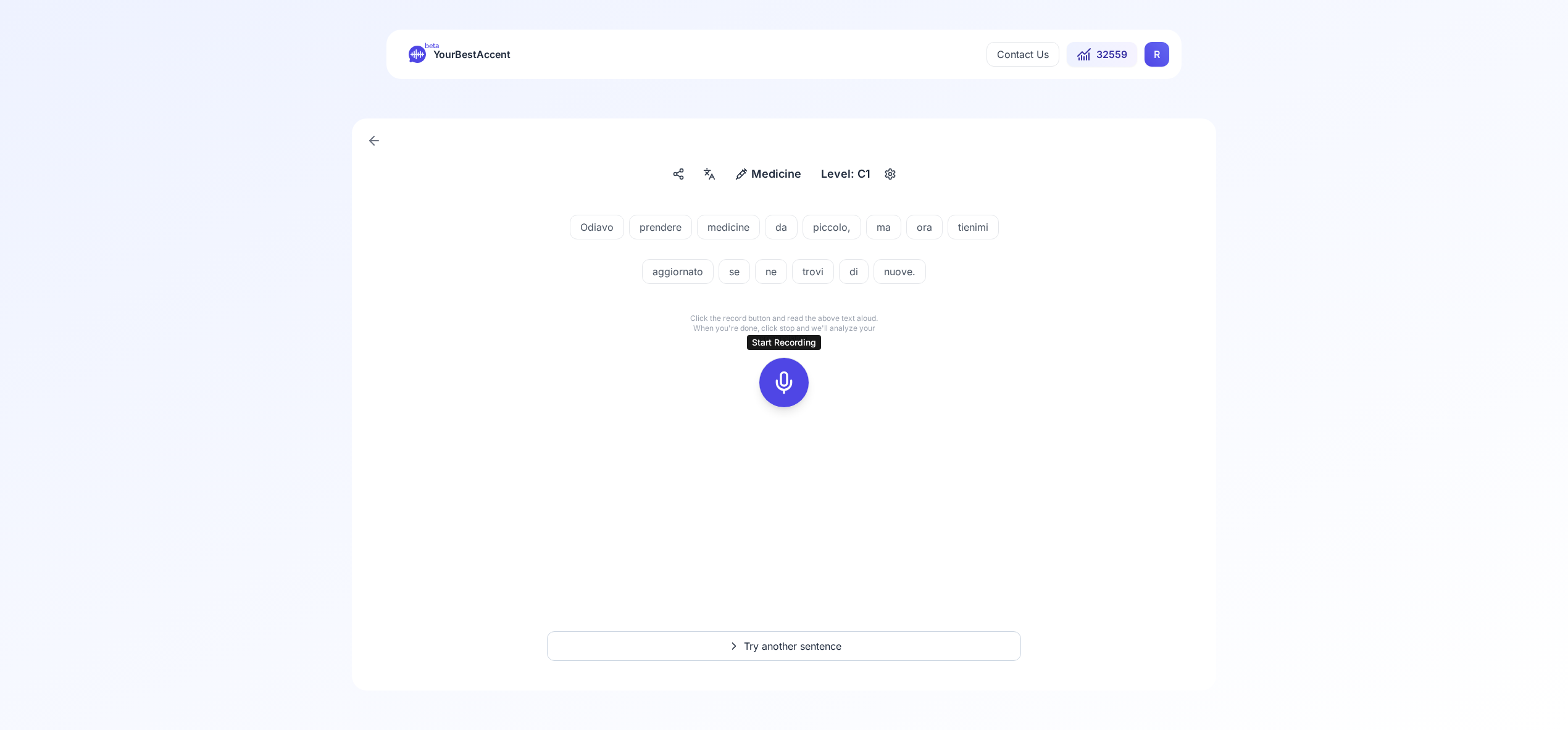
click at [783, 384] on icon at bounding box center [784, 383] width 25 height 25
click at [777, 374] on rect at bounding box center [784, 382] width 18 height 18
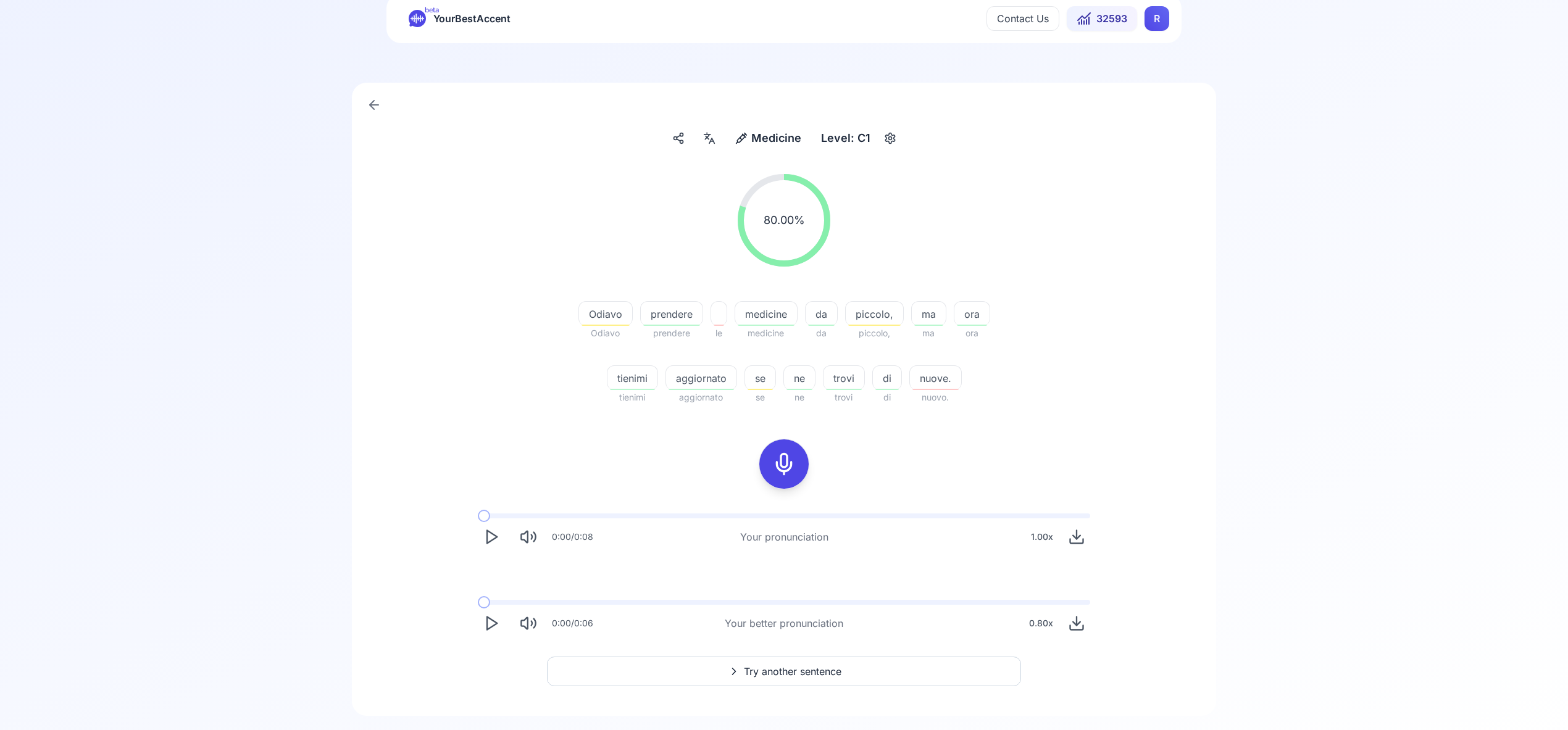
scroll to position [39, 0]
click at [796, 668] on span "Try another sentence" at bounding box center [792, 668] width 97 height 15
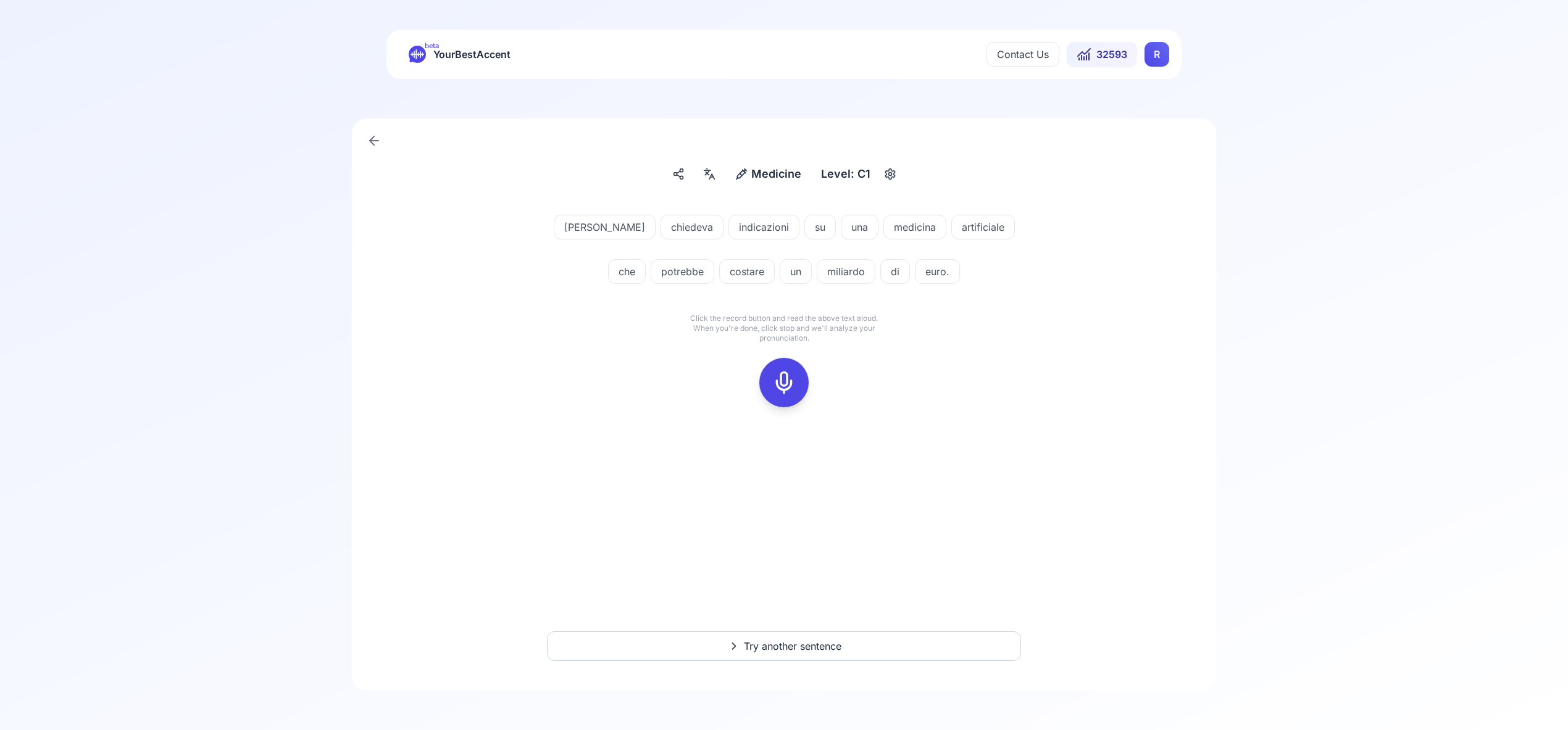
click at [781, 379] on icon at bounding box center [784, 383] width 25 height 25
click at [782, 381] on icon at bounding box center [784, 383] width 25 height 25
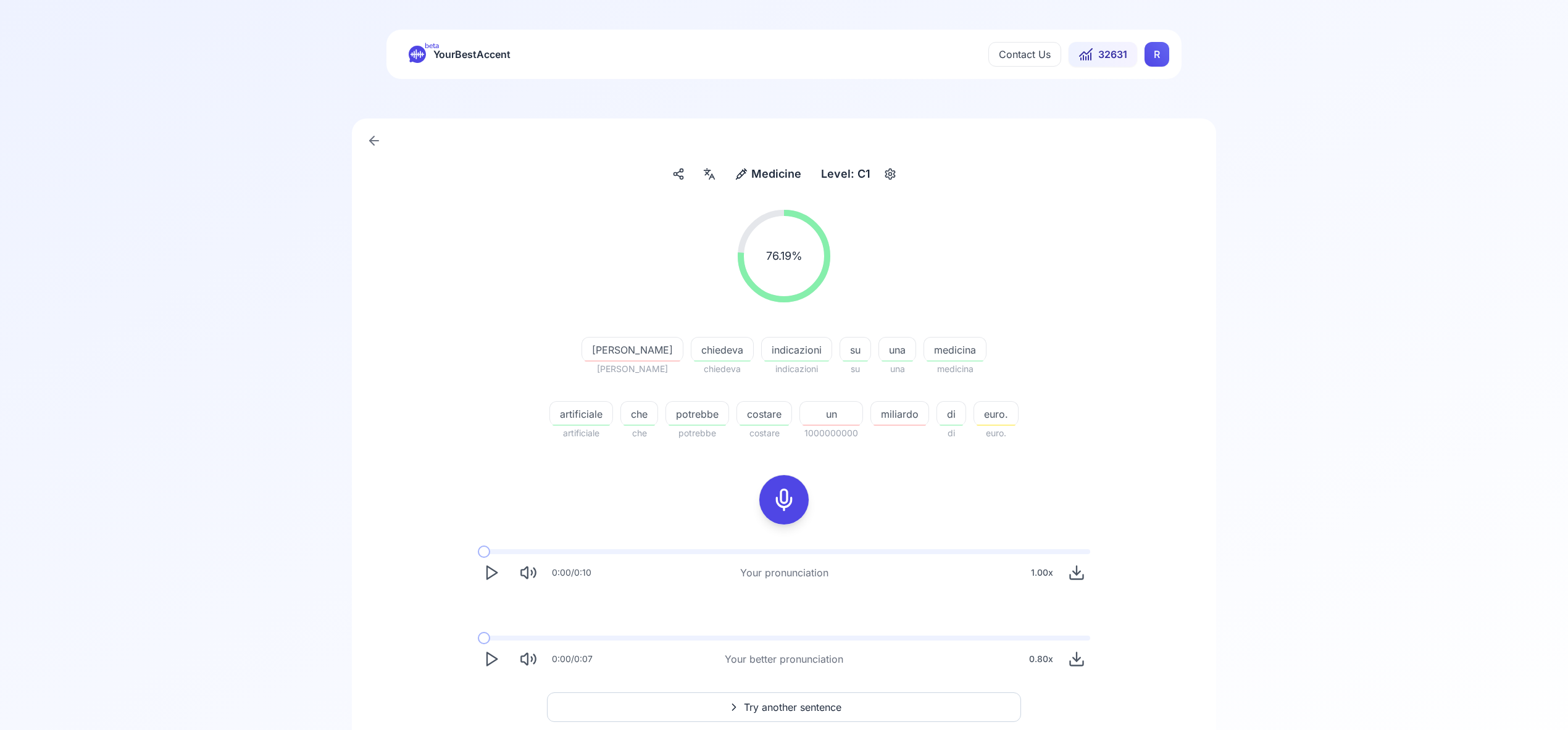
click at [803, 701] on span "Try another sentence" at bounding box center [792, 707] width 97 height 15
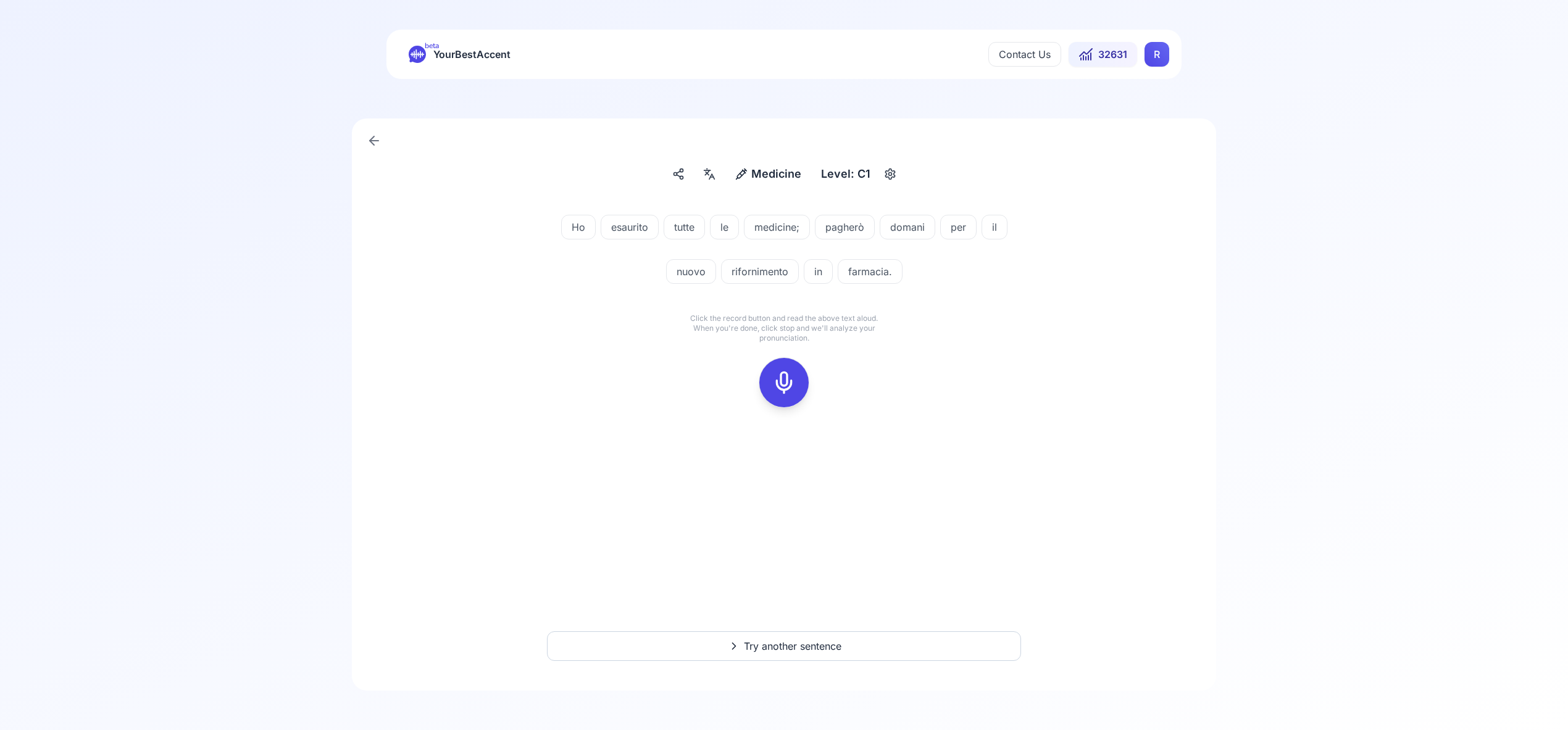
click at [787, 379] on icon at bounding box center [784, 383] width 25 height 25
click at [795, 390] on icon at bounding box center [784, 383] width 25 height 25
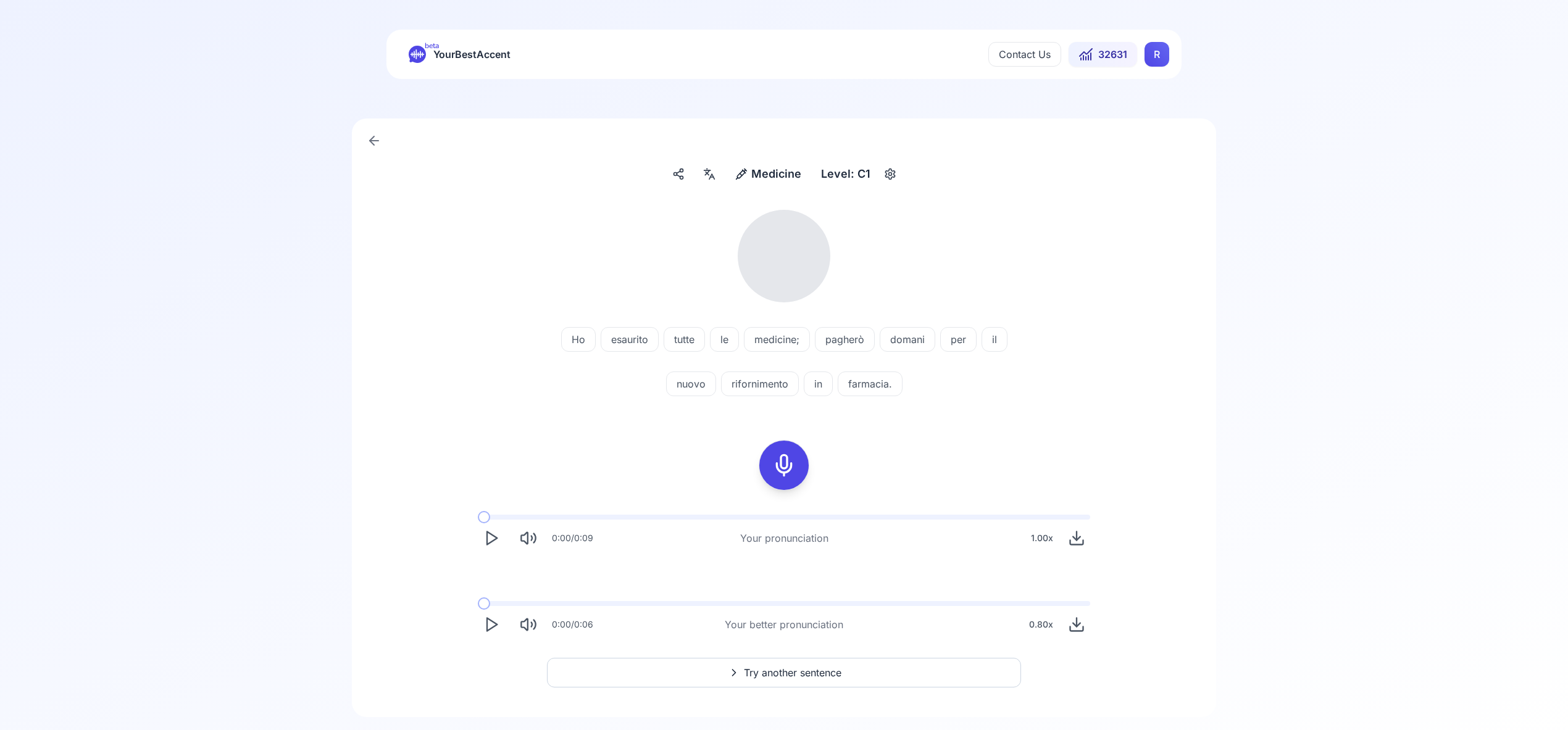
scroll to position [26, 0]
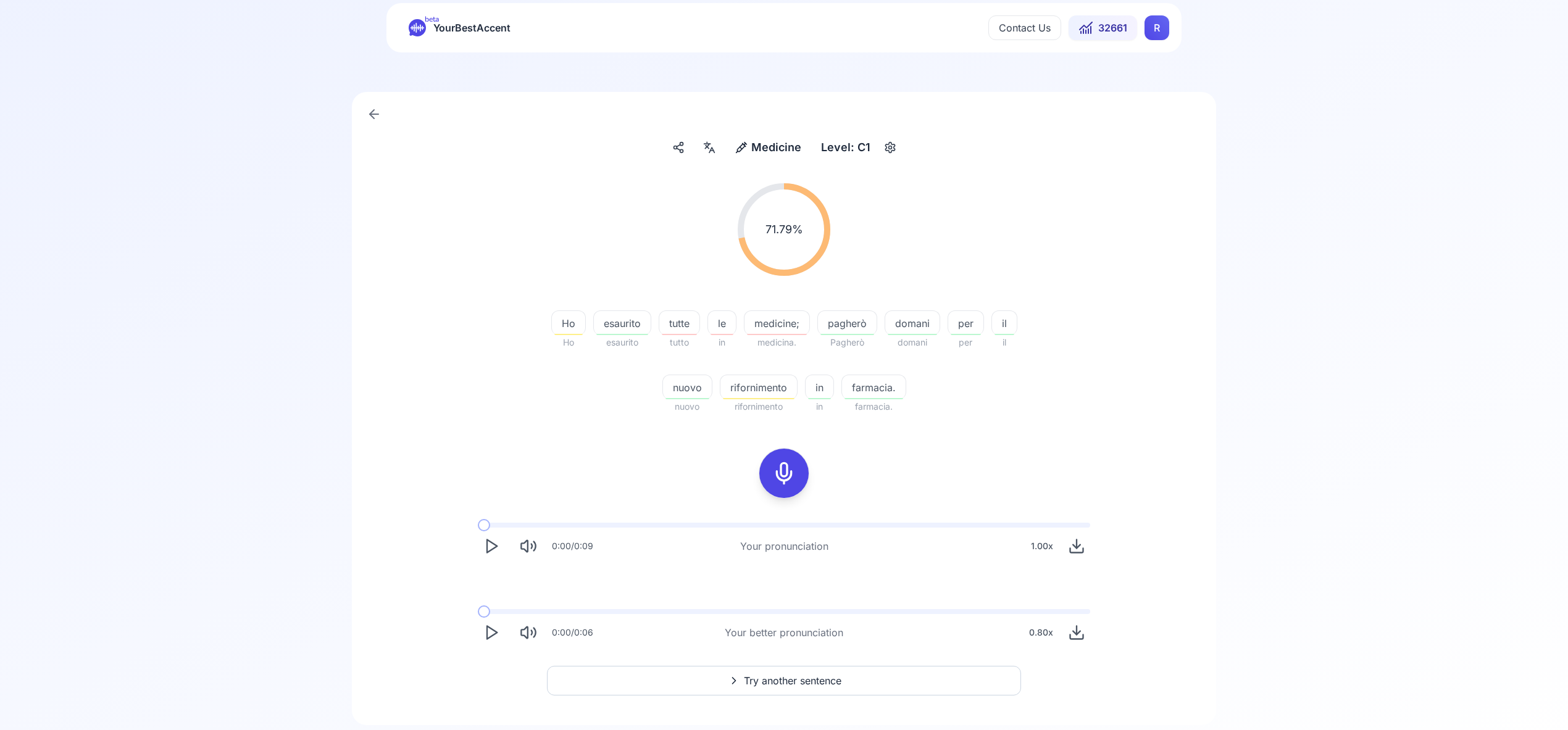
click at [825, 684] on span "Try another sentence" at bounding box center [792, 680] width 97 height 15
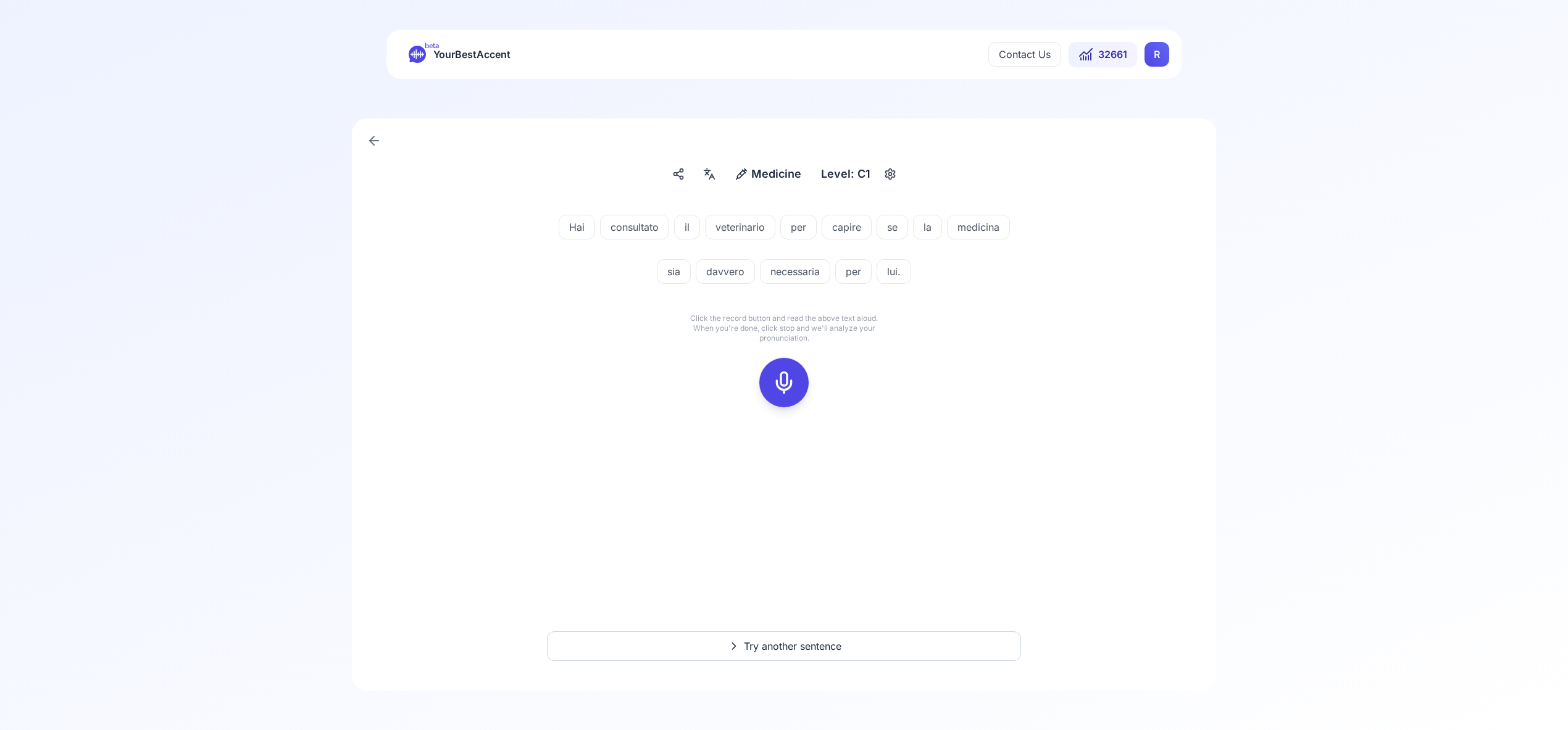
click at [786, 388] on icon at bounding box center [784, 383] width 25 height 25
click at [775, 386] on rect at bounding box center [784, 382] width 18 height 18
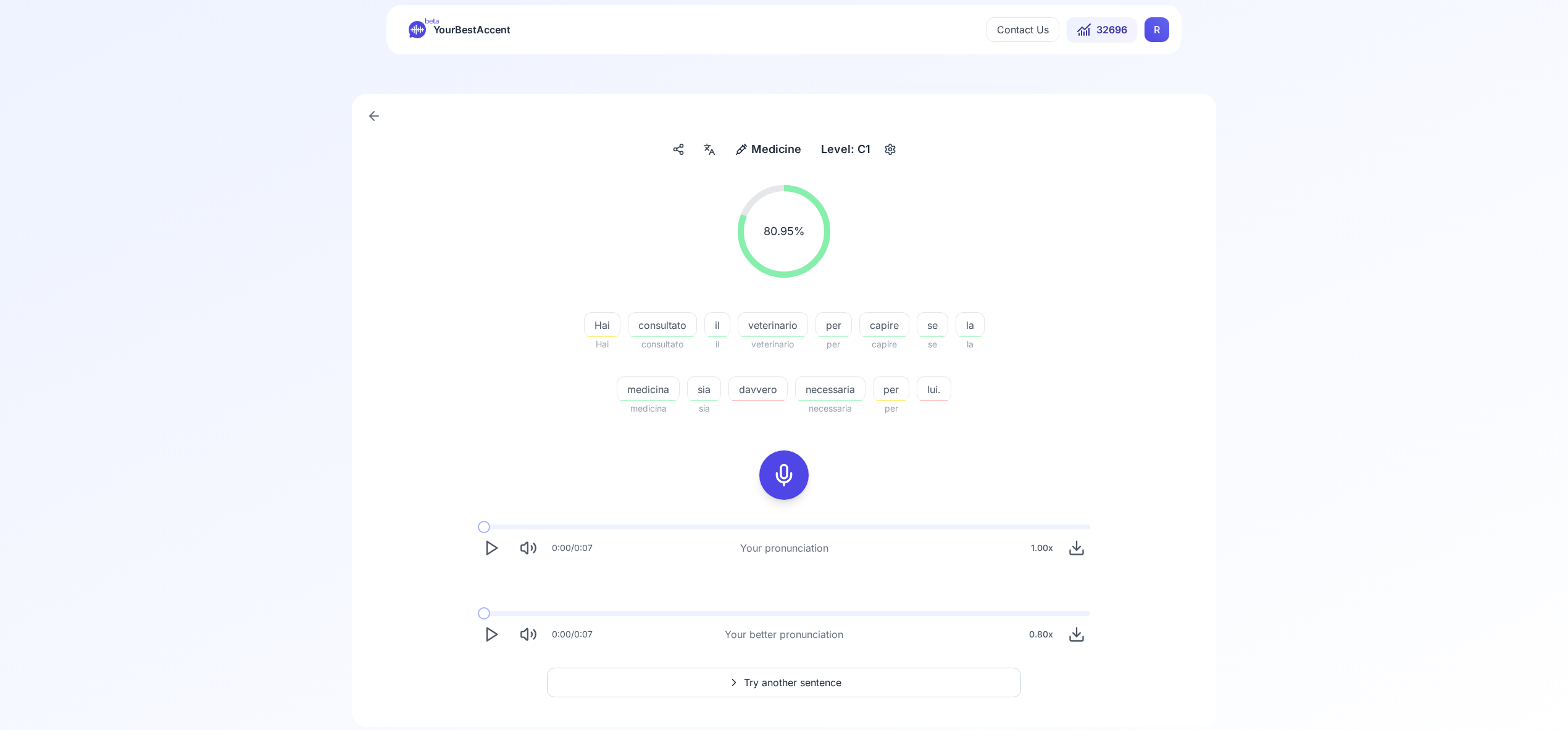
scroll to position [23, 0]
click at [800, 681] on span "Try another sentence" at bounding box center [792, 684] width 97 height 15
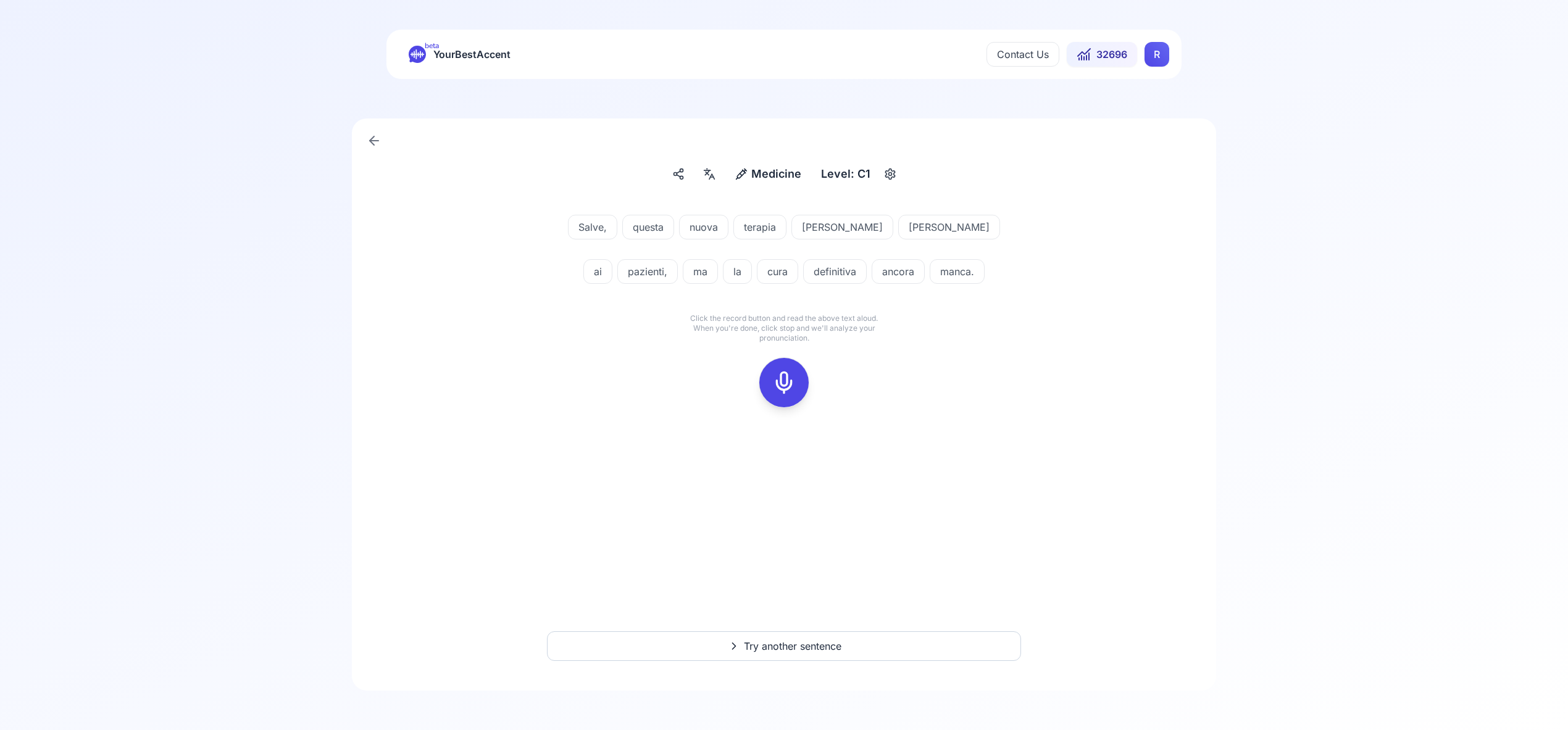
click at [784, 372] on icon at bounding box center [784, 383] width 25 height 25
click at [783, 375] on icon at bounding box center [784, 383] width 25 height 25
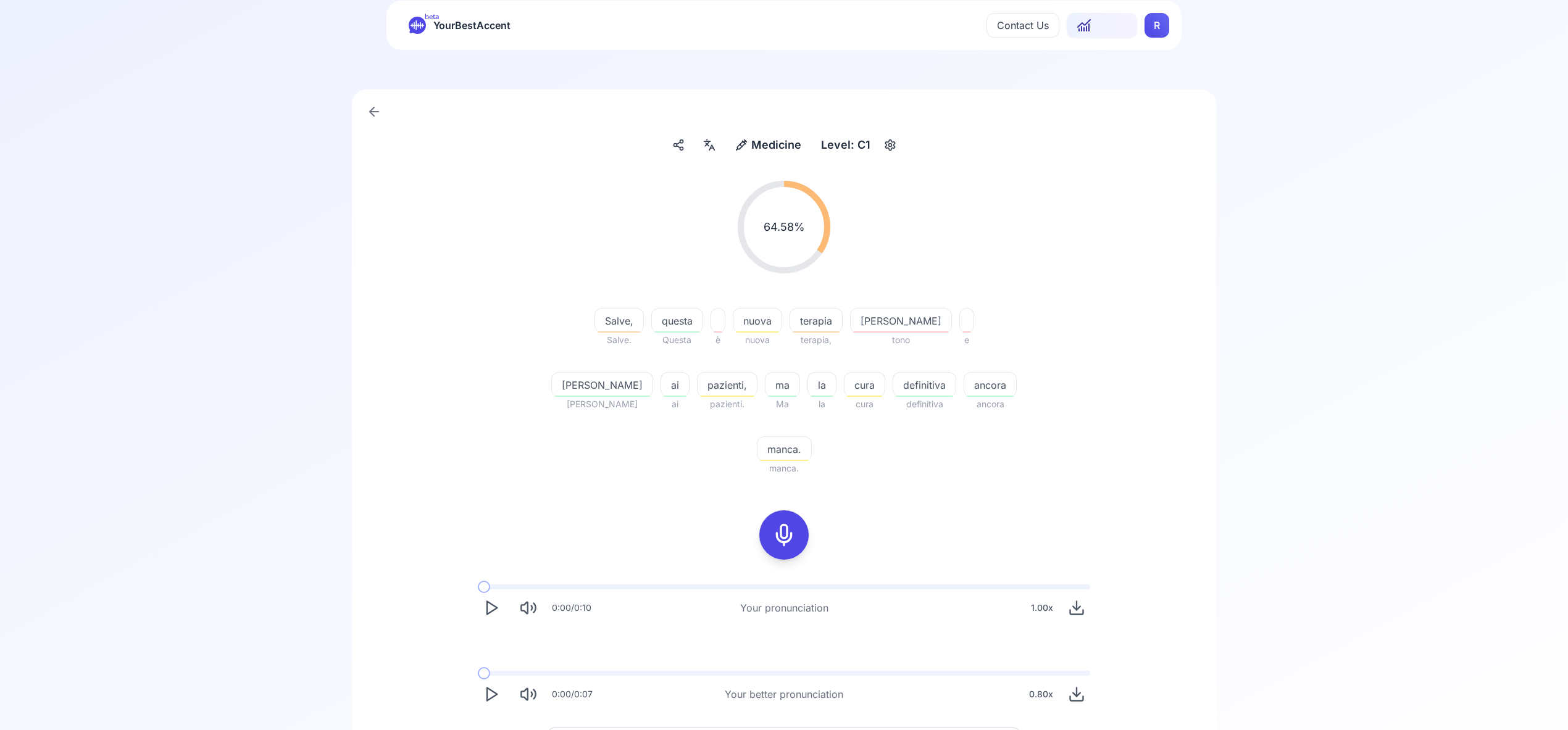
scroll to position [61, 0]
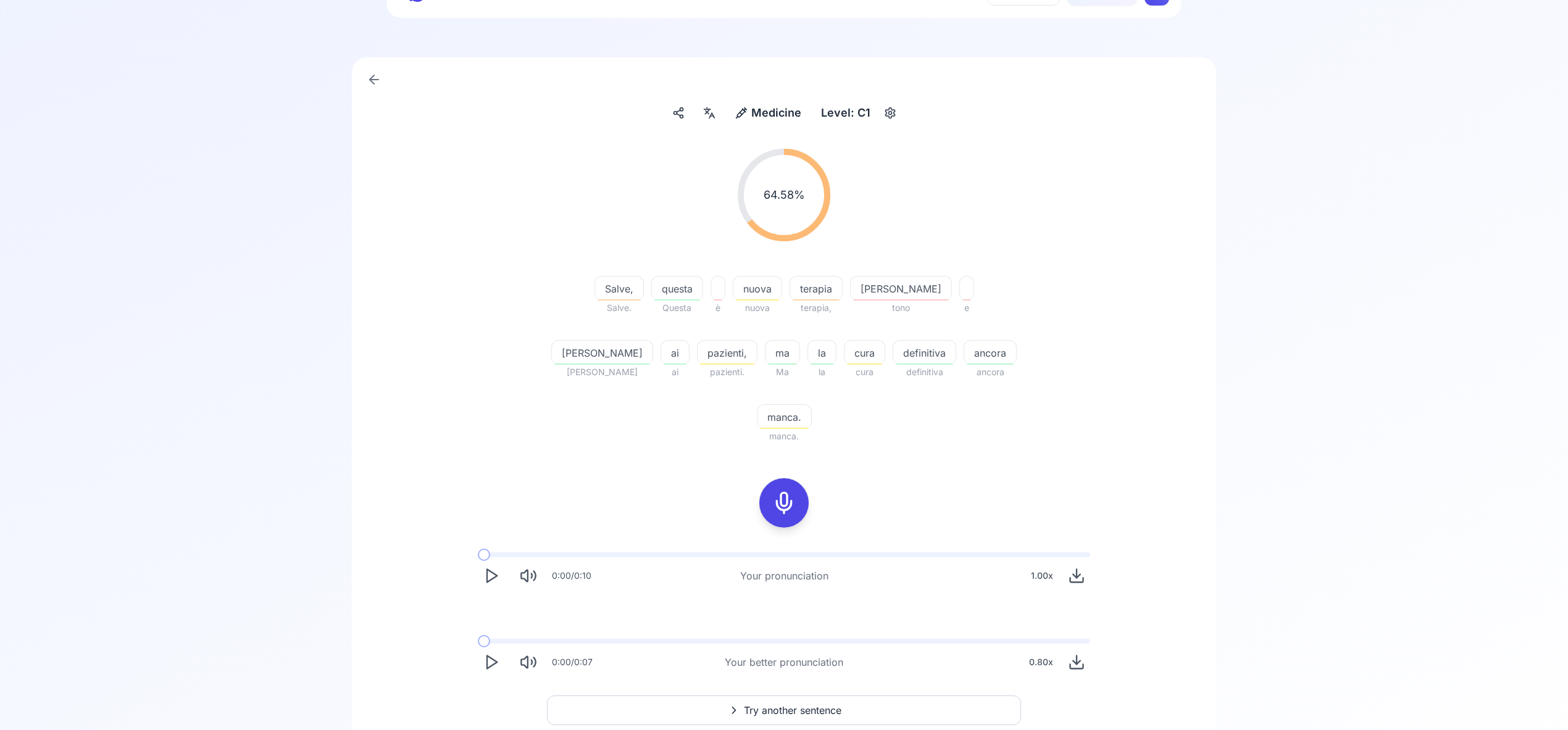
click at [824, 703] on span "Try another sentence" at bounding box center [792, 710] width 97 height 15
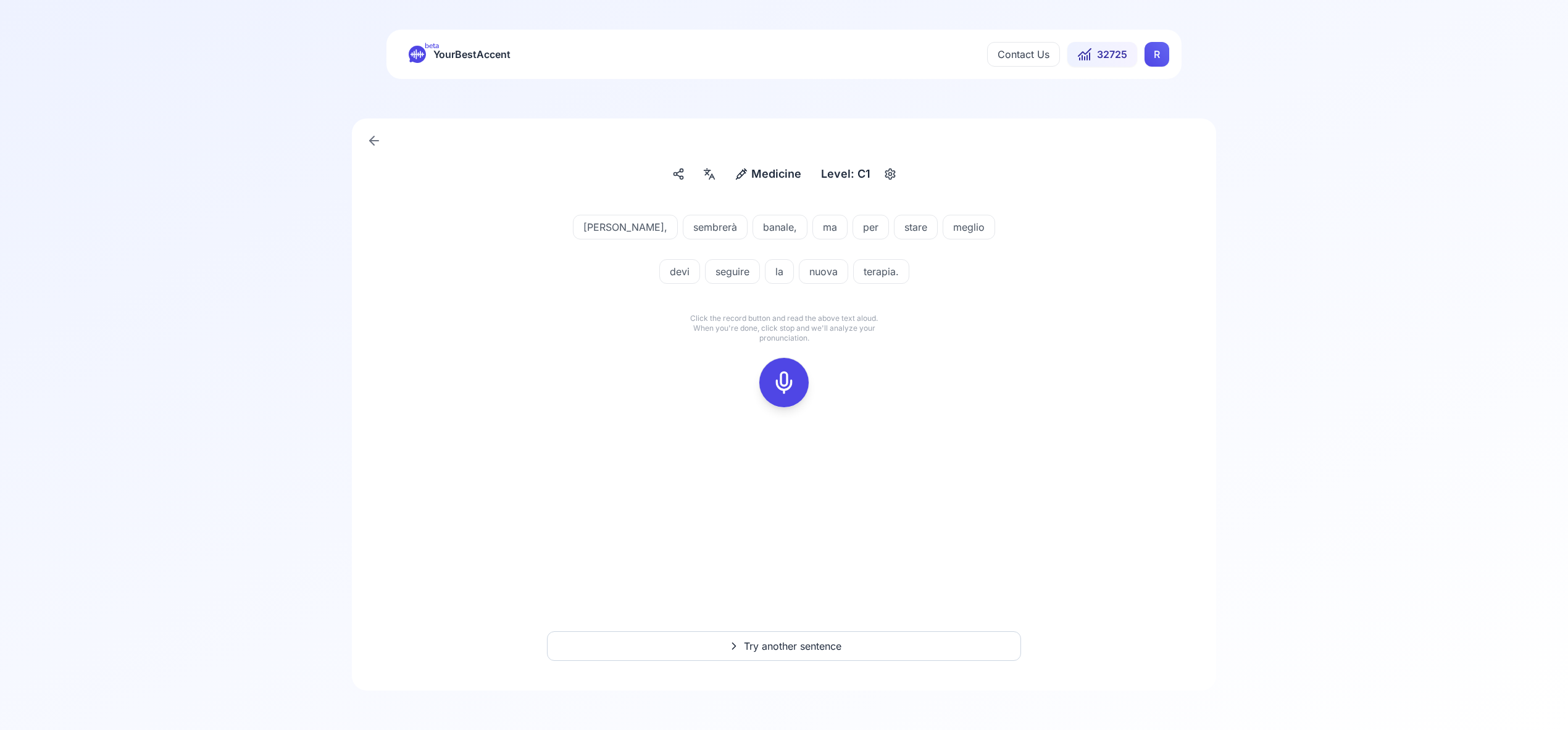
click at [788, 378] on icon at bounding box center [784, 383] width 25 height 25
click at [791, 383] on icon at bounding box center [784, 383] width 25 height 25
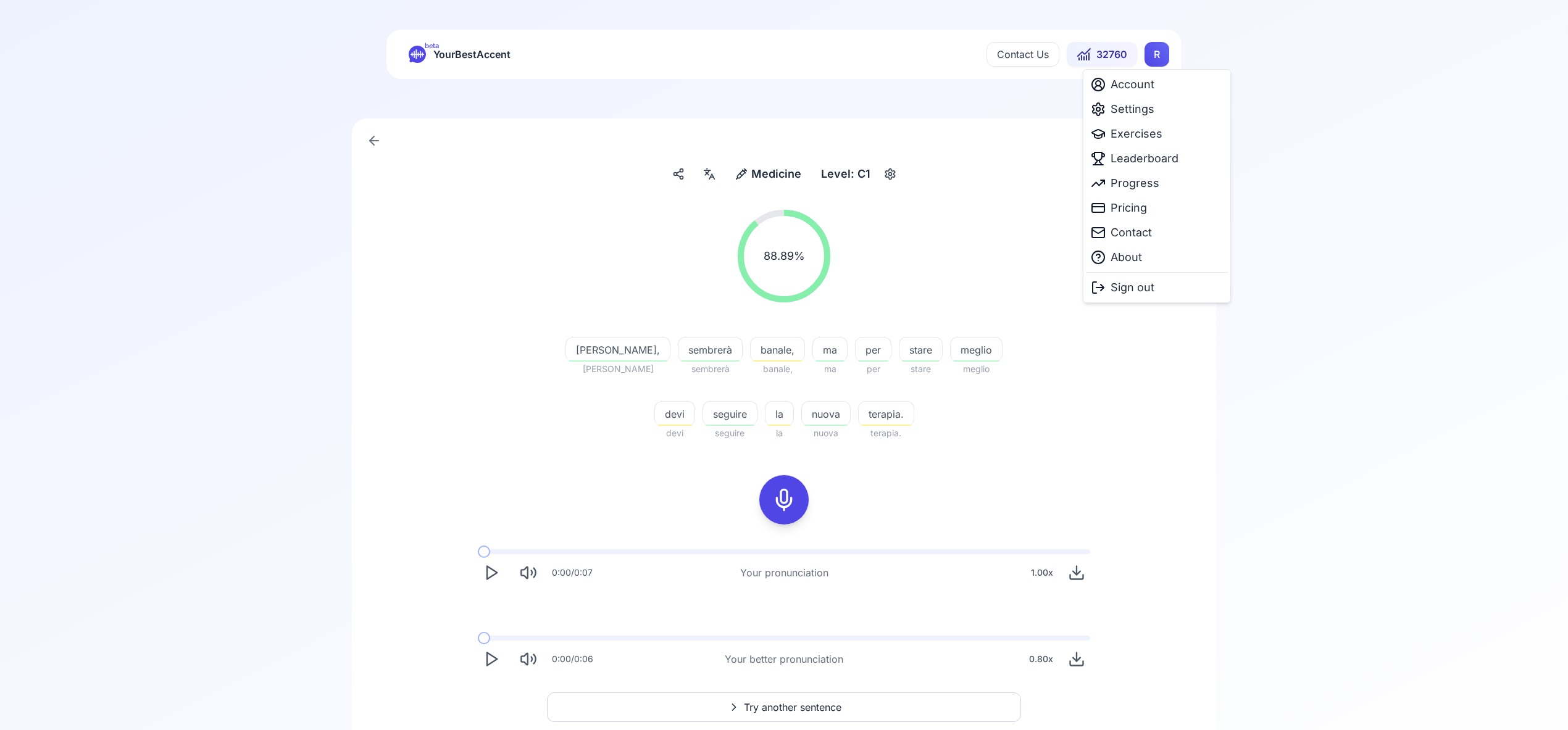
click at [1164, 53] on html "beta YourBestAccent Contact Us 32760 R Medicine Medicine Level: C1 88.89 % 88.8…" at bounding box center [784, 365] width 1568 height 730
click at [1142, 157] on span "Leaderboard" at bounding box center [1144, 159] width 68 height 18
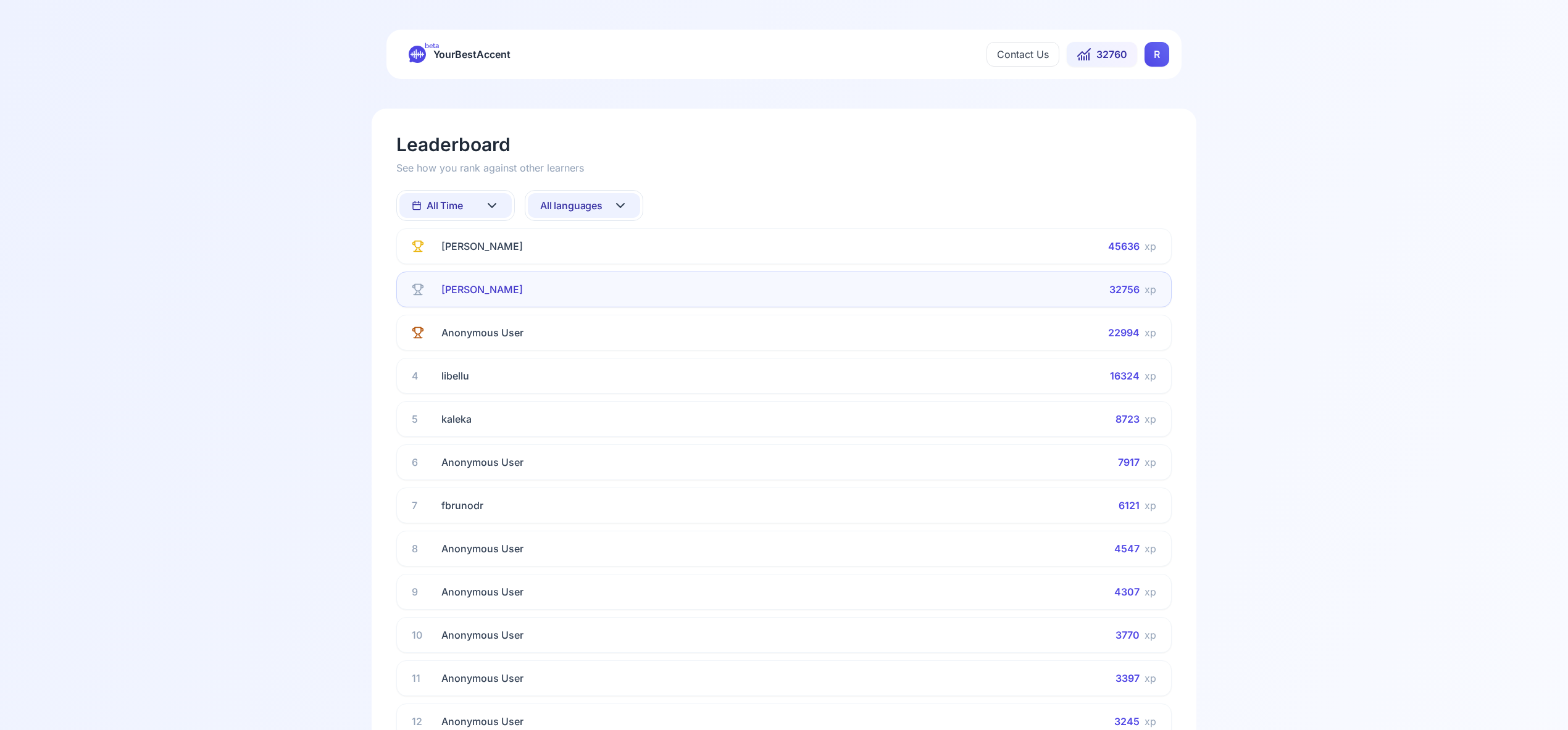
click at [614, 206] on icon at bounding box center [620, 206] width 15 height 15
click at [587, 303] on div "Spanish" at bounding box center [584, 305] width 112 height 22
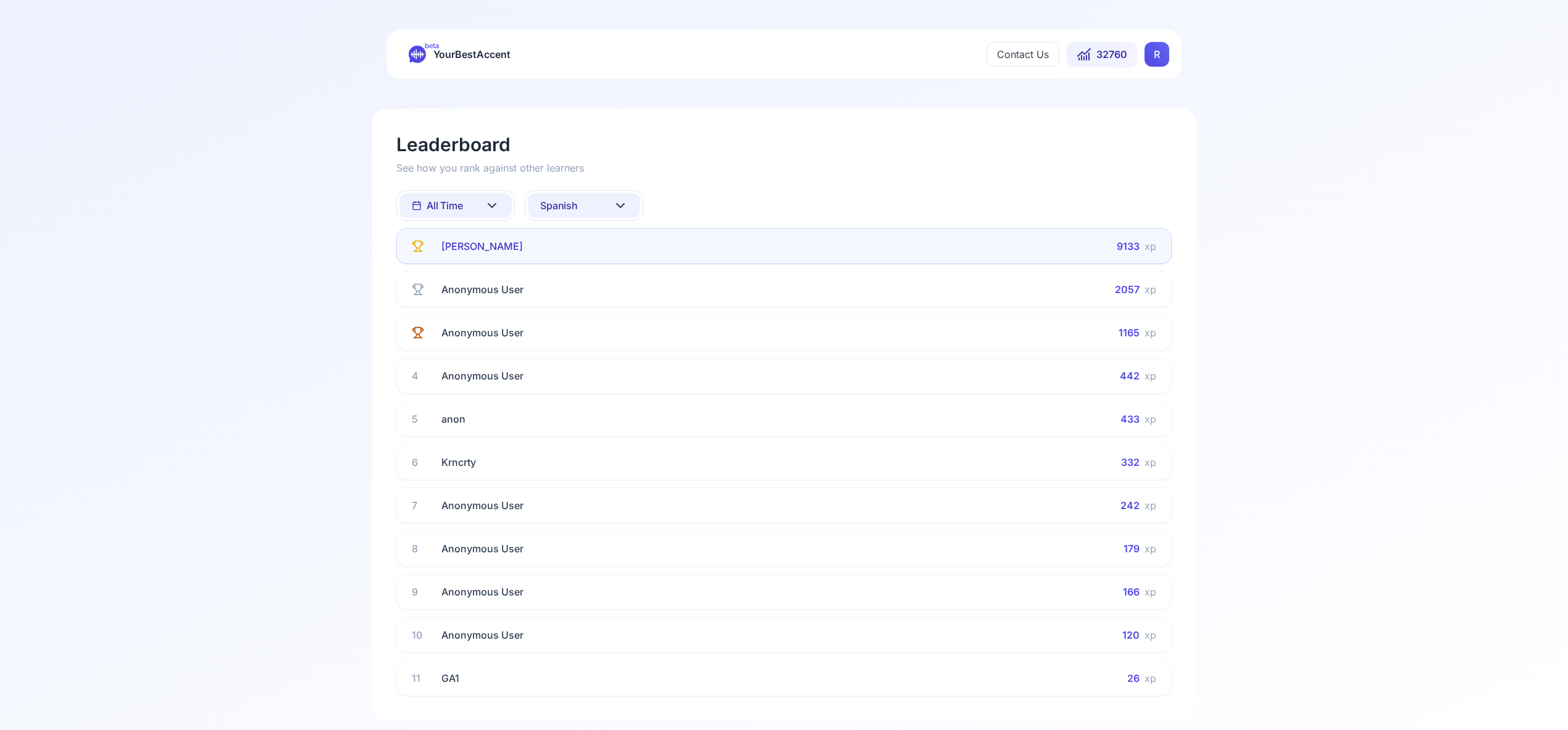
click at [491, 201] on icon at bounding box center [492, 206] width 15 height 15
click at [478, 261] on div "This Week" at bounding box center [455, 260] width 112 height 22
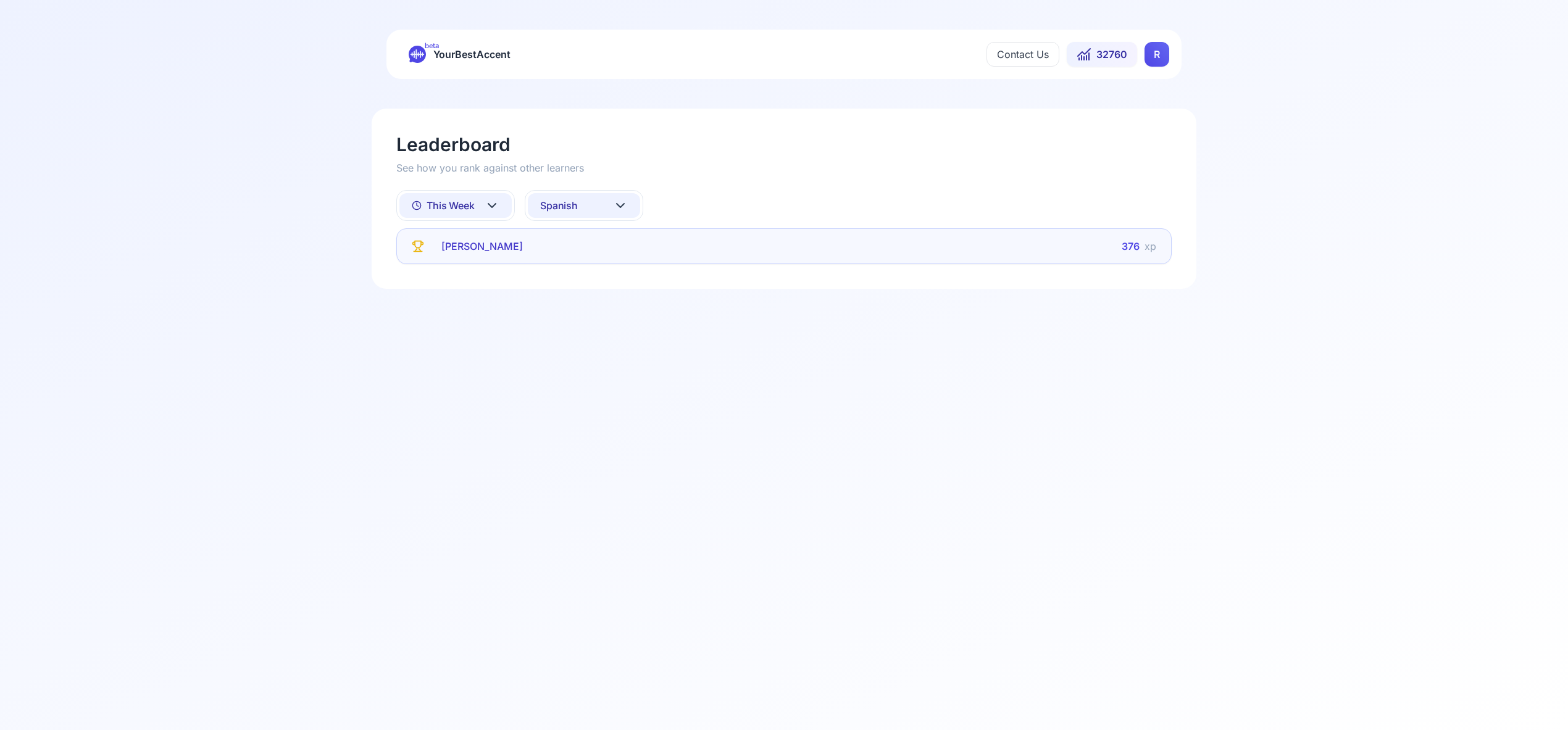
click at [624, 202] on icon at bounding box center [620, 206] width 15 height 15
click at [600, 326] on div "French" at bounding box center [584, 327] width 112 height 22
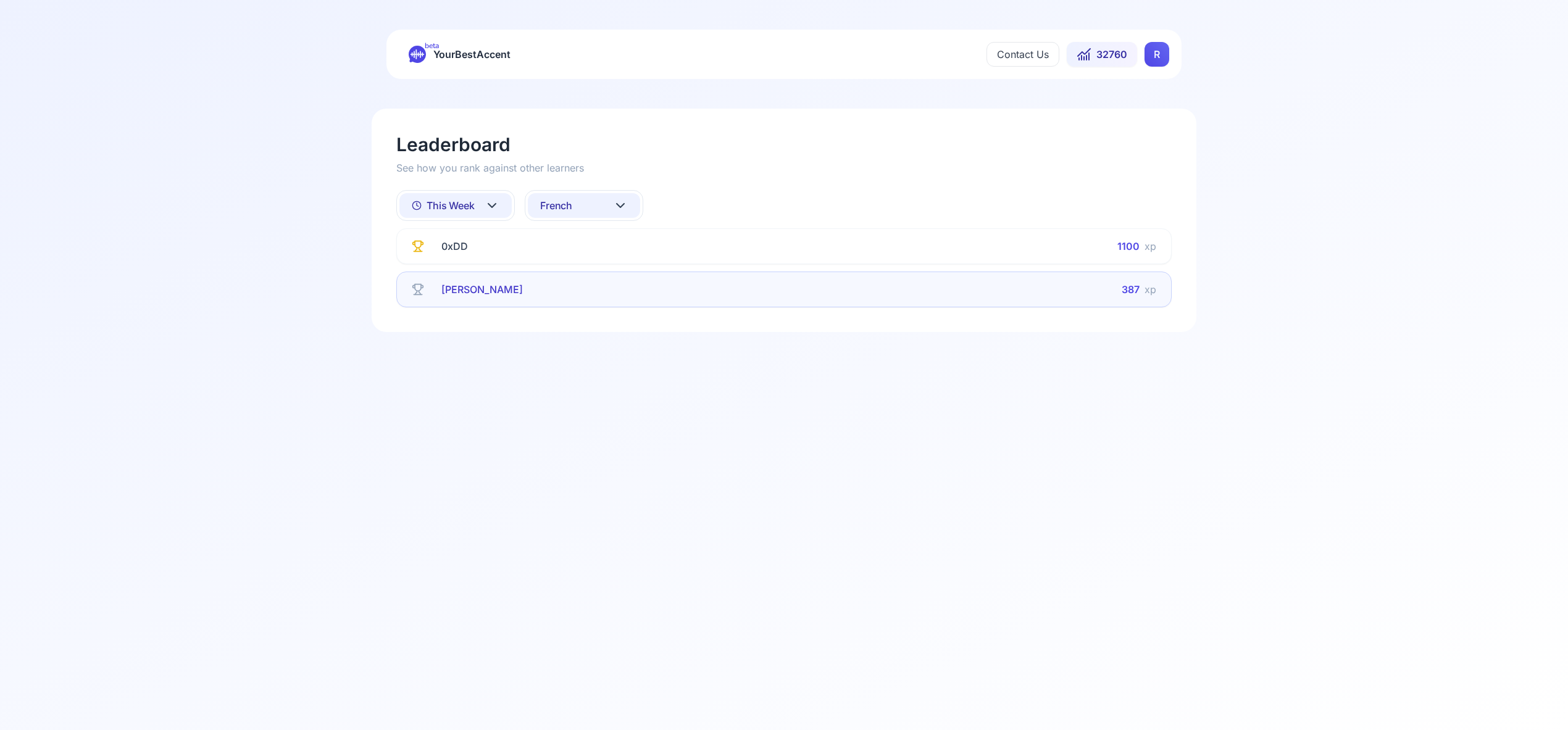
click at [488, 204] on icon at bounding box center [492, 205] width 7 height 4
click at [486, 242] on div "All Time" at bounding box center [455, 237] width 112 height 22
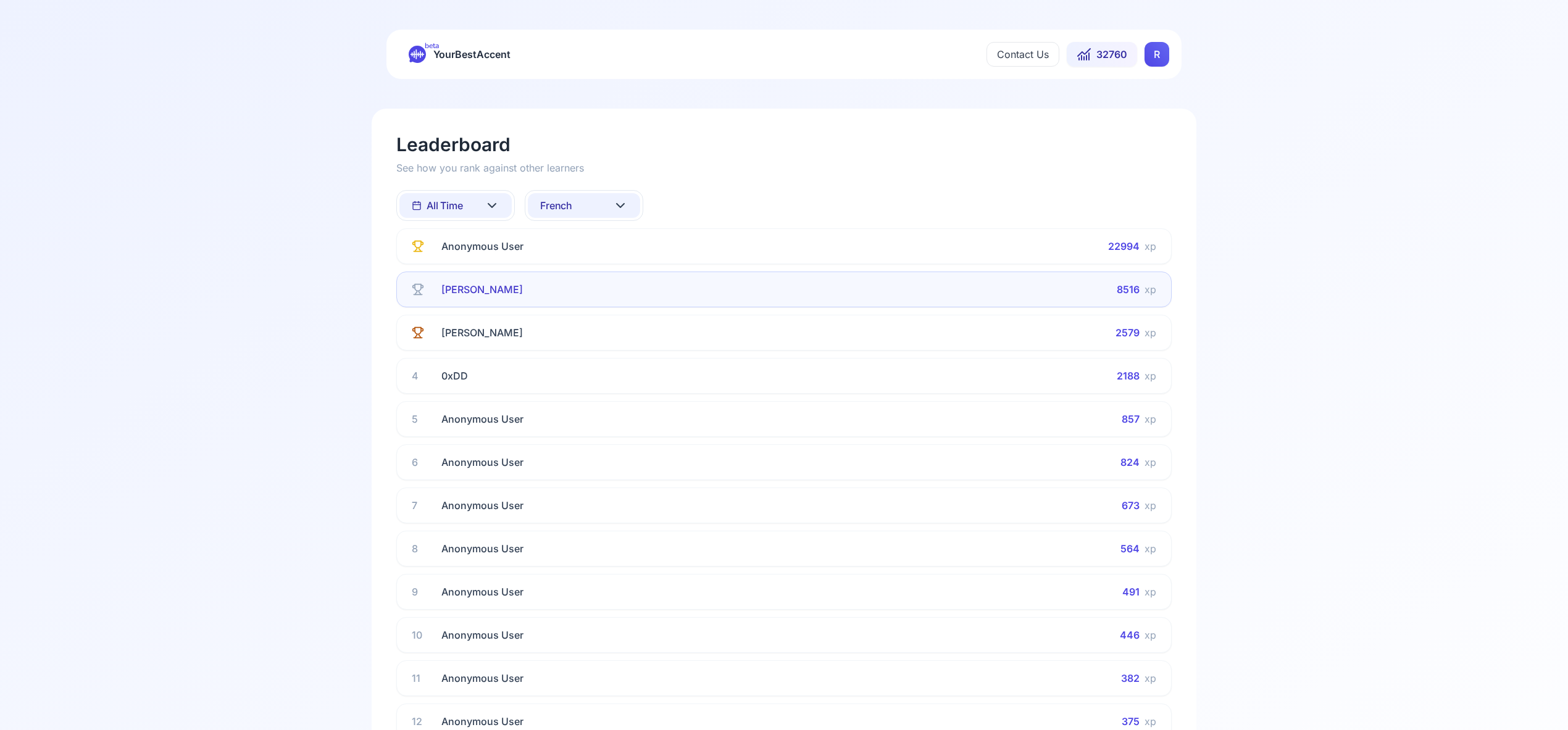
click at [625, 204] on icon at bounding box center [620, 206] width 15 height 15
click at [603, 346] on div "Italian" at bounding box center [584, 351] width 112 height 22
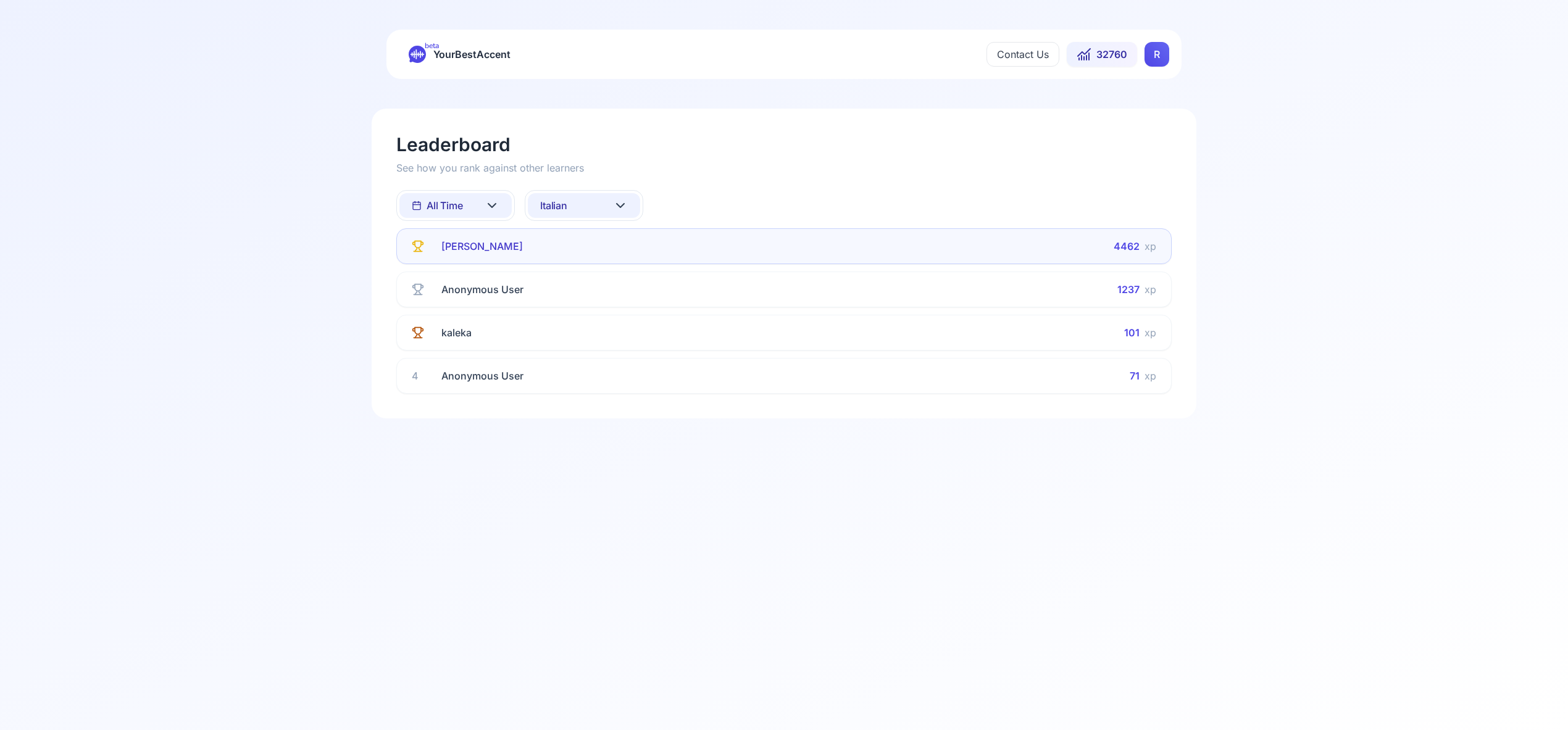
click at [489, 206] on icon at bounding box center [492, 206] width 15 height 15
click at [486, 265] on div "This Week" at bounding box center [455, 260] width 112 height 22
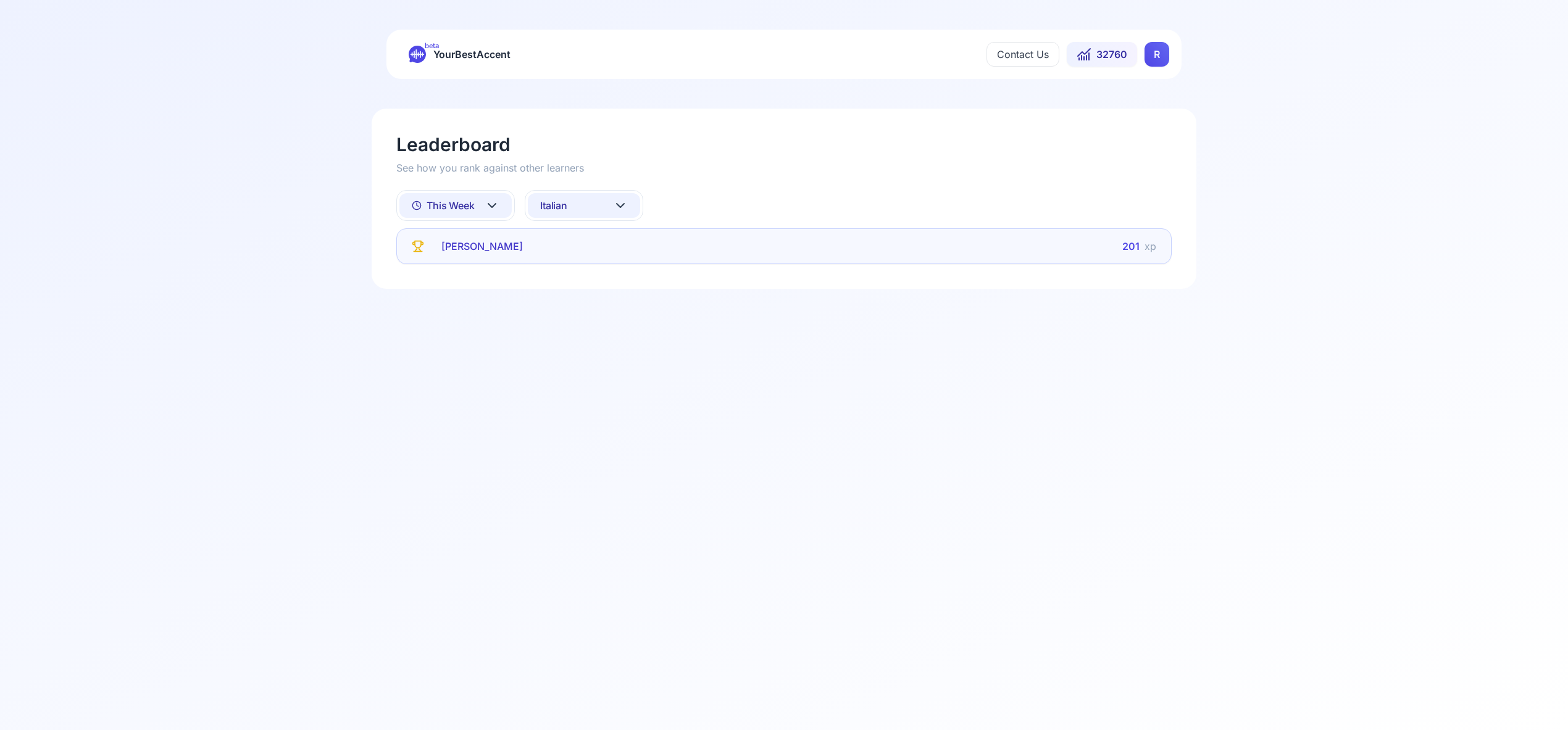
click at [619, 209] on icon at bounding box center [620, 206] width 15 height 15
click at [603, 350] on div "Portuguese" at bounding box center [584, 350] width 112 height 22
click at [493, 205] on icon at bounding box center [492, 205] width 7 height 4
click at [486, 239] on div "All Time" at bounding box center [455, 237] width 112 height 22
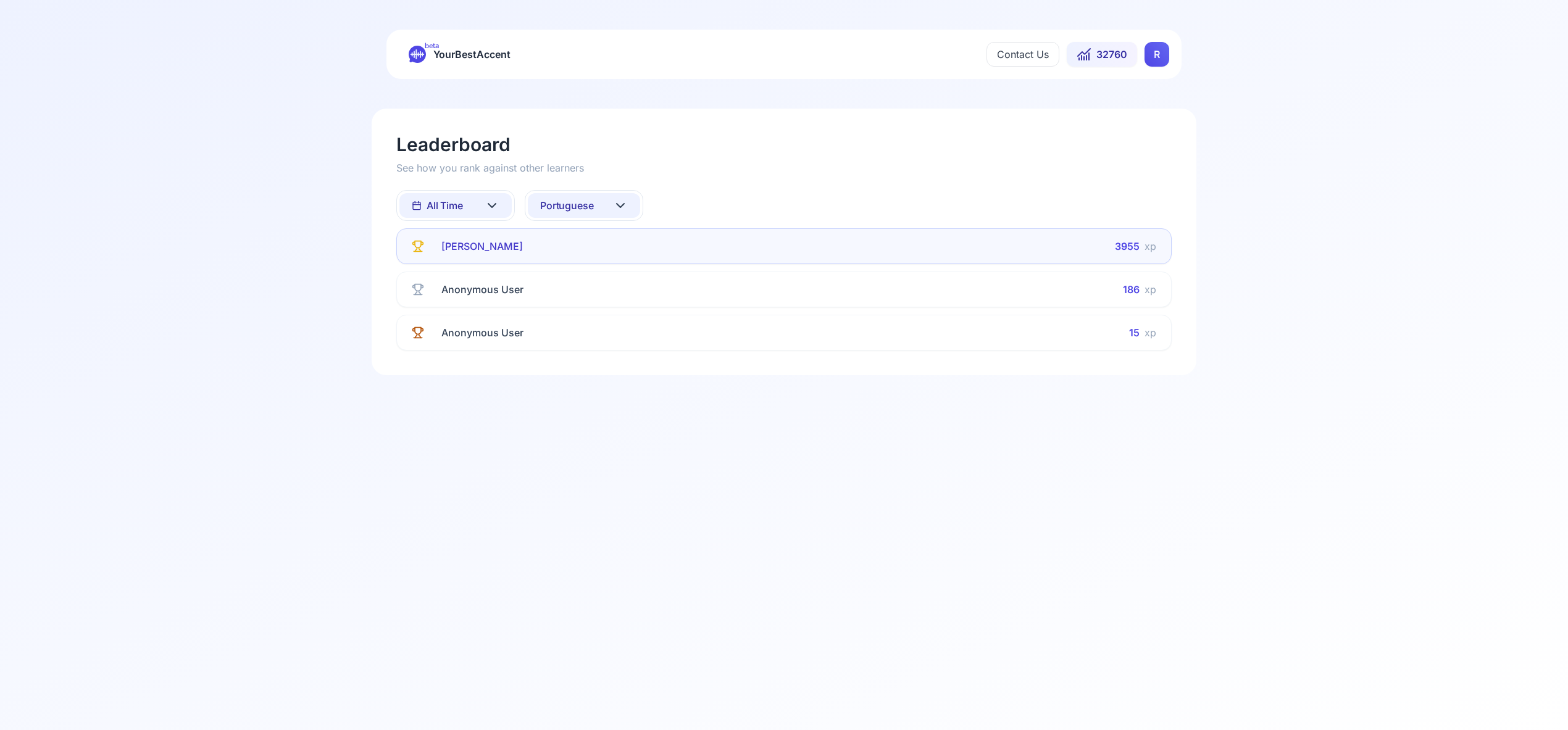
click at [625, 204] on icon at bounding box center [620, 206] width 15 height 15
click at [598, 333] on div "Russian" at bounding box center [584, 328] width 112 height 22
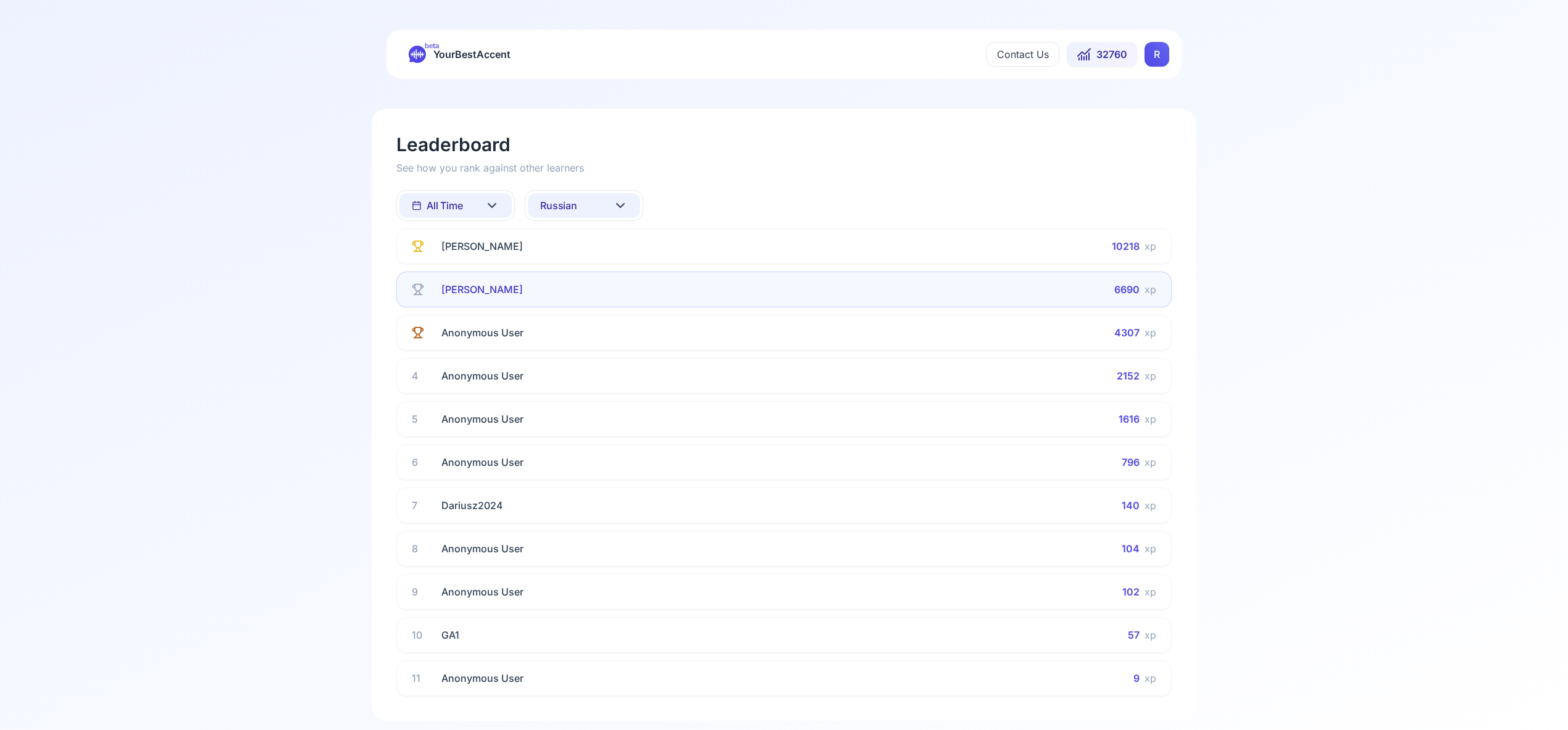
click at [491, 199] on icon at bounding box center [492, 206] width 15 height 15
click at [488, 261] on div "This Week" at bounding box center [455, 260] width 112 height 22
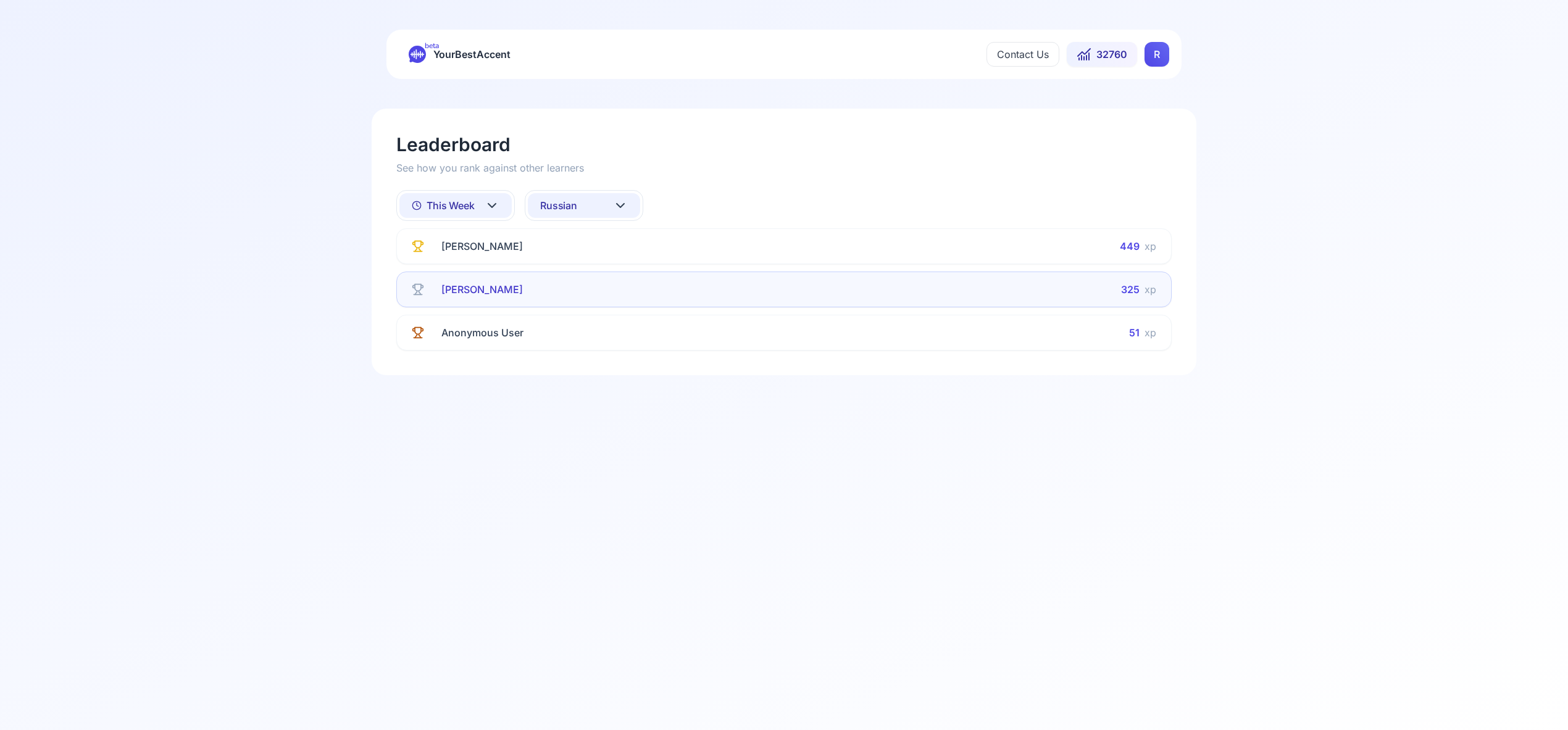
click at [493, 204] on icon at bounding box center [492, 206] width 15 height 15
click at [476, 237] on div "All Time" at bounding box center [455, 237] width 112 height 22
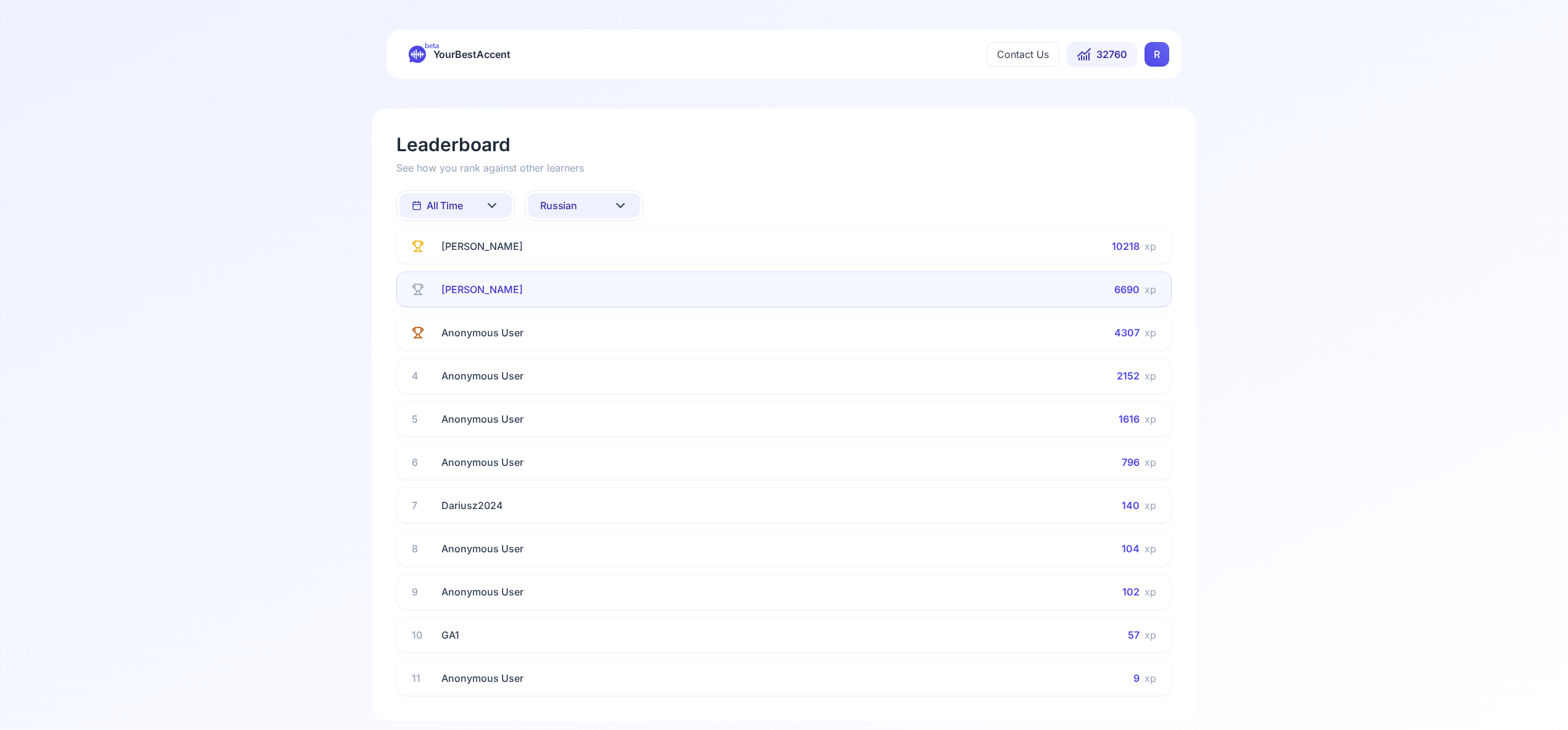
click at [618, 206] on icon at bounding box center [620, 206] width 15 height 15
click at [598, 260] on div "All languages" at bounding box center [584, 260] width 112 height 22
